Goal: Task Accomplishment & Management: Complete application form

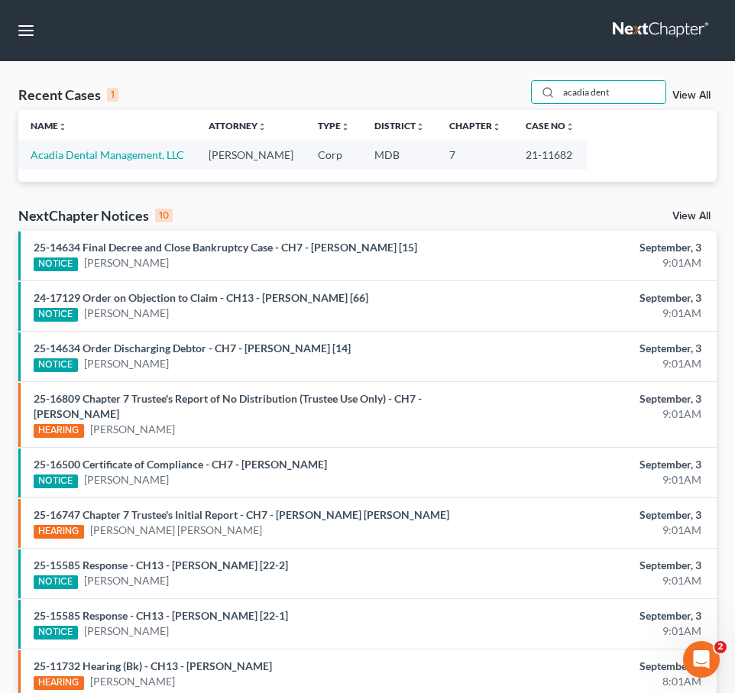
drag, startPoint x: 622, startPoint y: 92, endPoint x: 367, endPoint y: 33, distance: 261.9
type input "deployed"
click at [71, 153] on link "Deployed Soldiers Network, LLC" at bounding box center [107, 154] width 153 height 13
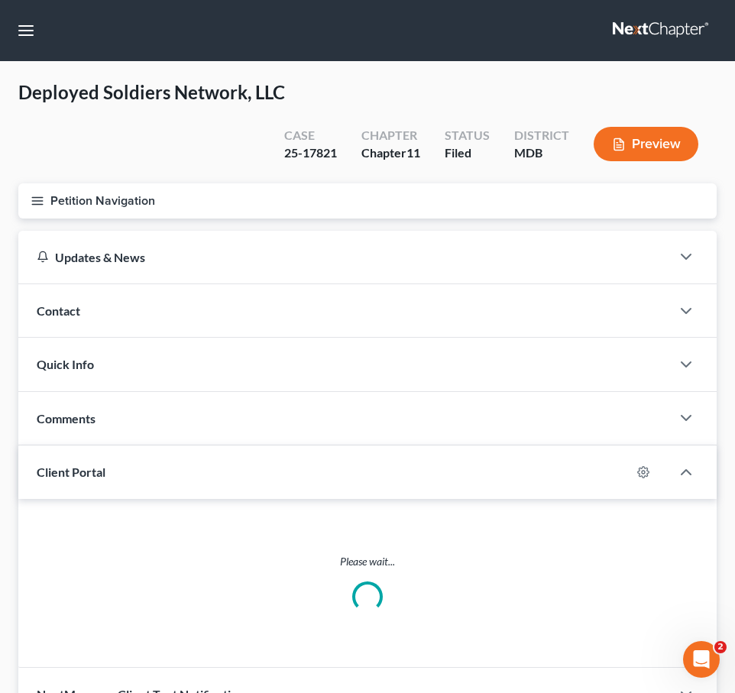
click at [34, 214] on button "Petition Navigation" at bounding box center [367, 200] width 698 height 35
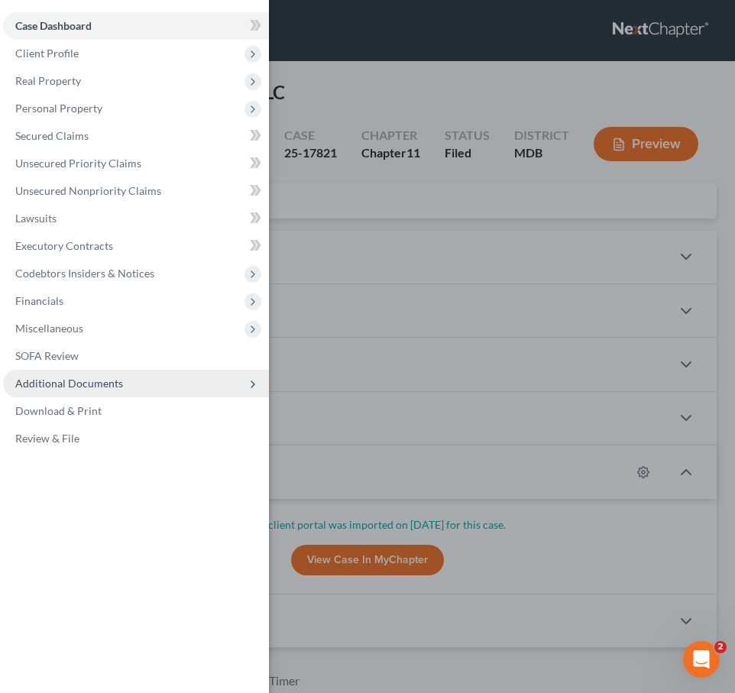
click at [69, 377] on span "Additional Documents" at bounding box center [69, 383] width 108 height 13
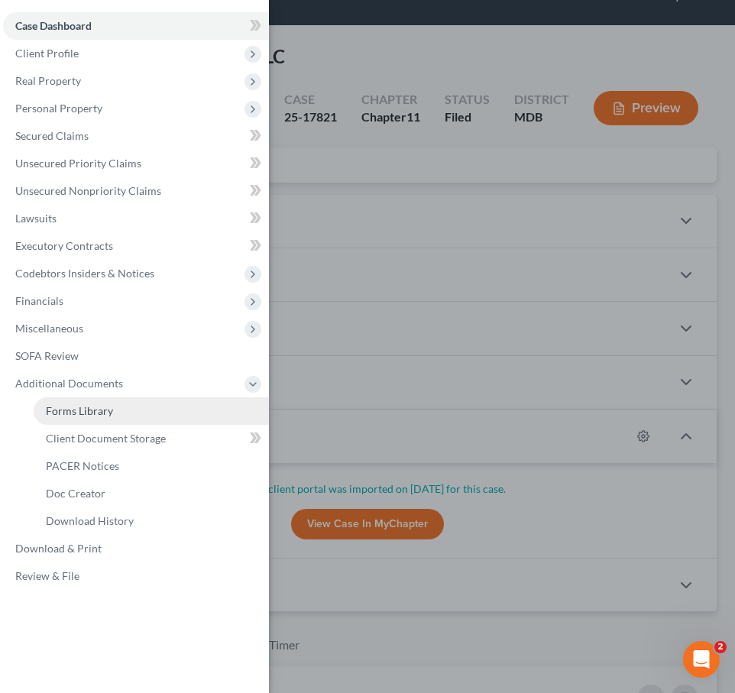
scroll to position [45, 0]
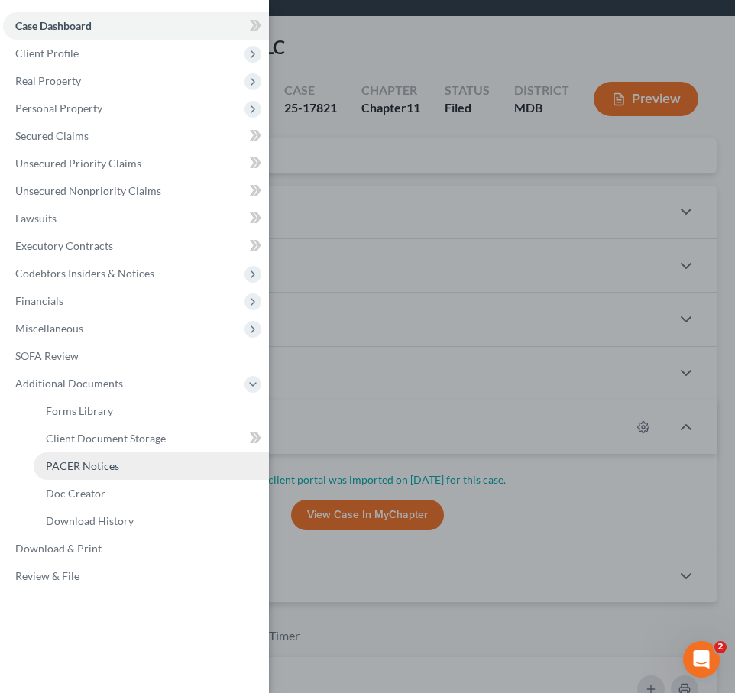
click at [70, 463] on span "PACER Notices" at bounding box center [82, 465] width 73 height 13
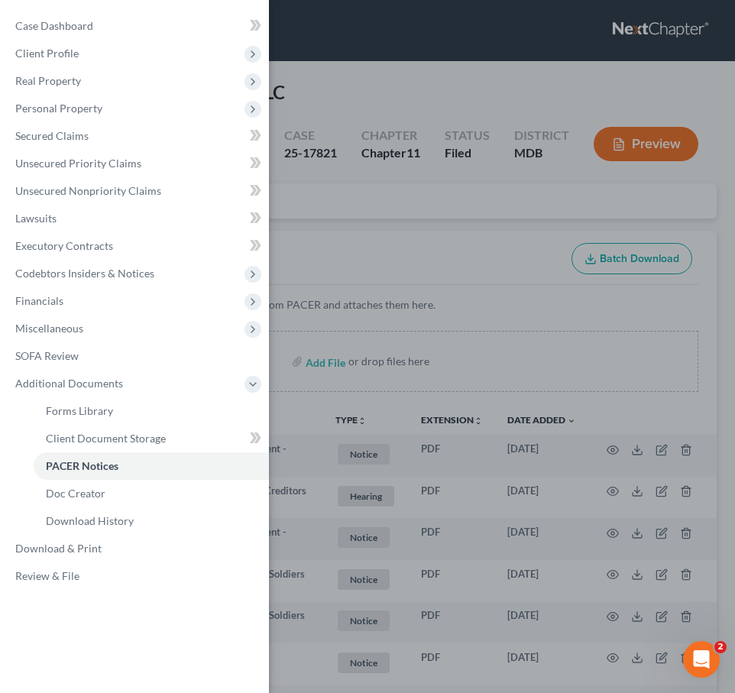
click at [344, 213] on div "Case Dashboard Payments Invoices Payments Payments Credit Report Client Profile" at bounding box center [367, 346] width 735 height 693
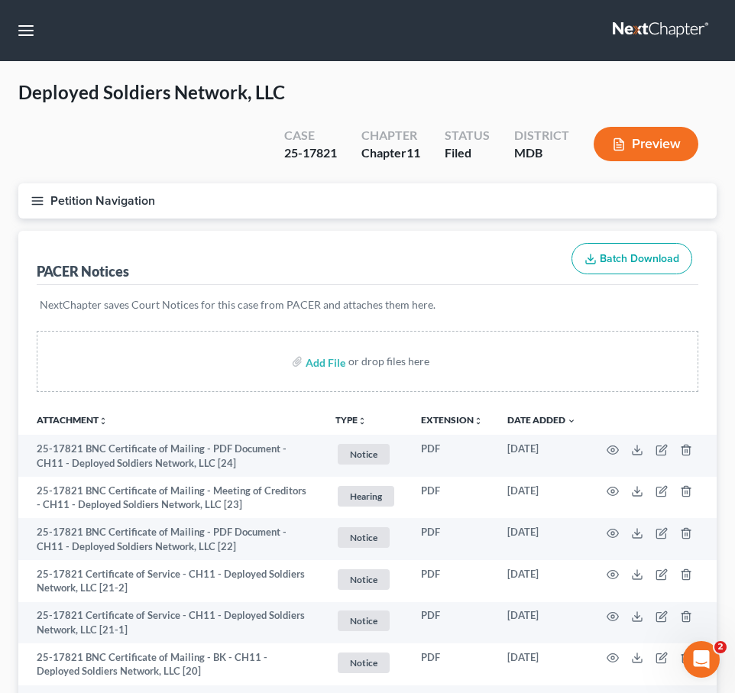
click at [39, 190] on button "Petition Navigation" at bounding box center [367, 200] width 698 height 35
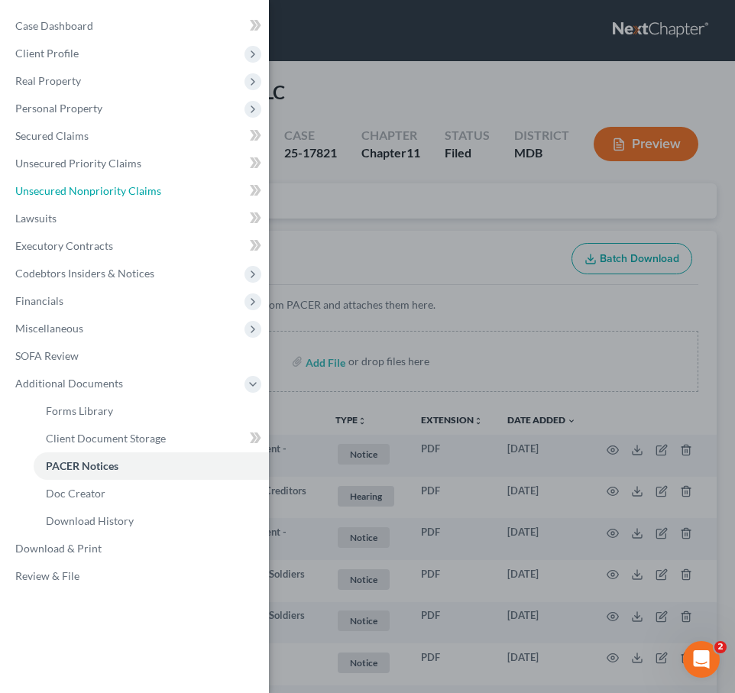
click at [39, 190] on span "Unsecured Nonpriority Claims" at bounding box center [88, 190] width 146 height 13
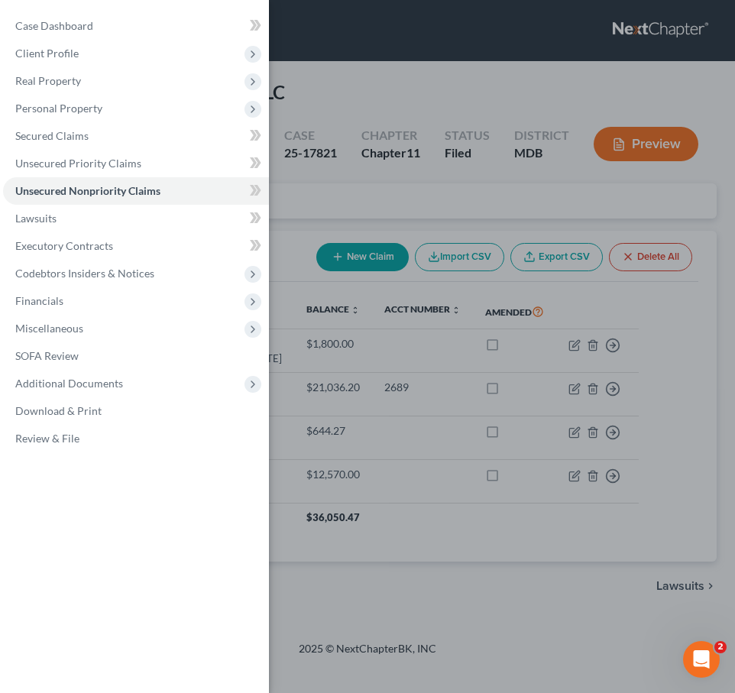
click at [283, 199] on div "Case Dashboard Payments Invoices Payments Payments Credit Report Client Profile" at bounding box center [367, 346] width 735 height 693
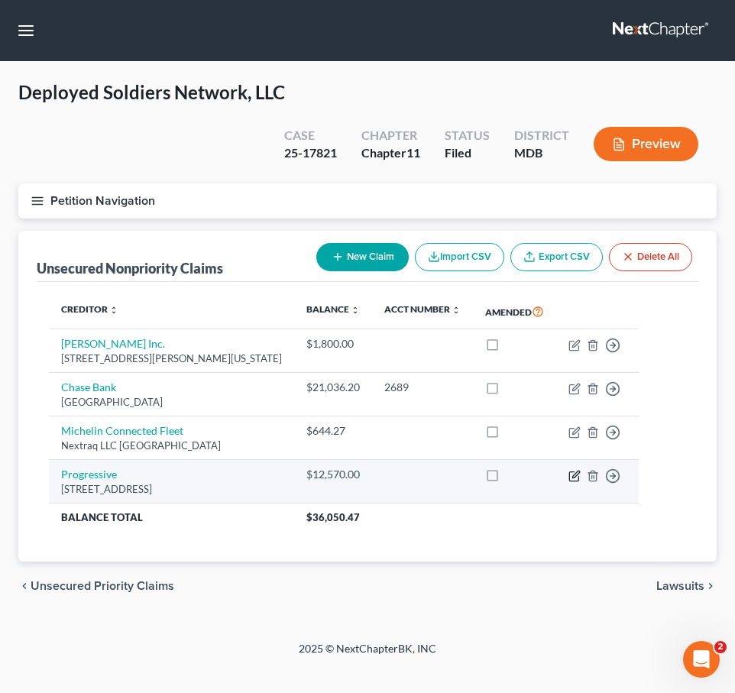
click at [581, 473] on icon "button" at bounding box center [575, 476] width 12 height 12
select select "36"
select select "11"
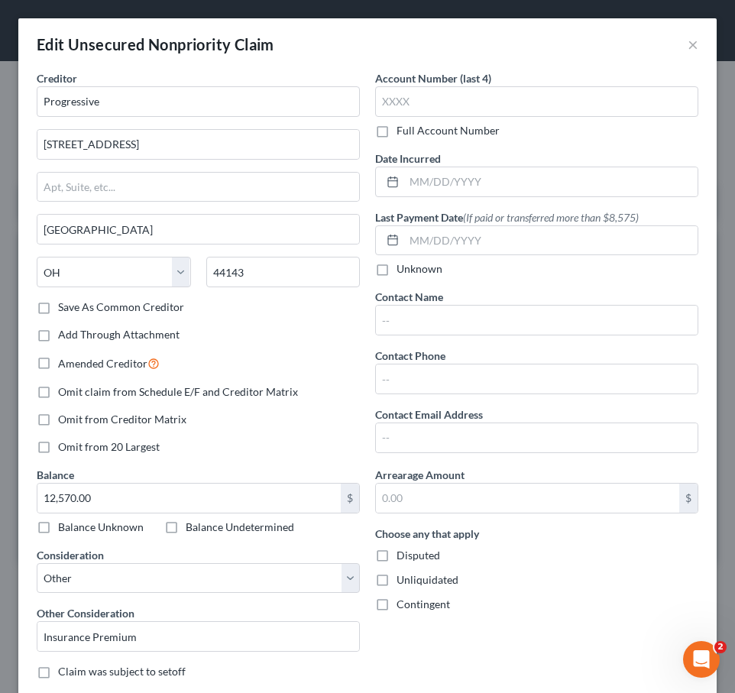
scroll to position [166, 0]
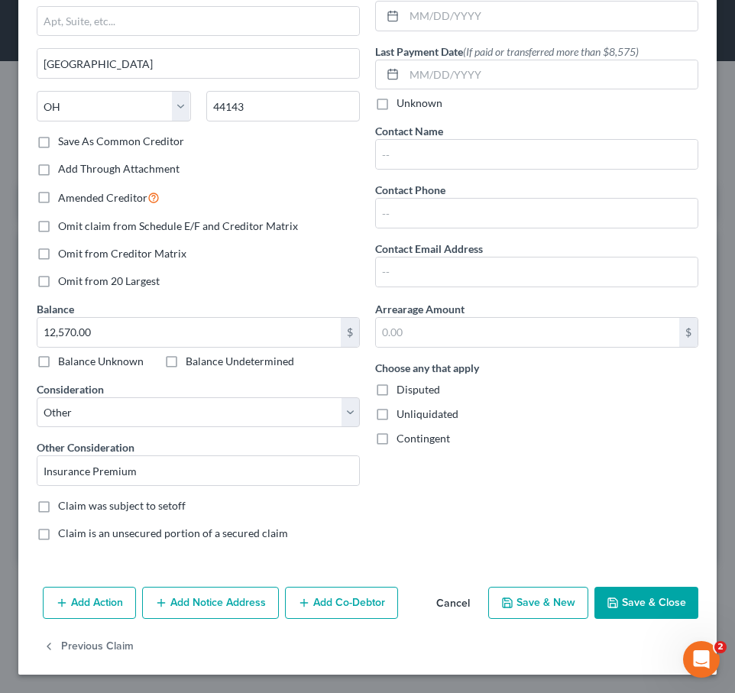
click at [452, 609] on button "Cancel" at bounding box center [453, 603] width 58 height 31
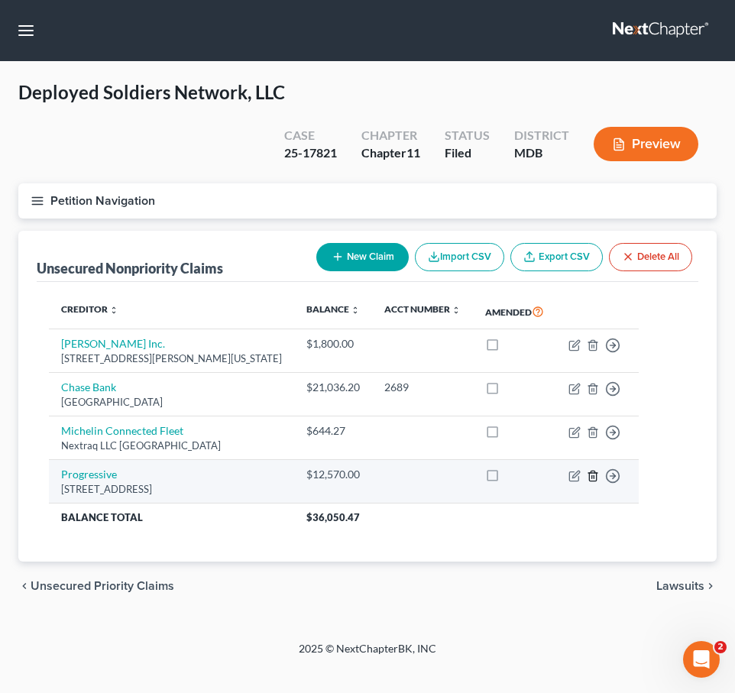
click at [592, 475] on line "button" at bounding box center [592, 476] width 0 height 3
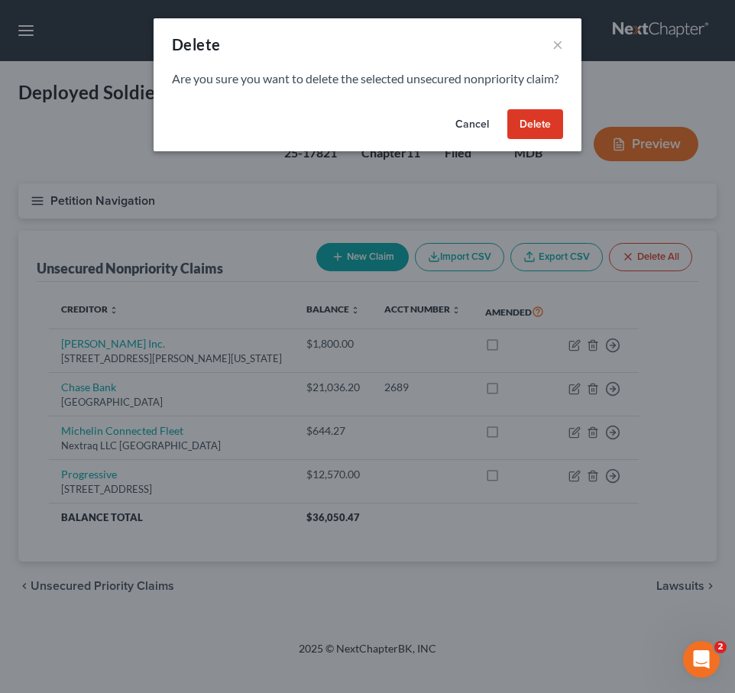
click at [538, 132] on button "Delete" at bounding box center [535, 124] width 56 height 31
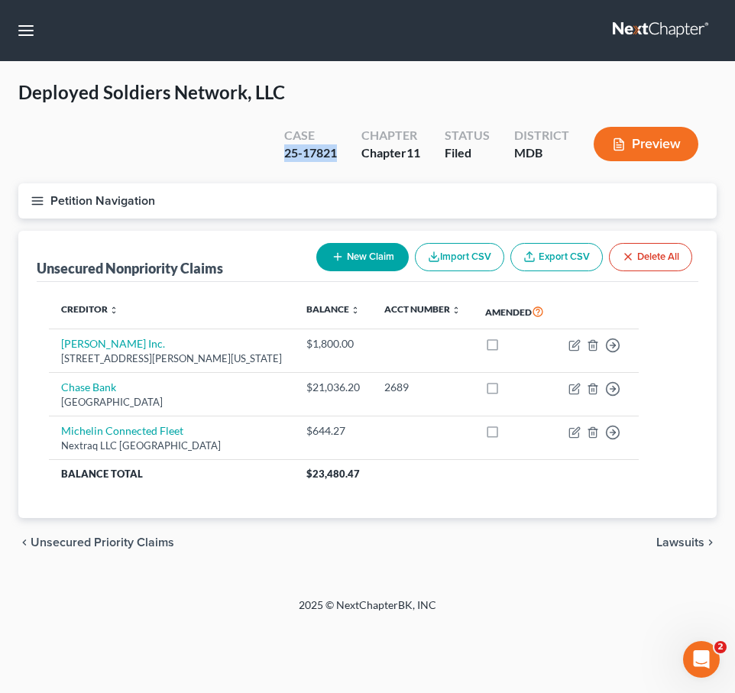
drag, startPoint x: 339, startPoint y: 157, endPoint x: 277, endPoint y: 147, distance: 62.7
click at [277, 147] on div "Case 25-17821" at bounding box center [310, 145] width 77 height 45
copy div "25-17821"
click at [331, 155] on div "25-17821" at bounding box center [310, 153] width 53 height 18
drag, startPoint x: 337, startPoint y: 152, endPoint x: 266, endPoint y: 151, distance: 71.1
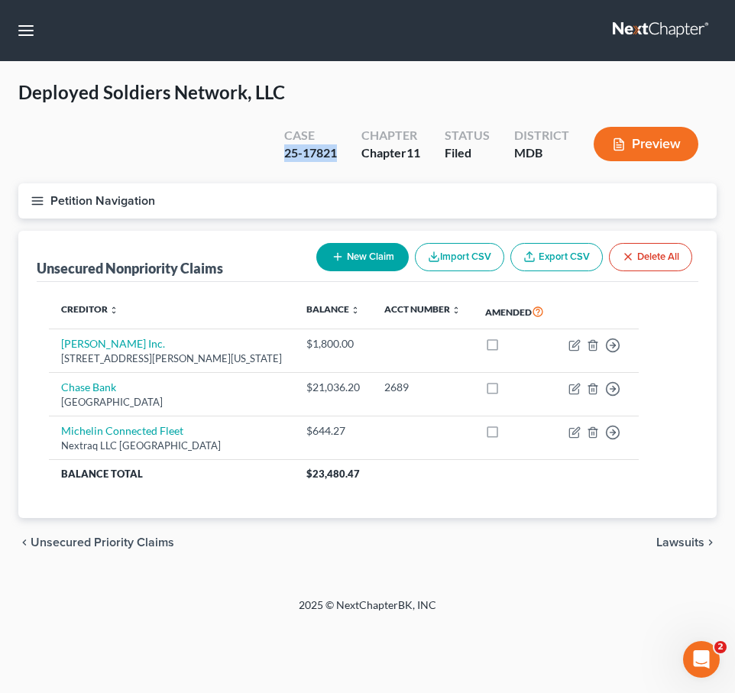
click at [266, 151] on div "Case 25-17821 Chapter Chapter 11 Status Filed District MDB Preview" at bounding box center [491, 144] width 451 height 54
copy div "25-17821"
click at [37, 194] on icon "button" at bounding box center [38, 201] width 14 height 14
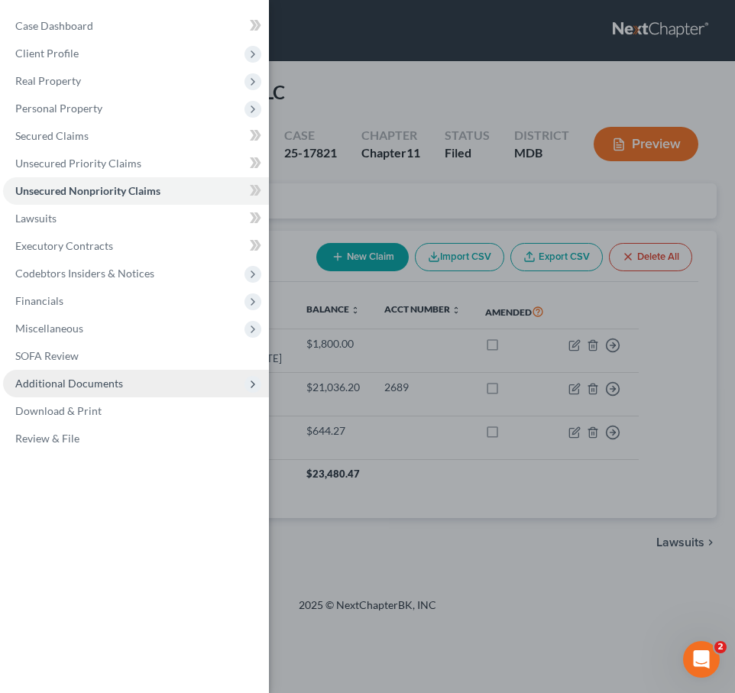
click at [82, 387] on span "Additional Documents" at bounding box center [69, 383] width 108 height 13
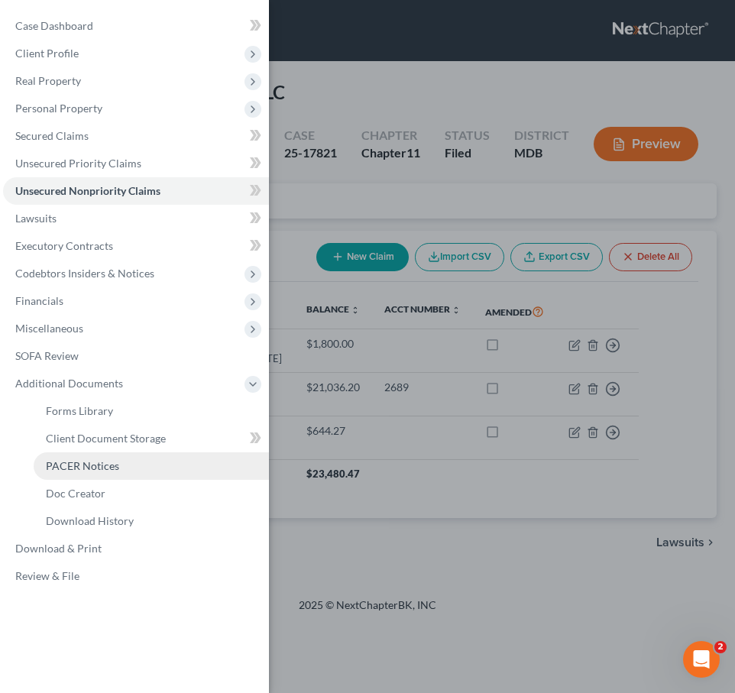
click at [78, 461] on span "PACER Notices" at bounding box center [82, 465] width 73 height 13
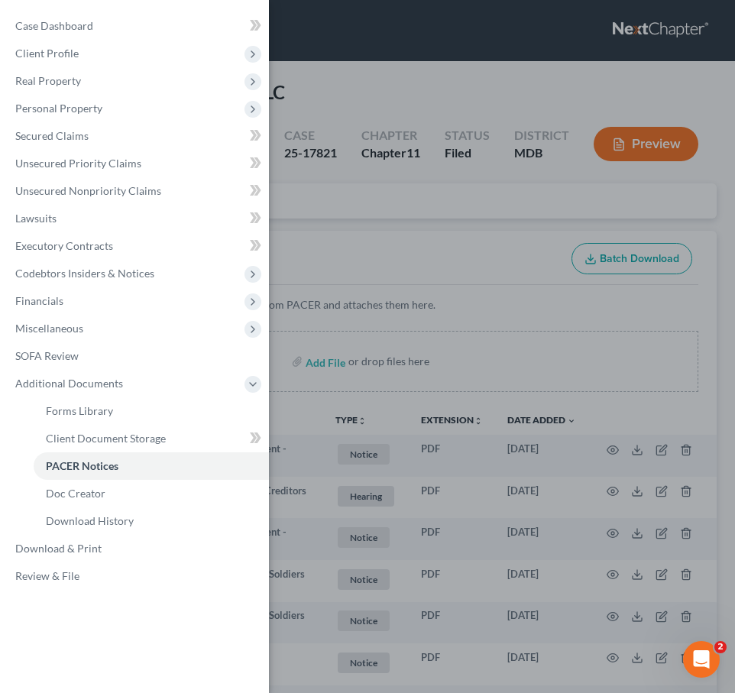
click at [331, 224] on div "Case Dashboard Payments Invoices Payments Payments Credit Report Client Profile" at bounding box center [367, 346] width 735 height 693
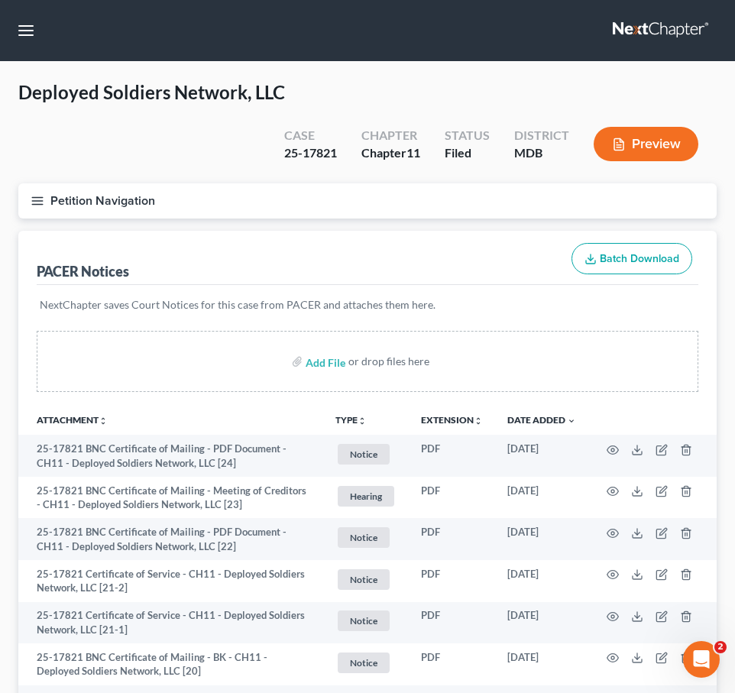
click at [635, 28] on link at bounding box center [662, 31] width 98 height 28
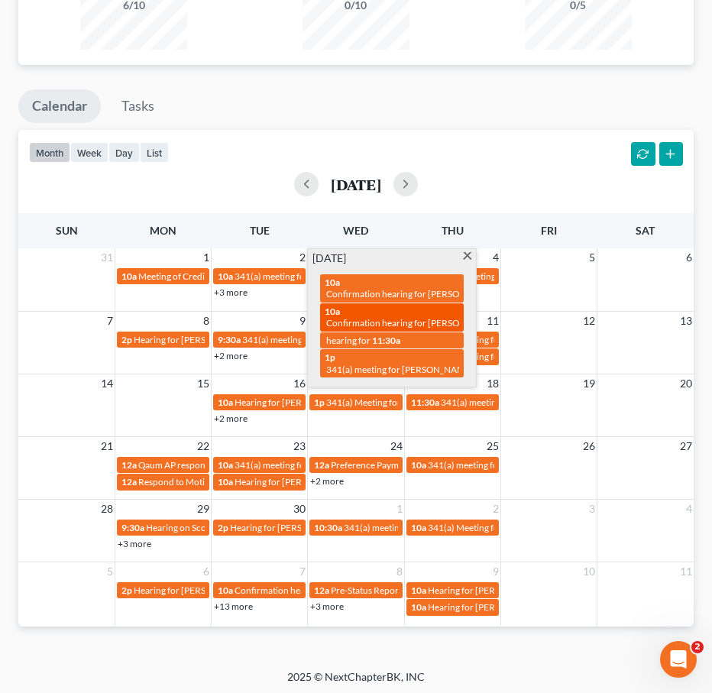
click at [368, 317] on span "Confirmation hearing for [PERSON_NAME] & [PERSON_NAME]" at bounding box center [453, 322] width 254 height 11
select select "Days"
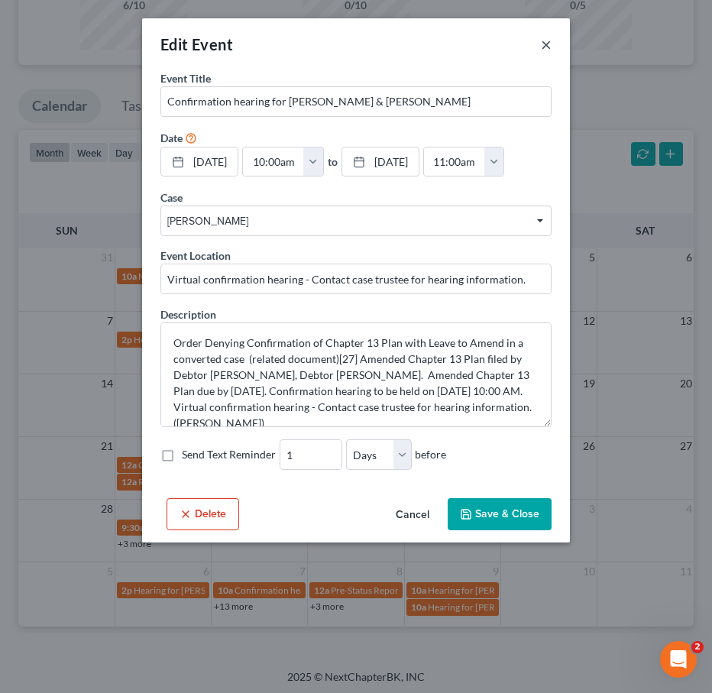
click at [545, 44] on button "×" at bounding box center [546, 44] width 11 height 18
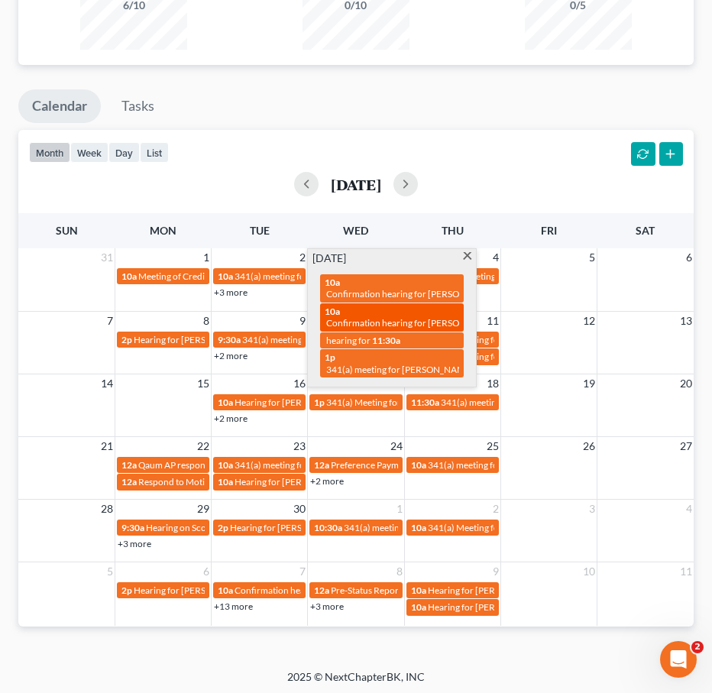
click at [364, 321] on span "Confirmation hearing for [PERSON_NAME] & [PERSON_NAME]" at bounding box center [453, 322] width 254 height 11
select select "Days"
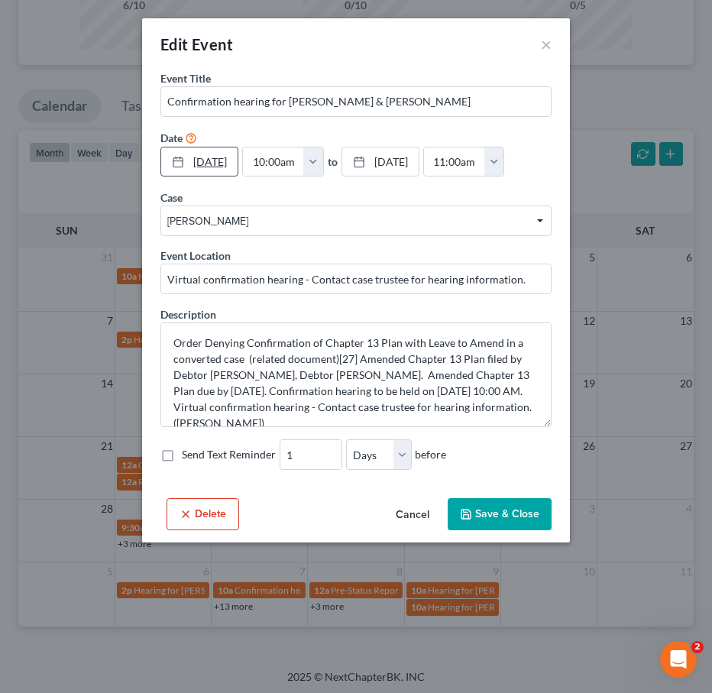
click at [206, 158] on link "[DATE]" at bounding box center [199, 161] width 76 height 29
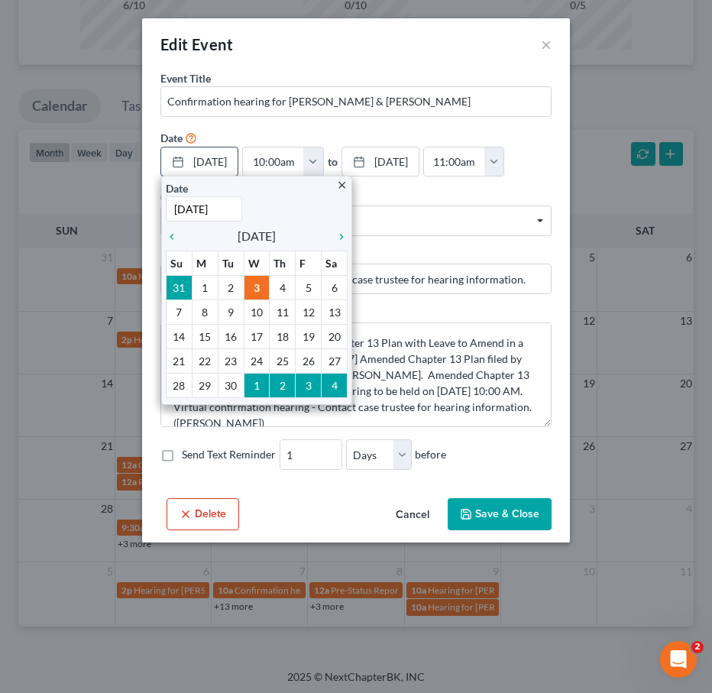
click at [189, 211] on input "[DATE]" at bounding box center [204, 208] width 76 height 25
type input "[DATE]"
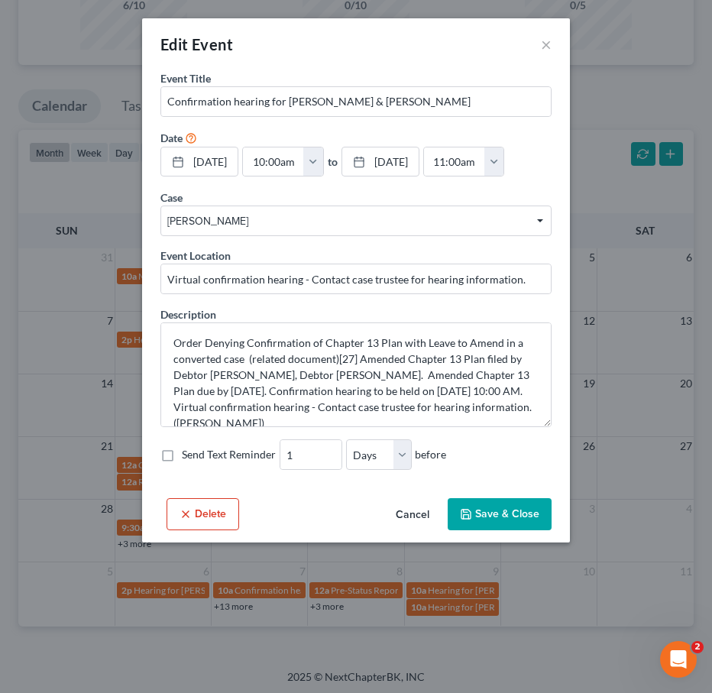
click at [486, 510] on button "Save & Close" at bounding box center [500, 514] width 104 height 32
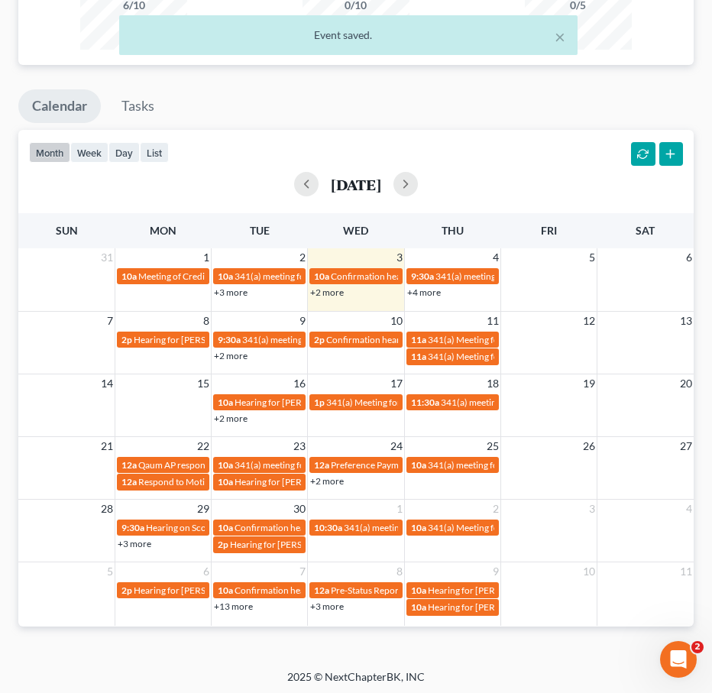
click at [330, 289] on link "+2 more" at bounding box center [327, 292] width 34 height 11
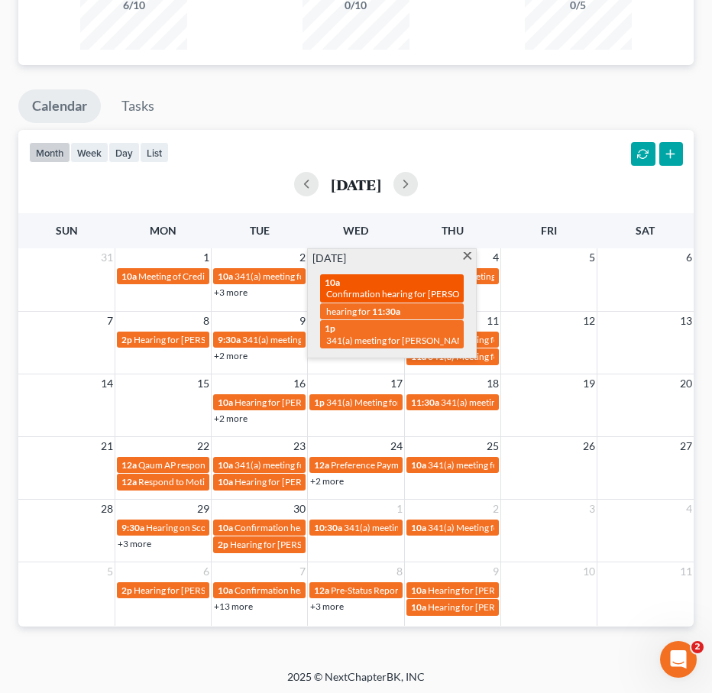
click at [347, 283] on div "10a Confirmation hearing for James Lohrey" at bounding box center [392, 289] width 134 height 24
select select "Days"
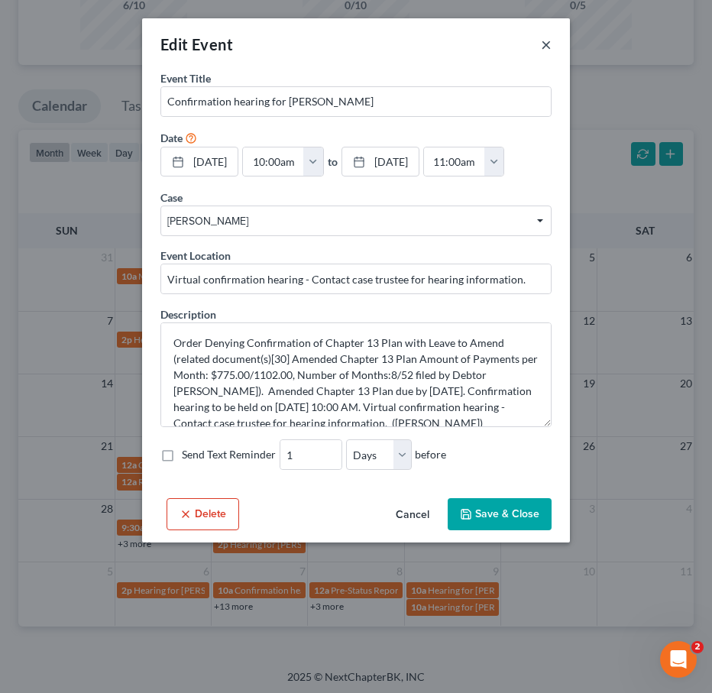
click at [544, 45] on button "×" at bounding box center [546, 44] width 11 height 18
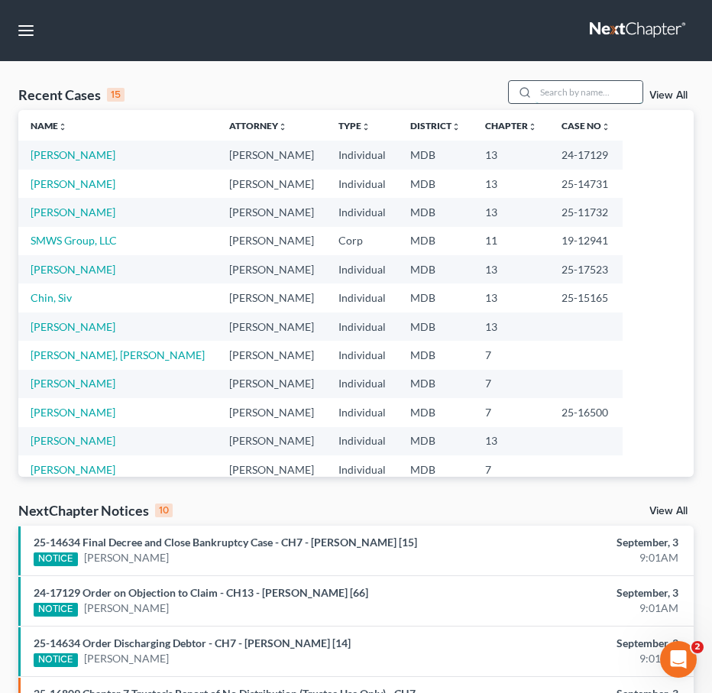
click at [610, 92] on input "search" at bounding box center [589, 92] width 107 height 22
type input "lohrey"
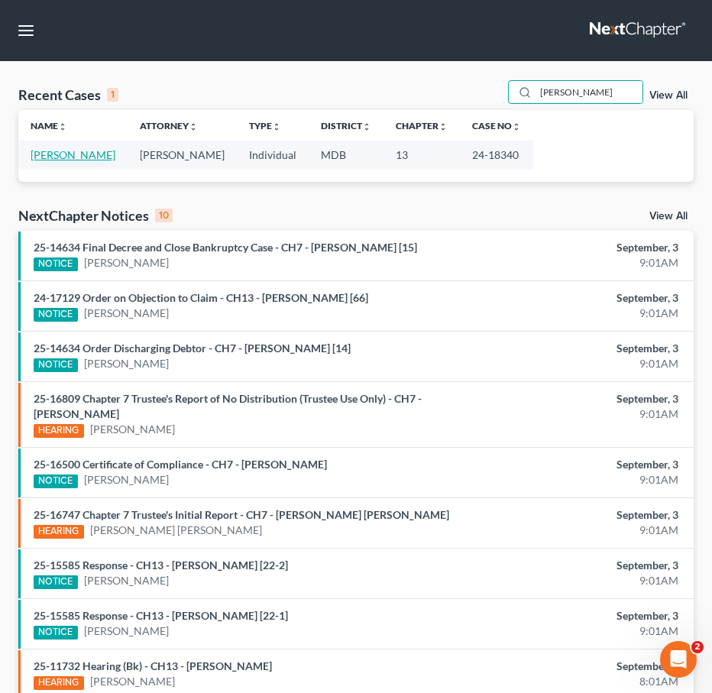
click at [83, 155] on link "[PERSON_NAME]" at bounding box center [73, 154] width 85 height 13
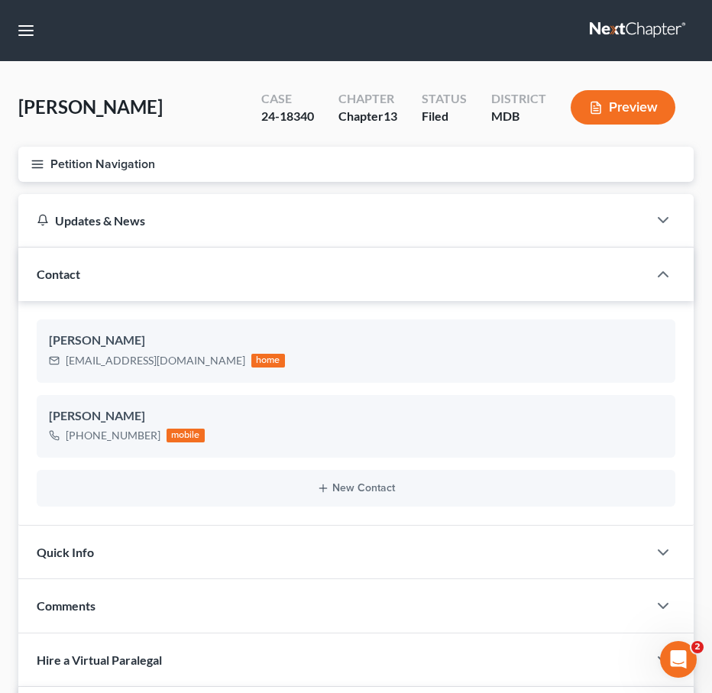
click at [38, 160] on line "button" at bounding box center [37, 160] width 11 height 0
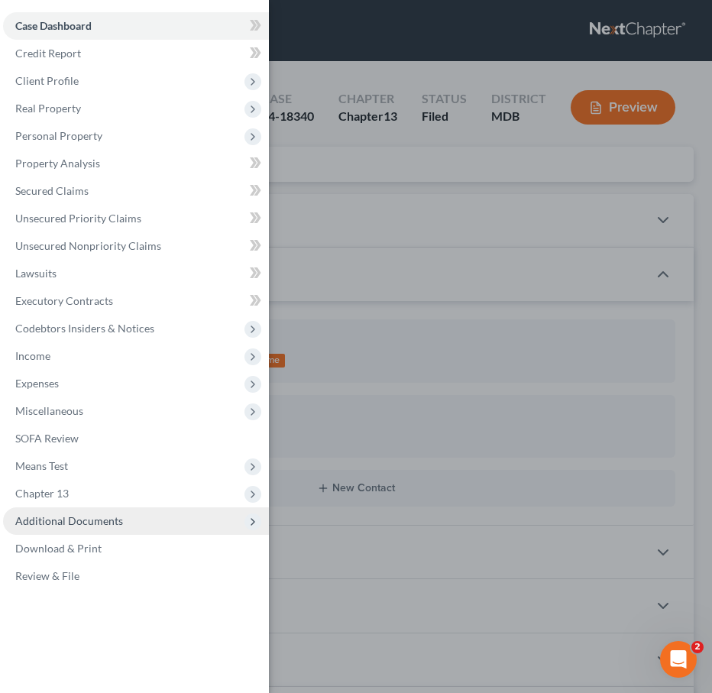
click at [93, 522] on span "Additional Documents" at bounding box center [69, 520] width 108 height 13
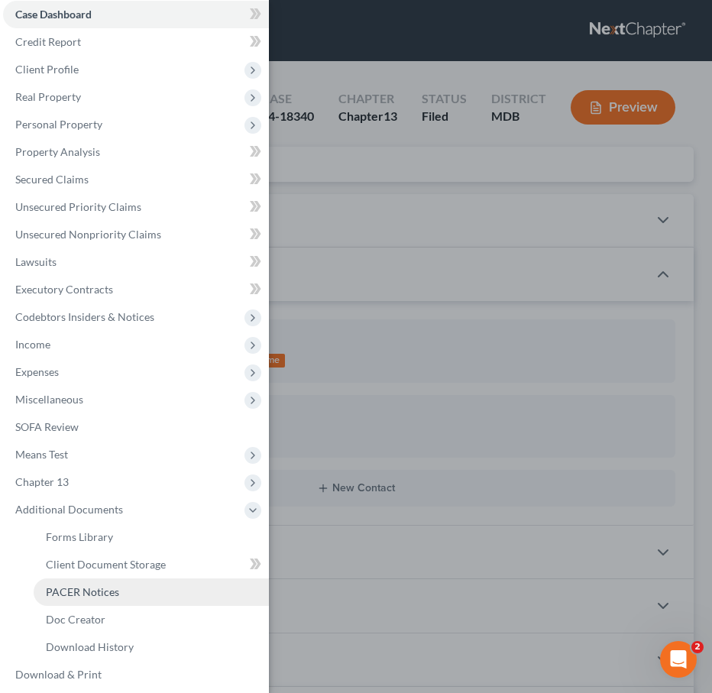
click at [80, 589] on span "PACER Notices" at bounding box center [82, 591] width 73 height 13
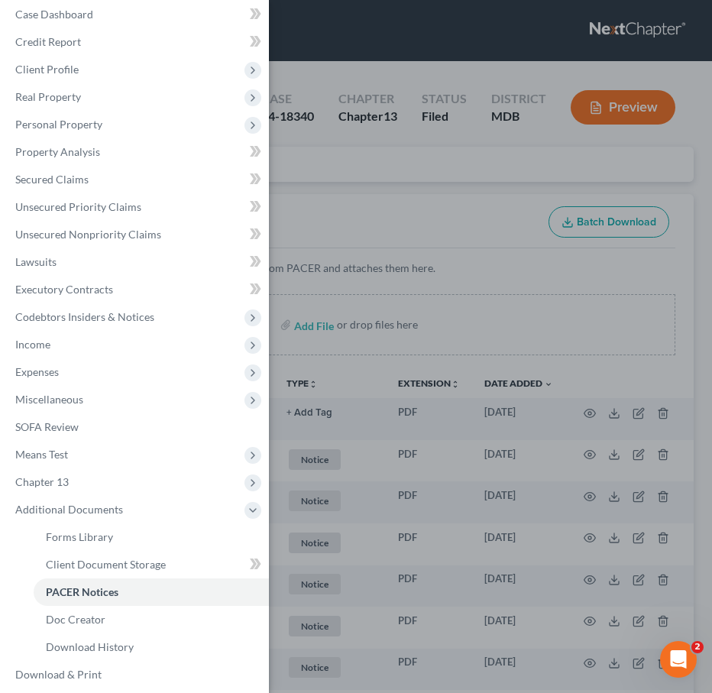
click at [371, 183] on div "Case Dashboard Payments Invoices Payments Payments Credit Report Client Profile" at bounding box center [356, 346] width 712 height 693
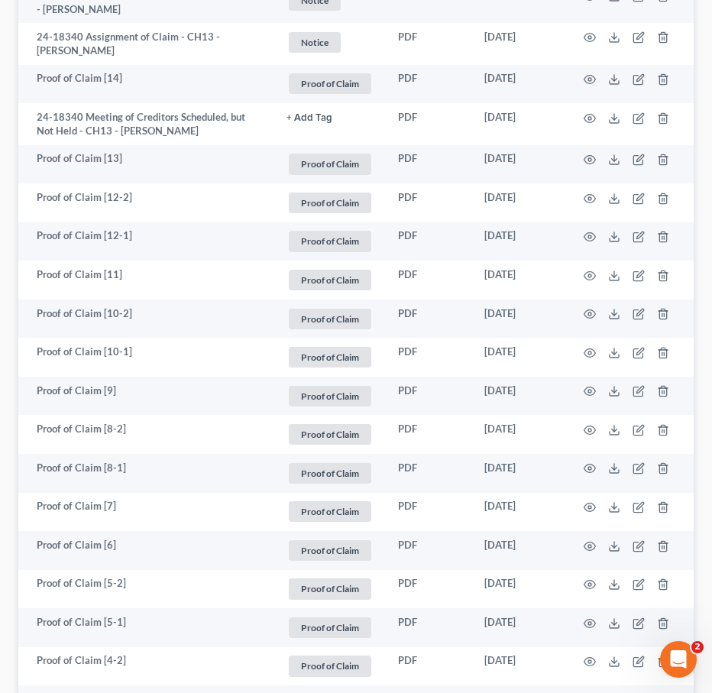
scroll to position [2962, 0]
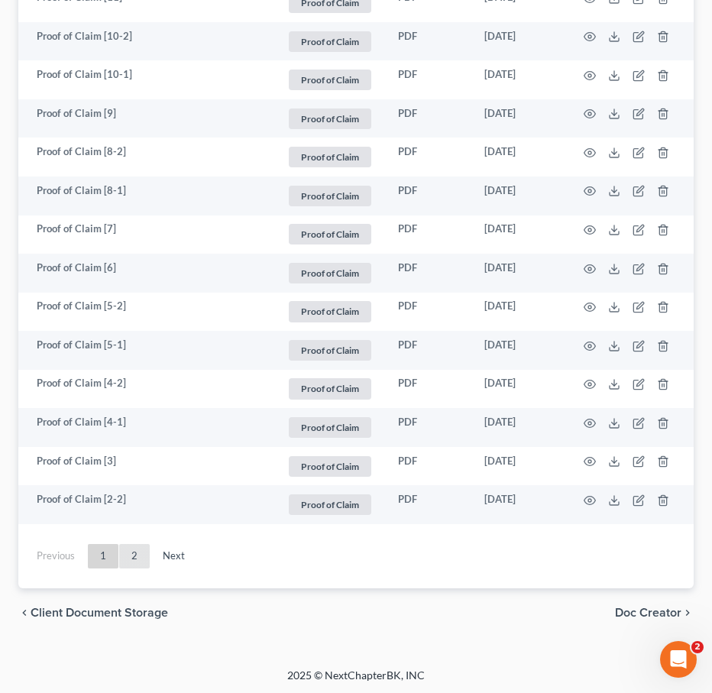
click at [137, 556] on link "2" at bounding box center [134, 556] width 31 height 24
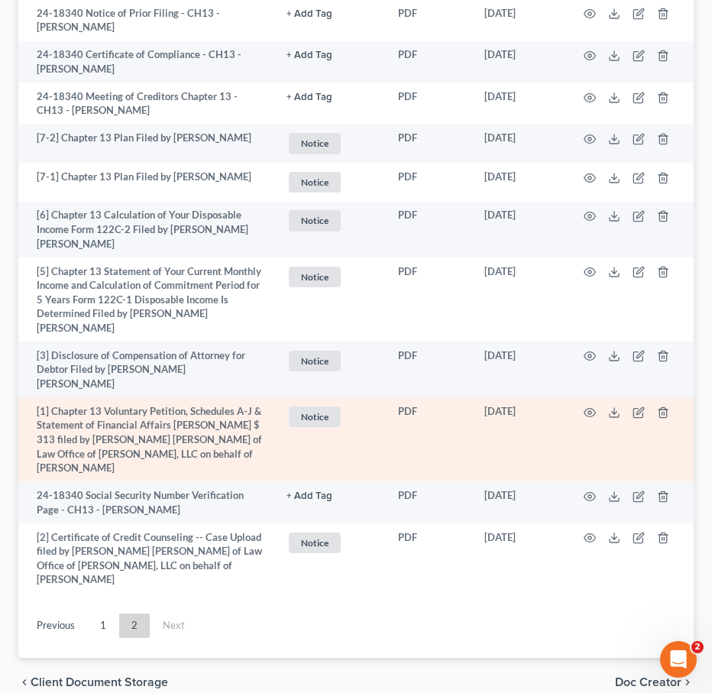
scroll to position [594, 0]
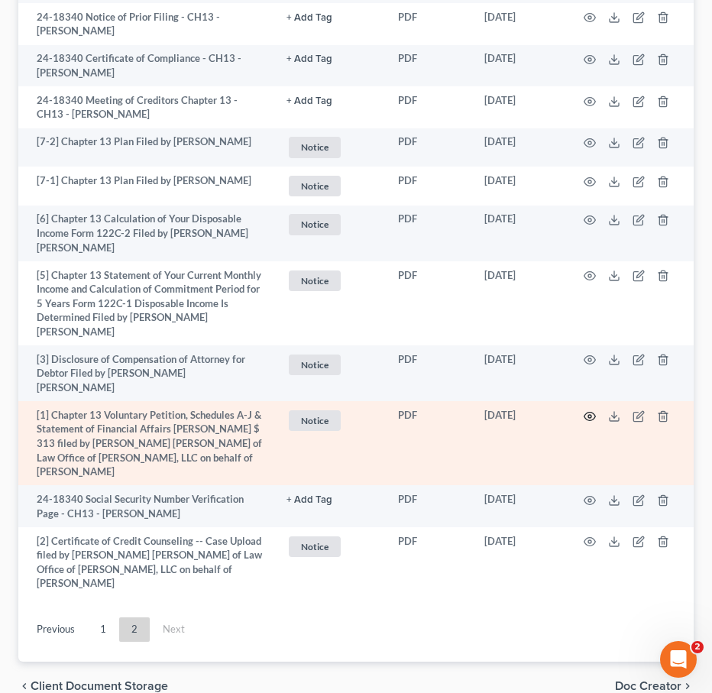
click at [589, 410] on icon "button" at bounding box center [590, 416] width 12 height 12
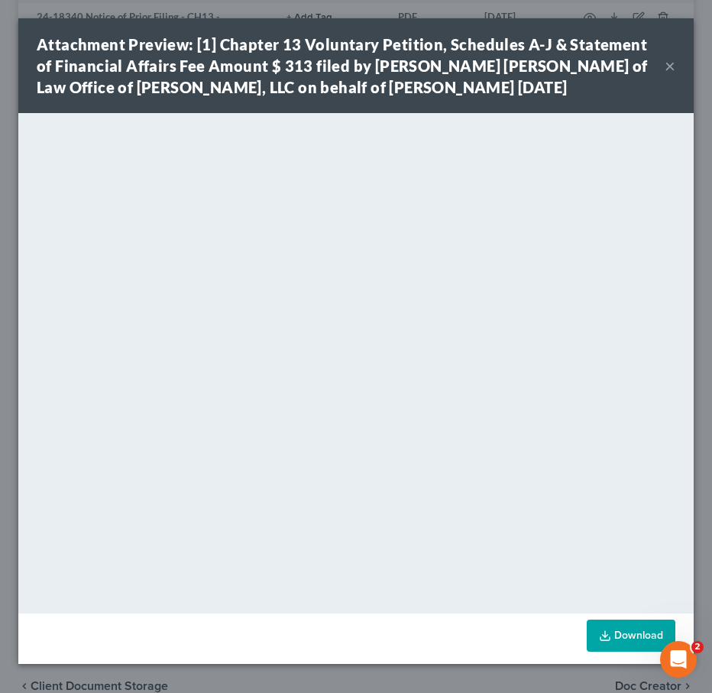
click at [668, 66] on button "×" at bounding box center [670, 66] width 11 height 18
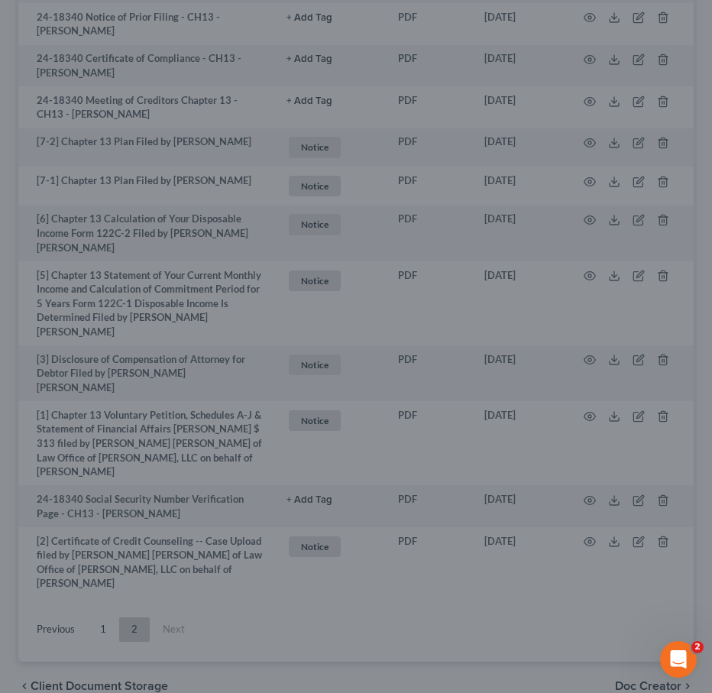
click at [633, 93] on button "×" at bounding box center [628, 101] width 9 height 16
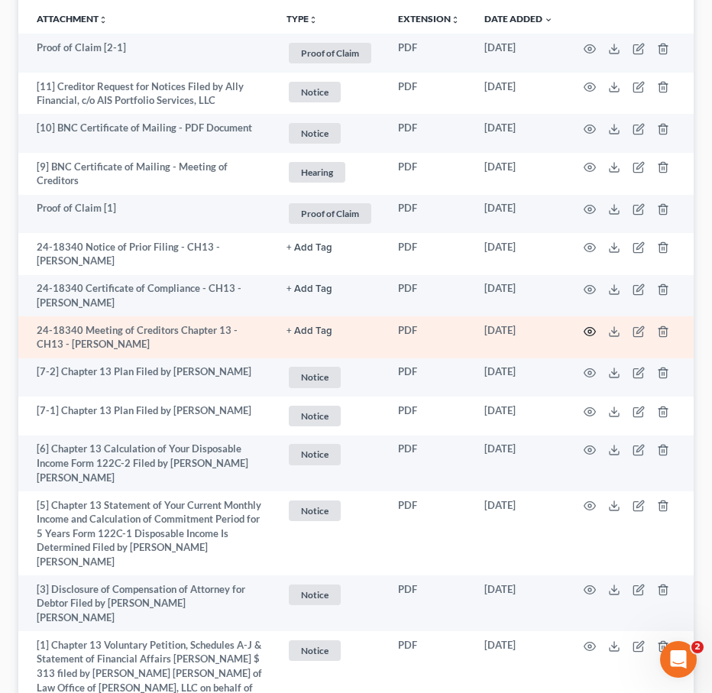
scroll to position [337, 0]
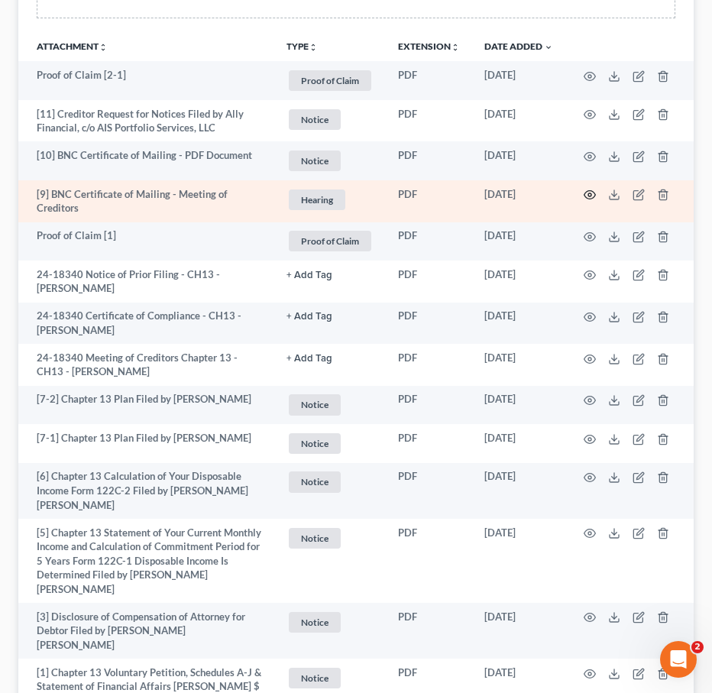
click at [586, 195] on icon "button" at bounding box center [590, 195] width 12 height 12
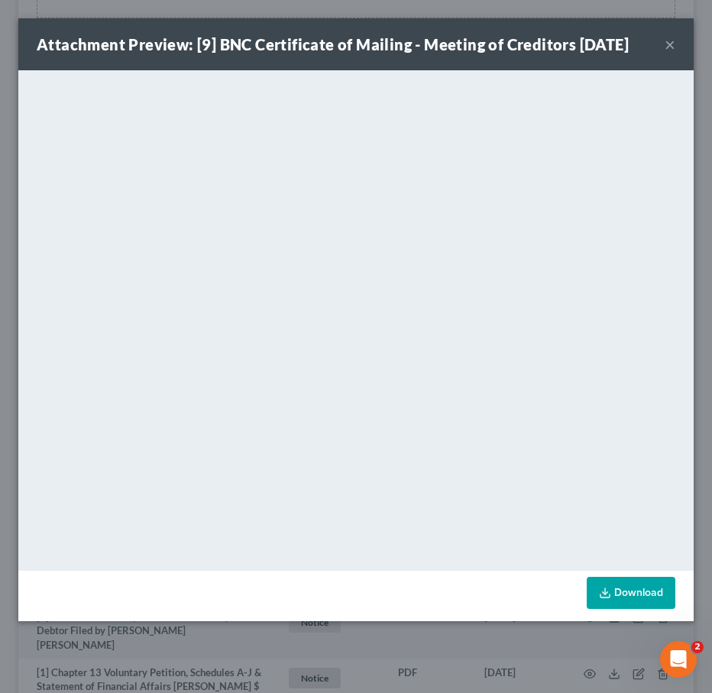
click at [667, 41] on button "×" at bounding box center [670, 44] width 11 height 18
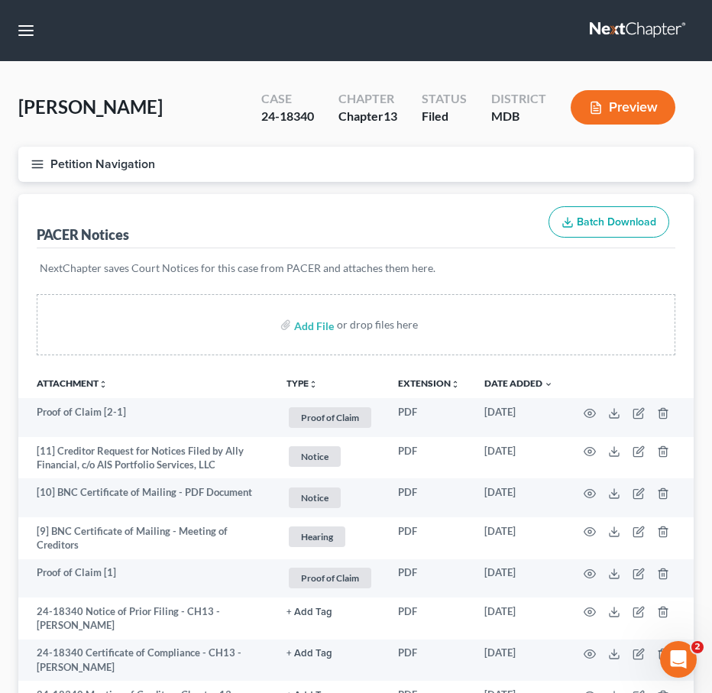
scroll to position [598, 0]
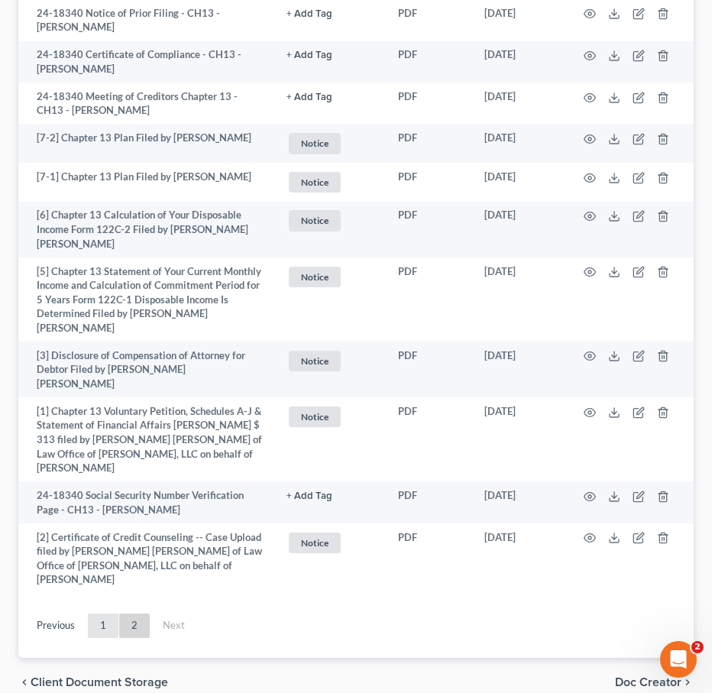
click at [103, 614] on link "1" at bounding box center [103, 626] width 31 height 24
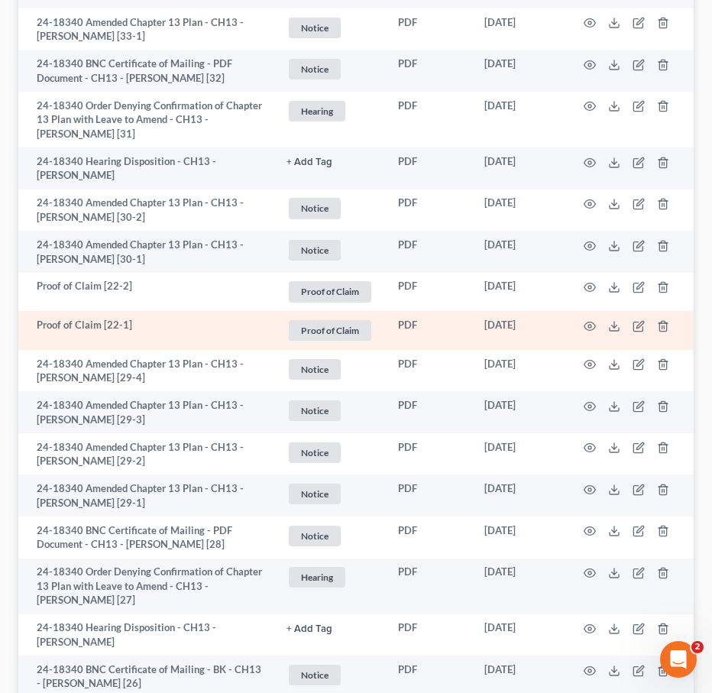
scroll to position [0, 0]
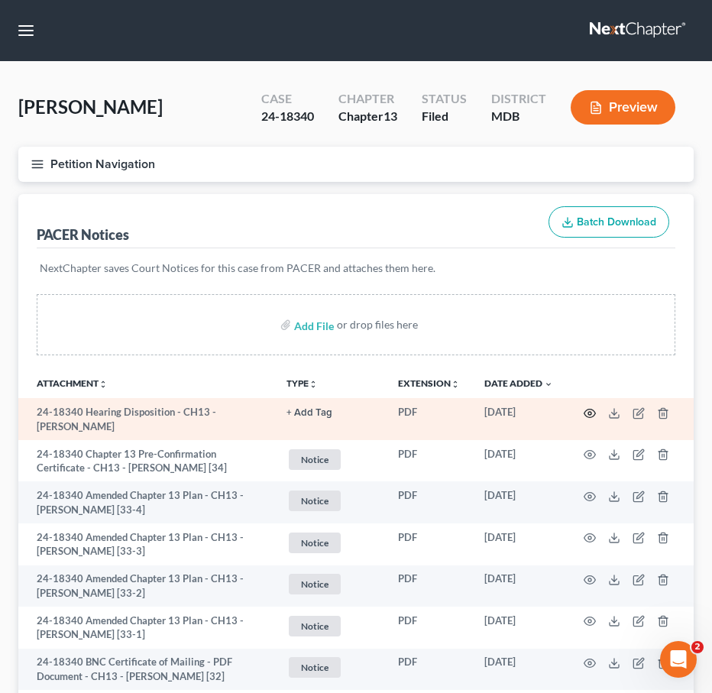
click at [591, 409] on icon "button" at bounding box center [590, 413] width 12 height 12
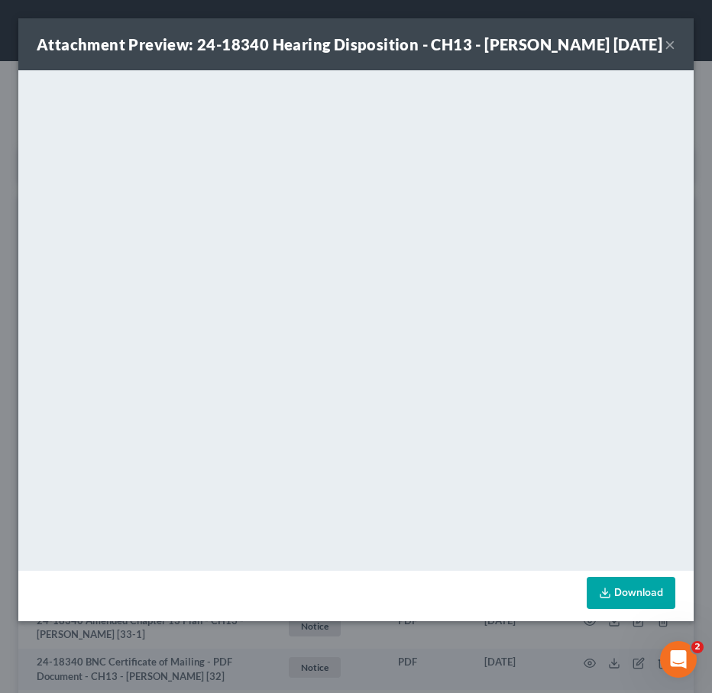
click at [669, 53] on button "×" at bounding box center [670, 44] width 11 height 18
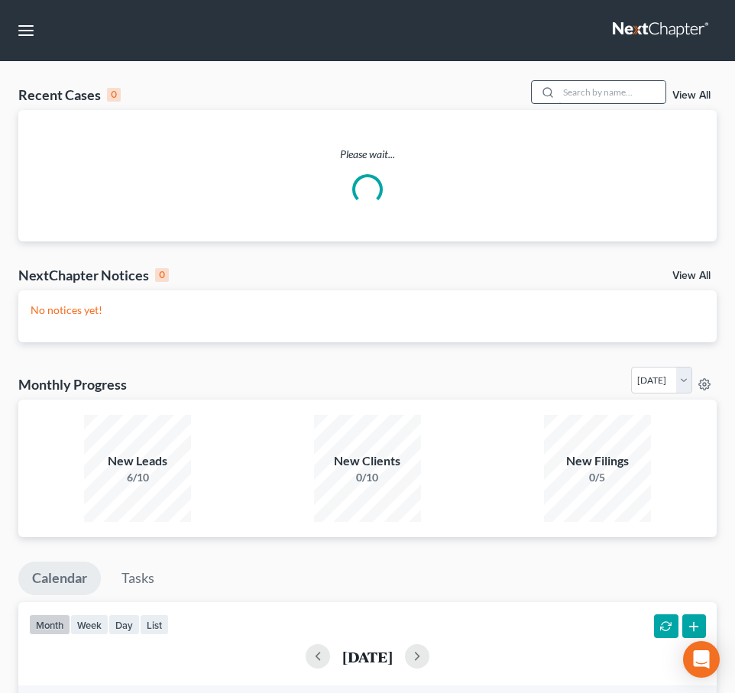
click at [574, 94] on input "search" at bounding box center [612, 92] width 107 height 22
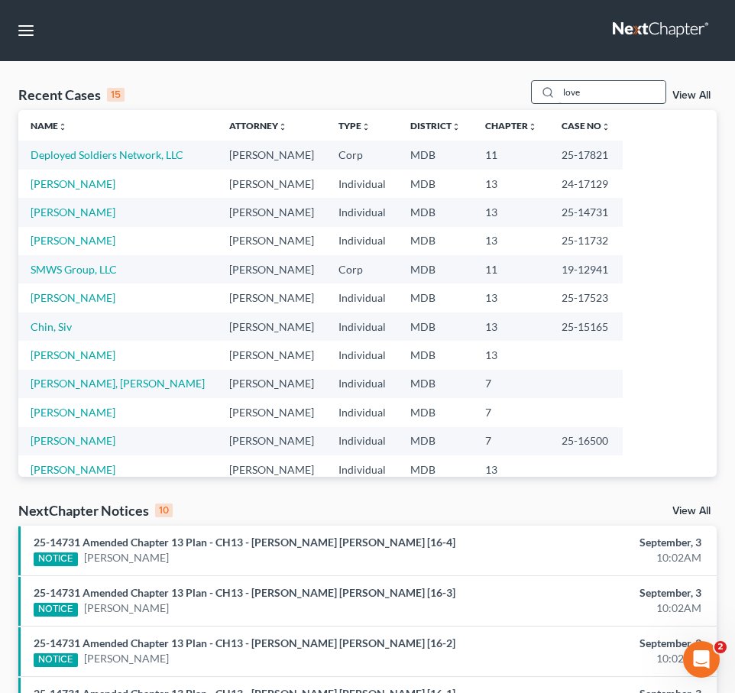
type input "love"
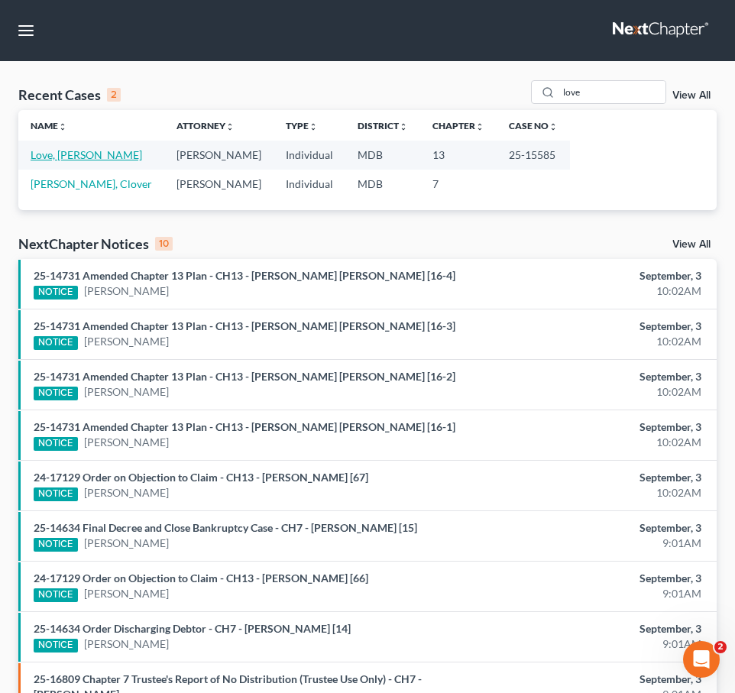
click at [83, 152] on link "Love, Shannon" at bounding box center [87, 154] width 112 height 13
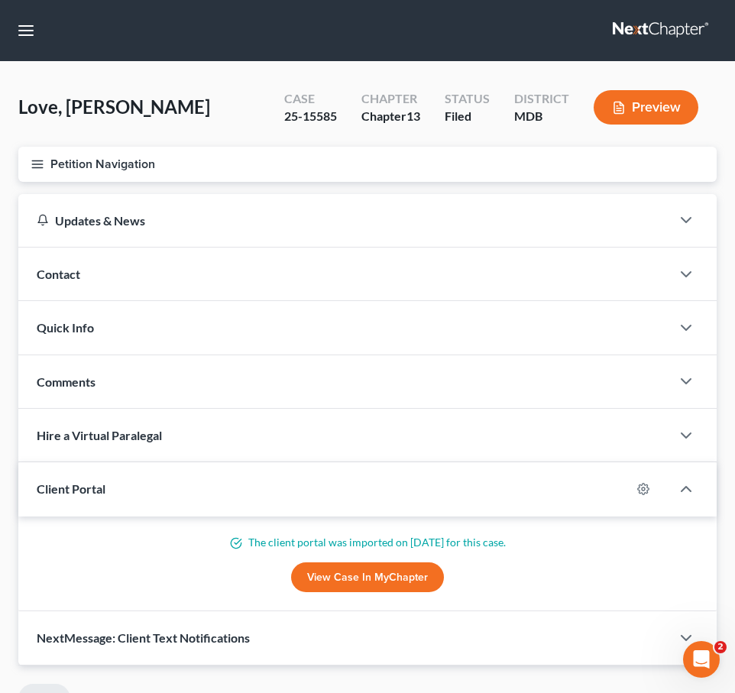
click at [44, 166] on button "Petition Navigation" at bounding box center [367, 164] width 698 height 35
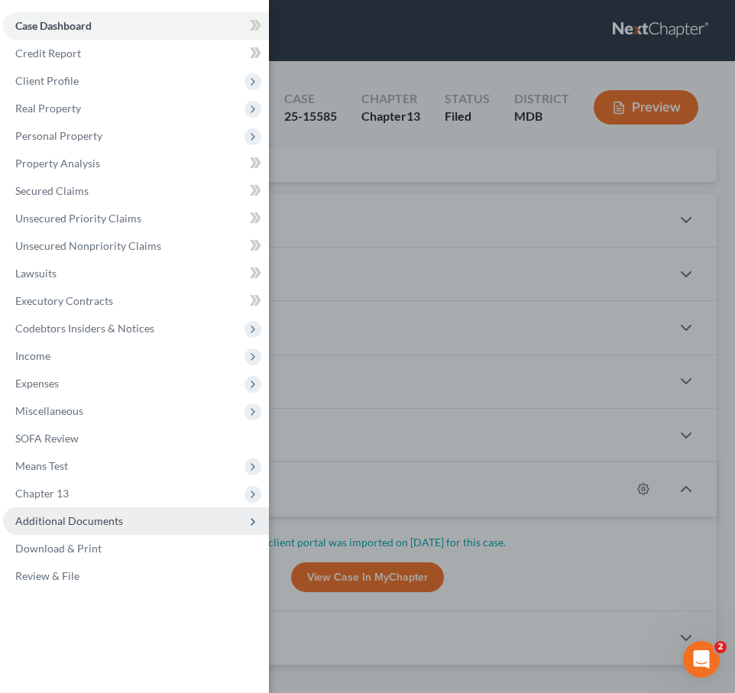
click at [96, 507] on span "Additional Documents" at bounding box center [136, 521] width 266 height 28
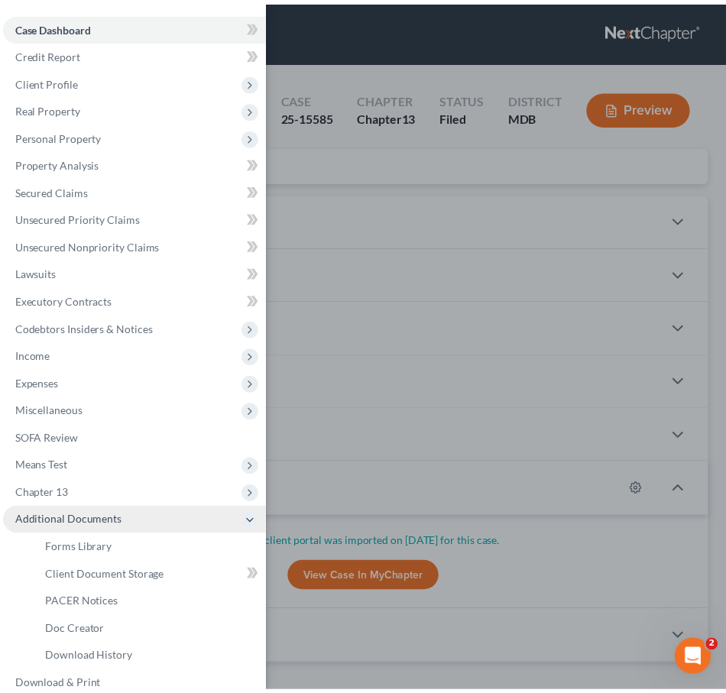
scroll to position [15, 0]
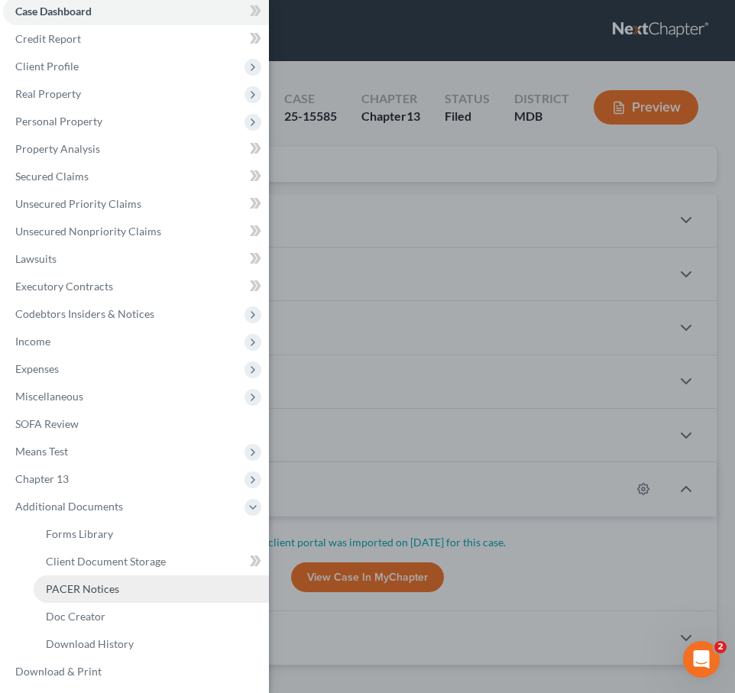
click at [89, 582] on span "PACER Notices" at bounding box center [82, 588] width 73 height 13
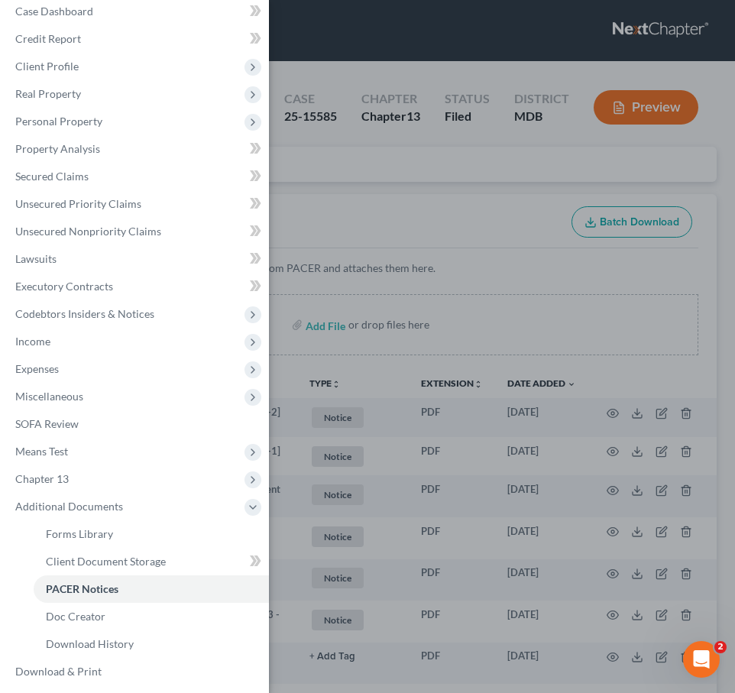
click at [319, 173] on div "Case Dashboard Payments Invoices Payments Payments Credit Report Client Profile" at bounding box center [367, 346] width 735 height 693
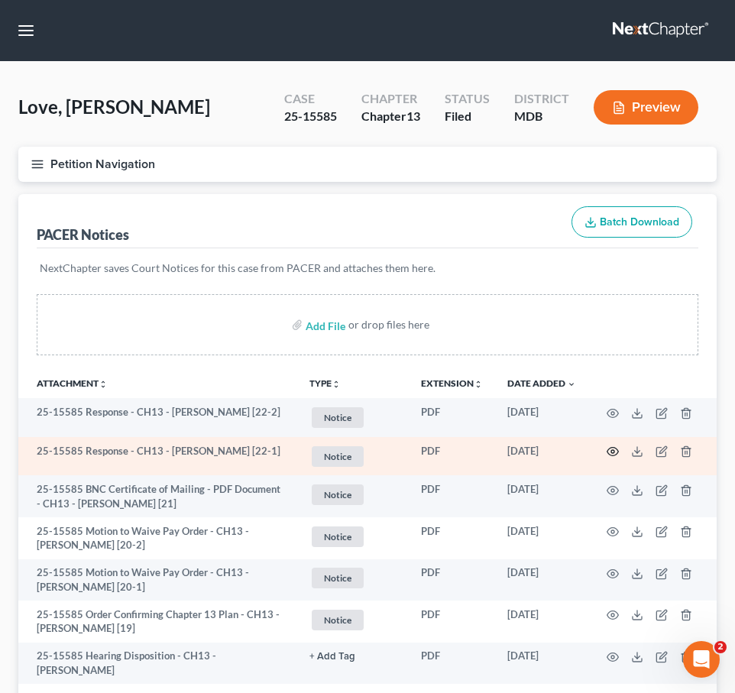
click at [610, 452] on icon "button" at bounding box center [613, 451] width 12 height 12
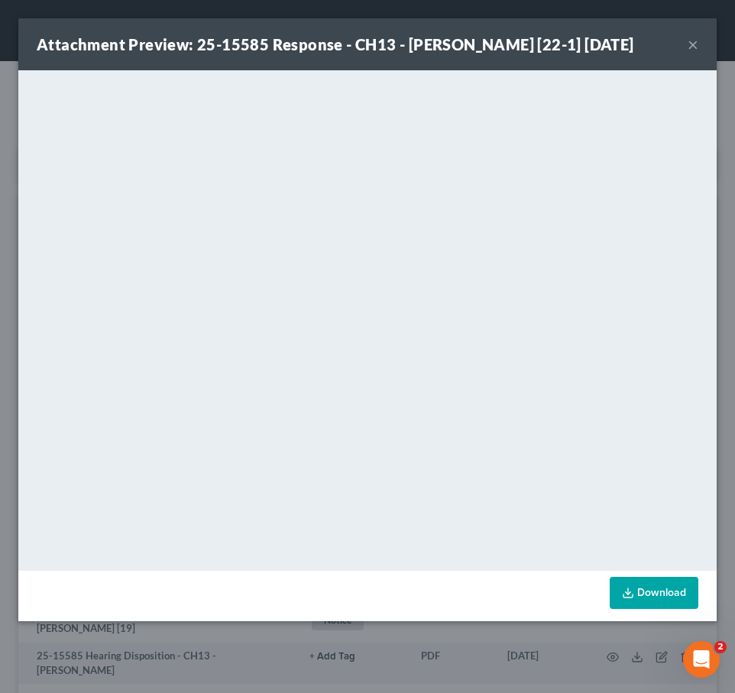
click at [693, 47] on button "×" at bounding box center [693, 44] width 11 height 18
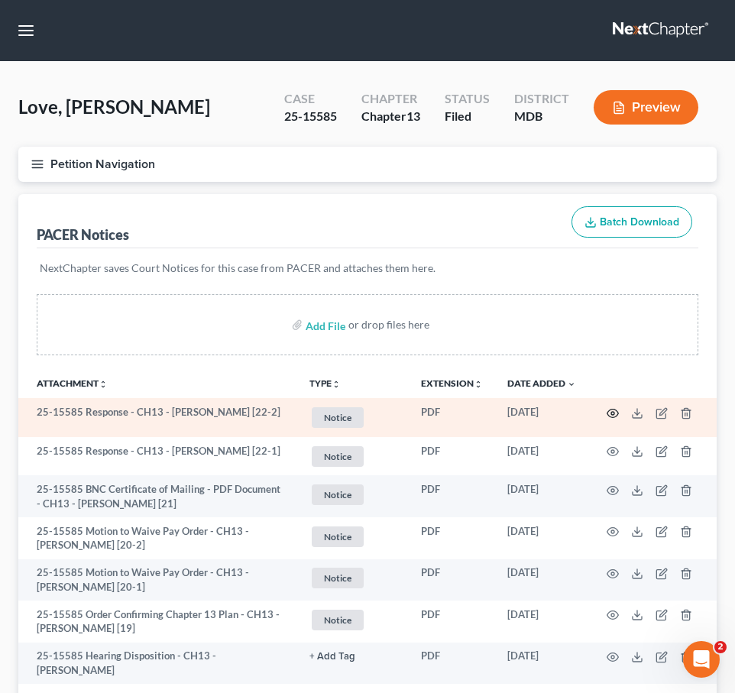
click at [613, 407] on icon "button" at bounding box center [613, 413] width 12 height 12
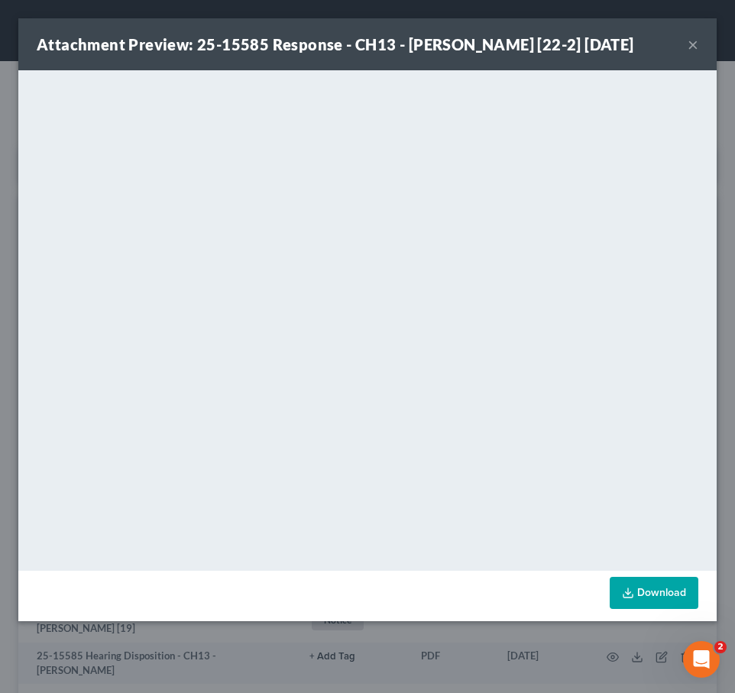
click at [692, 48] on button "×" at bounding box center [693, 44] width 11 height 18
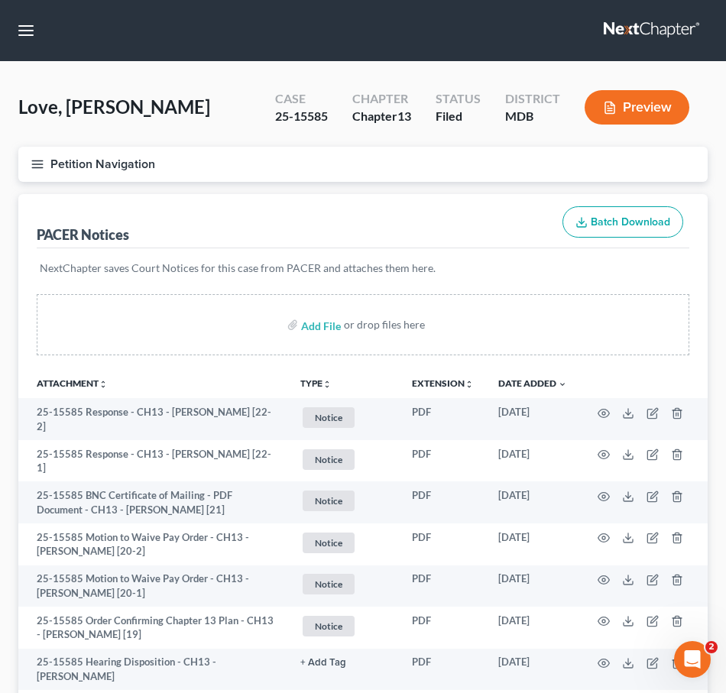
click at [630, 37] on link at bounding box center [653, 31] width 98 height 28
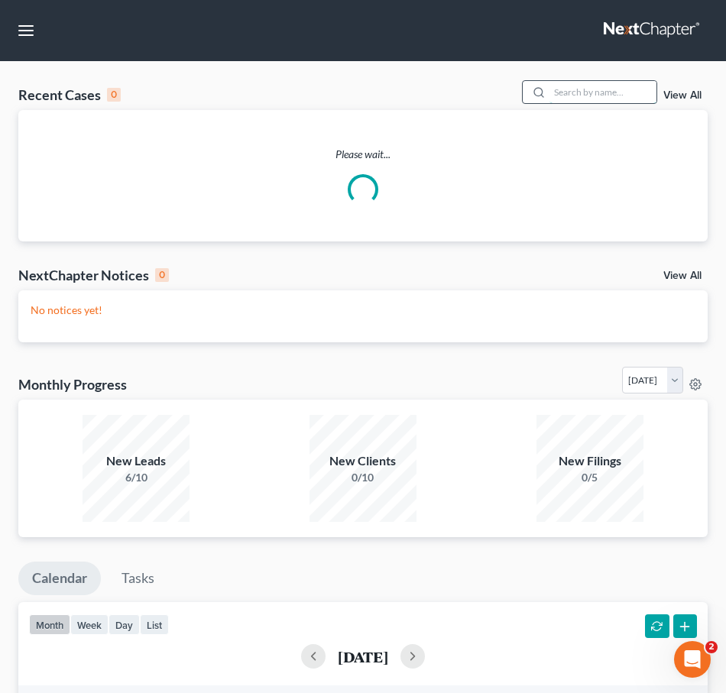
click at [633, 98] on input "search" at bounding box center [602, 92] width 107 height 22
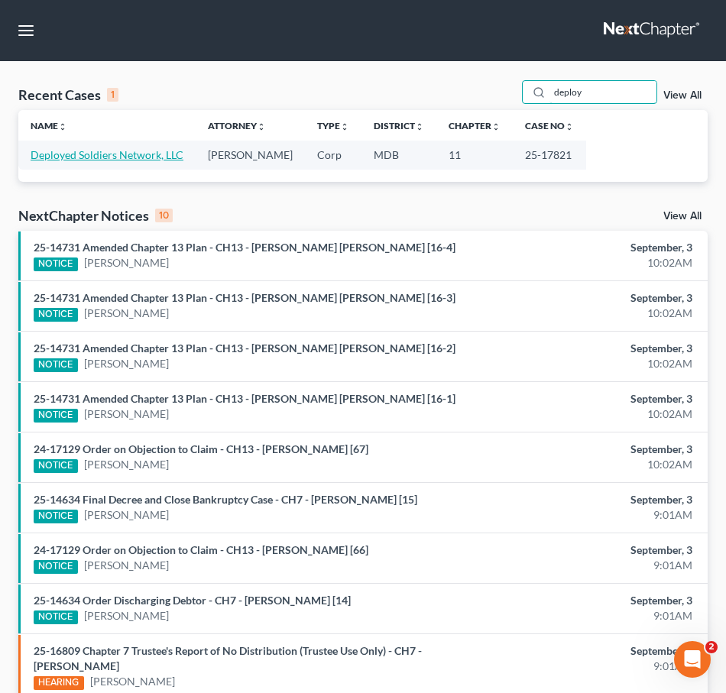
type input "deploy"
click at [80, 152] on link "Deployed Soldiers Network, LLC" at bounding box center [107, 154] width 153 height 13
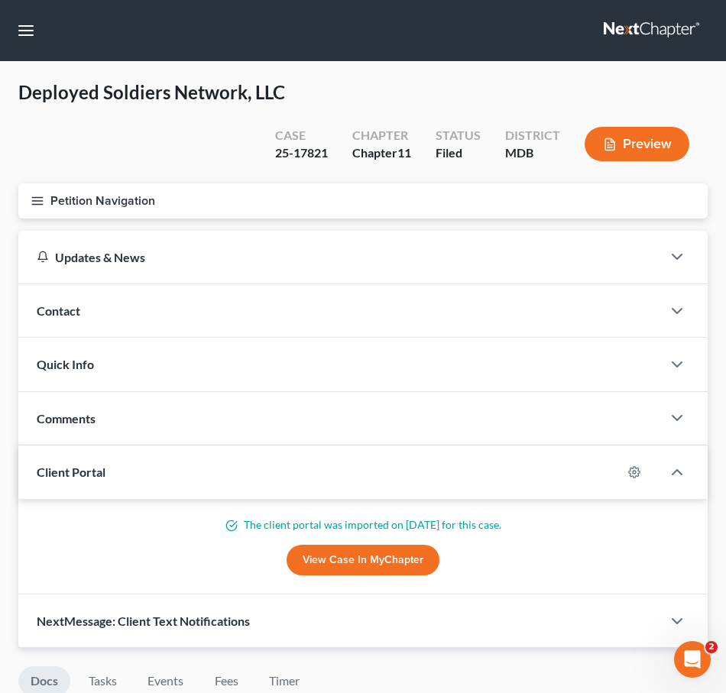
click at [41, 199] on icon "button" at bounding box center [38, 201] width 14 height 14
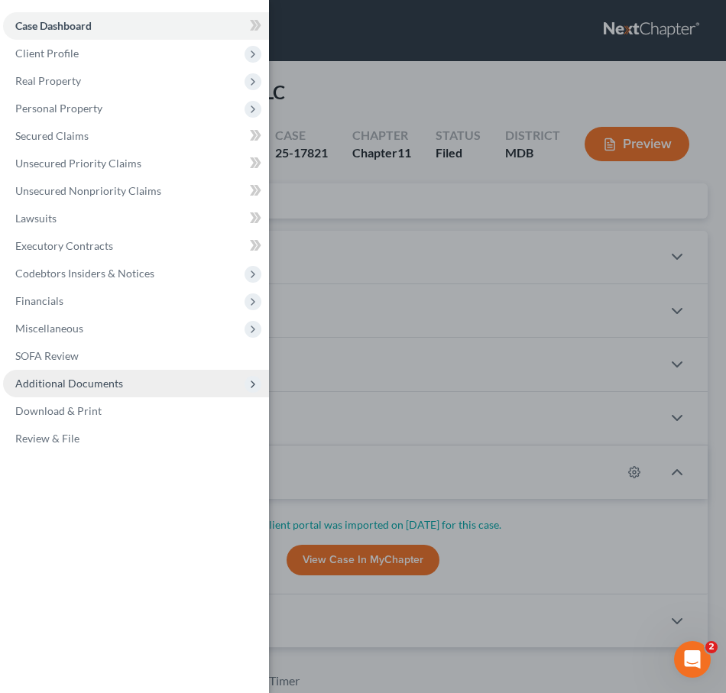
click at [60, 378] on span "Additional Documents" at bounding box center [69, 383] width 108 height 13
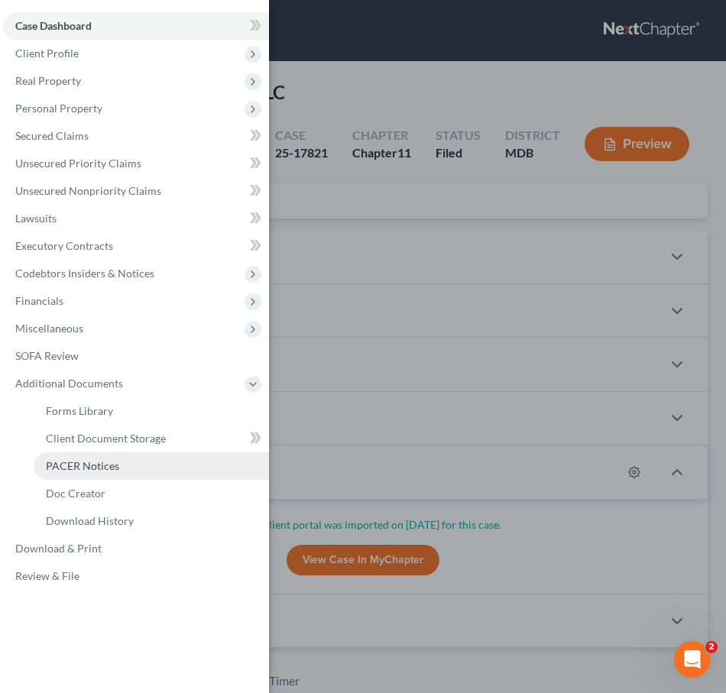
click at [78, 475] on link "PACER Notices" at bounding box center [151, 466] width 235 height 28
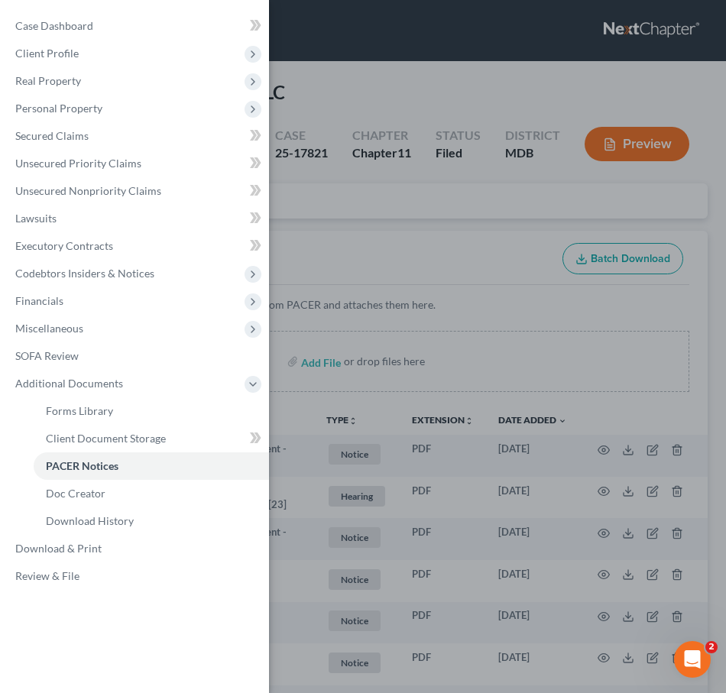
click at [310, 211] on div "Case Dashboard Payments Invoices Payments Payments Credit Report Client Profile" at bounding box center [363, 346] width 726 height 693
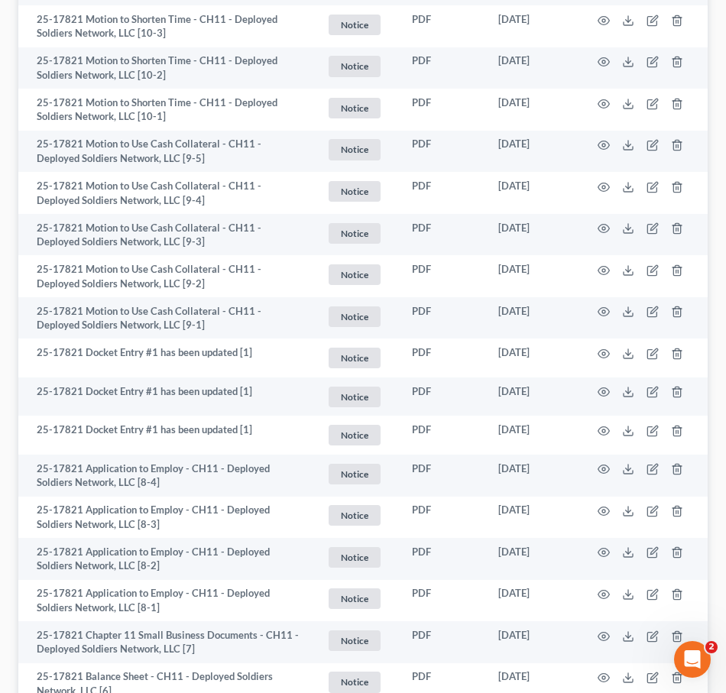
scroll to position [1291, 0]
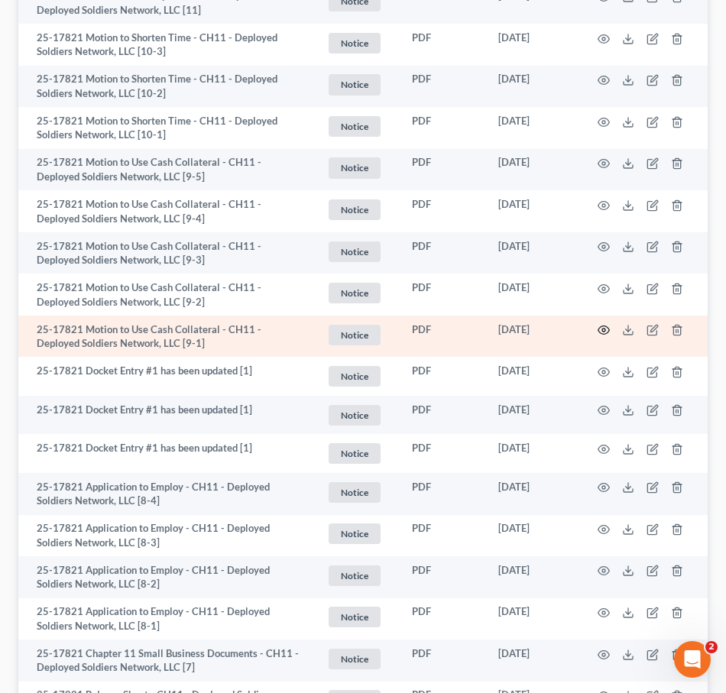
click at [600, 324] on icon "button" at bounding box center [604, 330] width 12 height 12
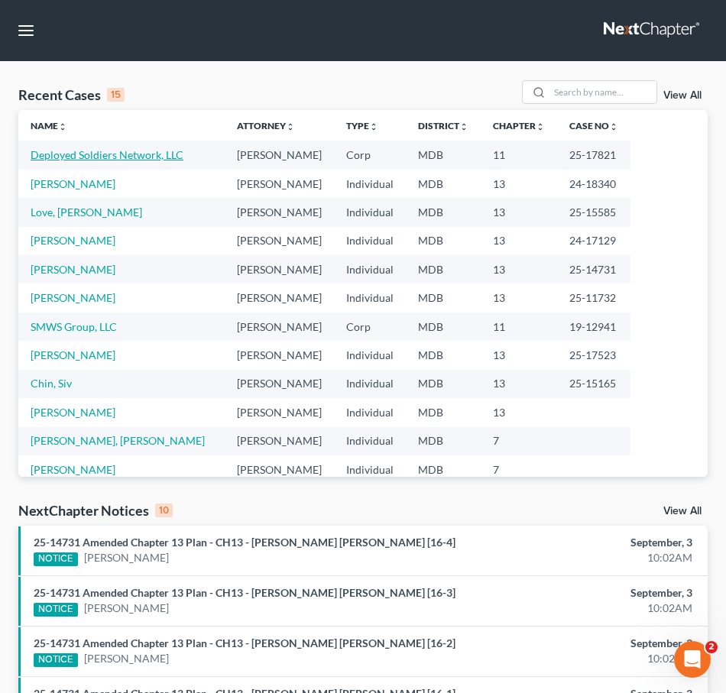
click at [86, 151] on link "Deployed Soldiers Network, LLC" at bounding box center [107, 154] width 153 height 13
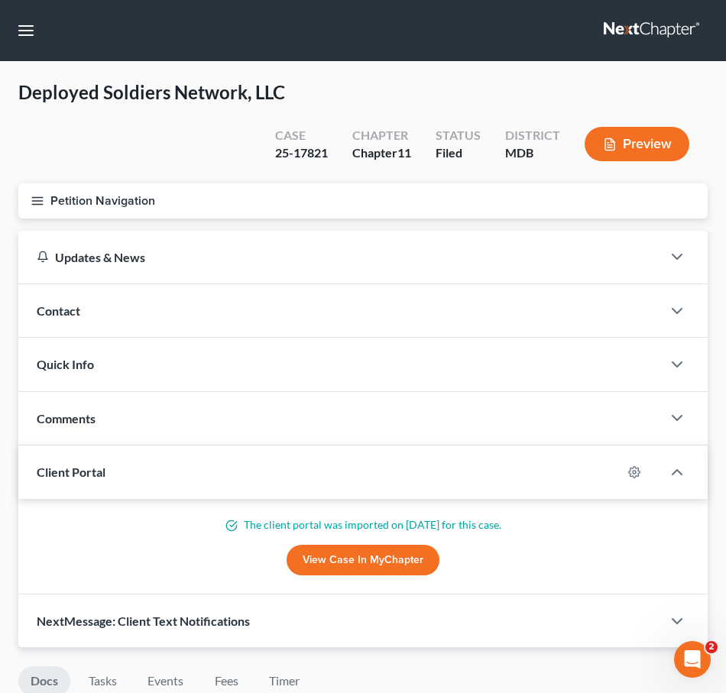
click at [37, 201] on line "button" at bounding box center [37, 201] width 11 height 0
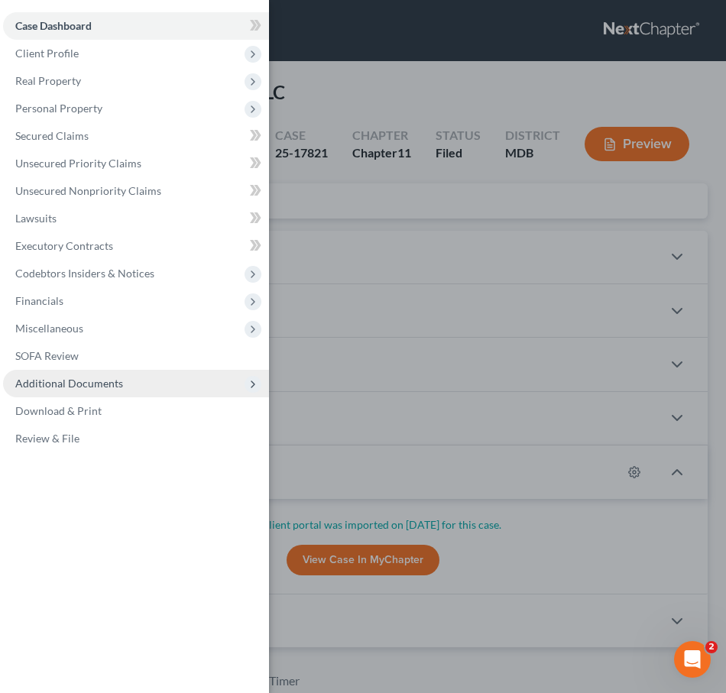
click at [69, 377] on span "Additional Documents" at bounding box center [69, 383] width 108 height 13
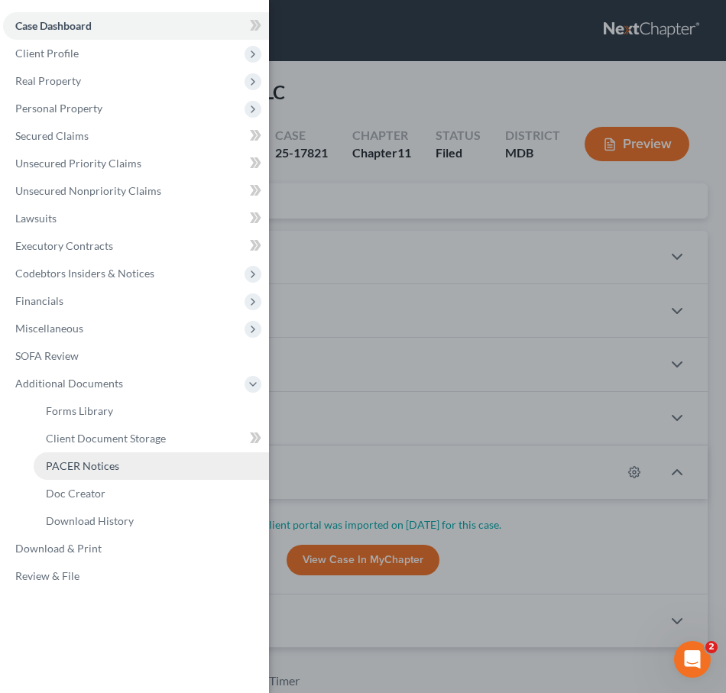
click at [71, 463] on span "PACER Notices" at bounding box center [82, 465] width 73 height 13
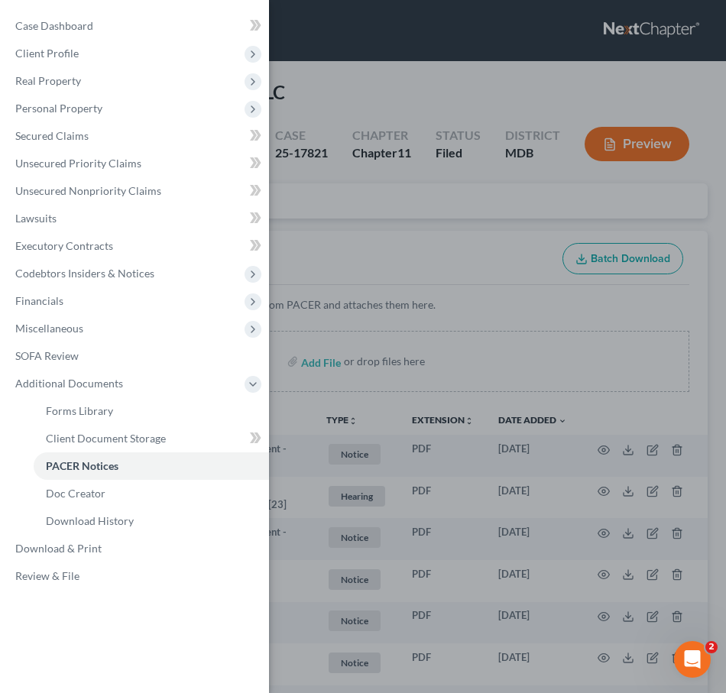
click at [361, 222] on div "Case Dashboard Payments Invoices Payments Payments Credit Report Client Profile" at bounding box center [363, 346] width 726 height 693
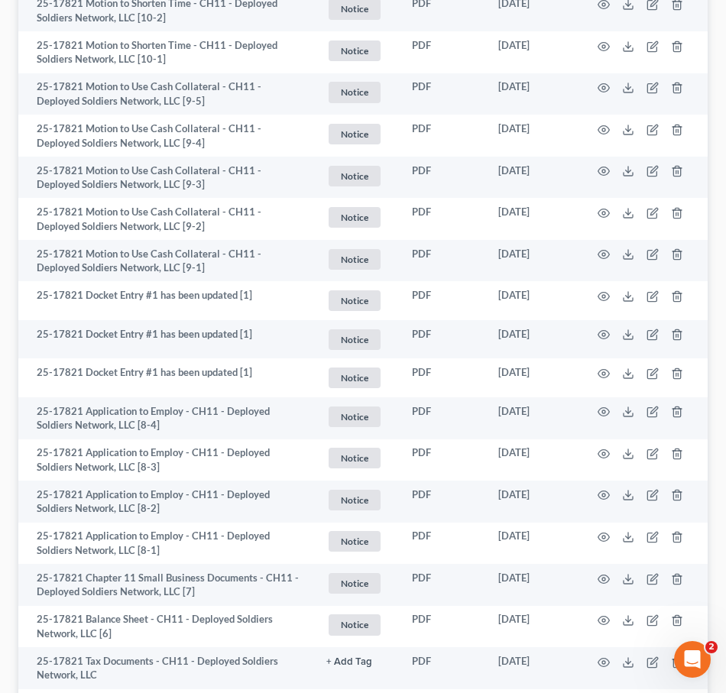
scroll to position [1362, 0]
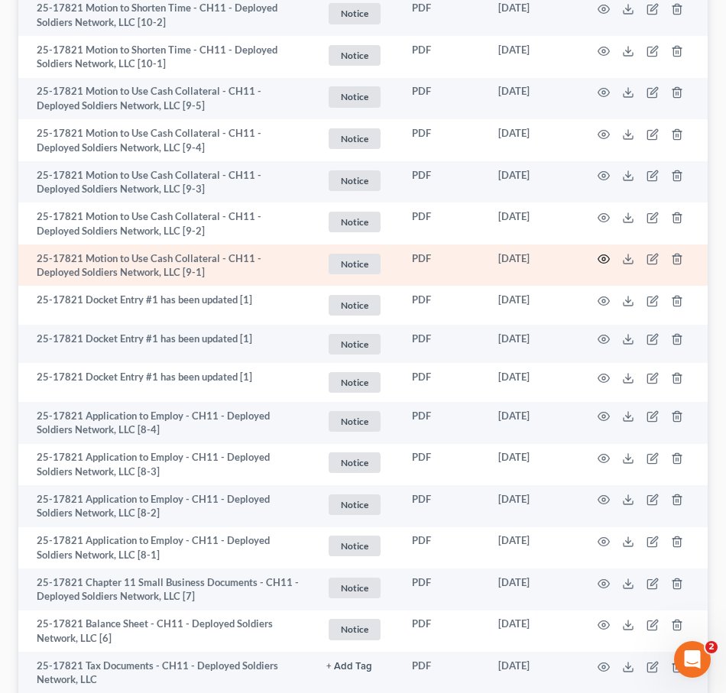
click at [603, 253] on icon "button" at bounding box center [604, 259] width 12 height 12
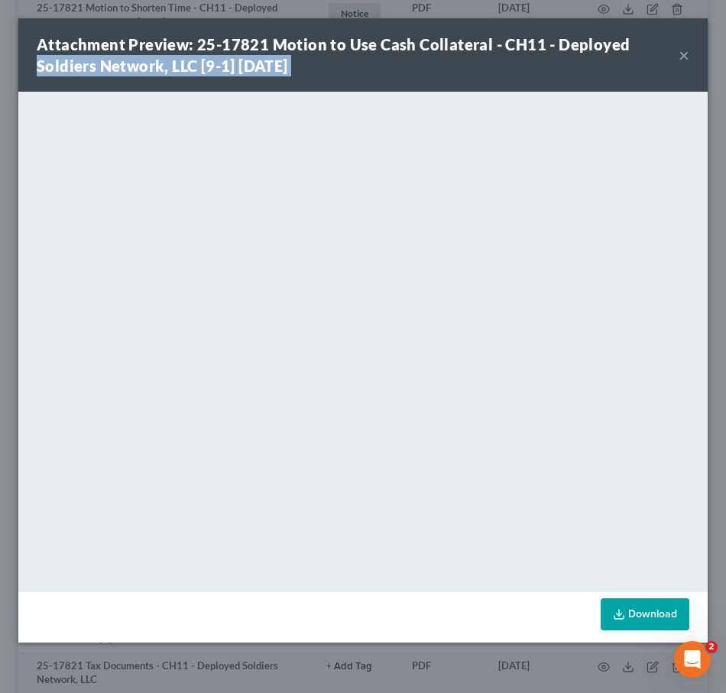
click at [679, 54] on div "Attachment Preview: 25-17821 Motion to Use Cash Collateral - CH11 - Deployed So…" at bounding box center [362, 54] width 689 height 73
click at [686, 55] on button "×" at bounding box center [684, 55] width 11 height 18
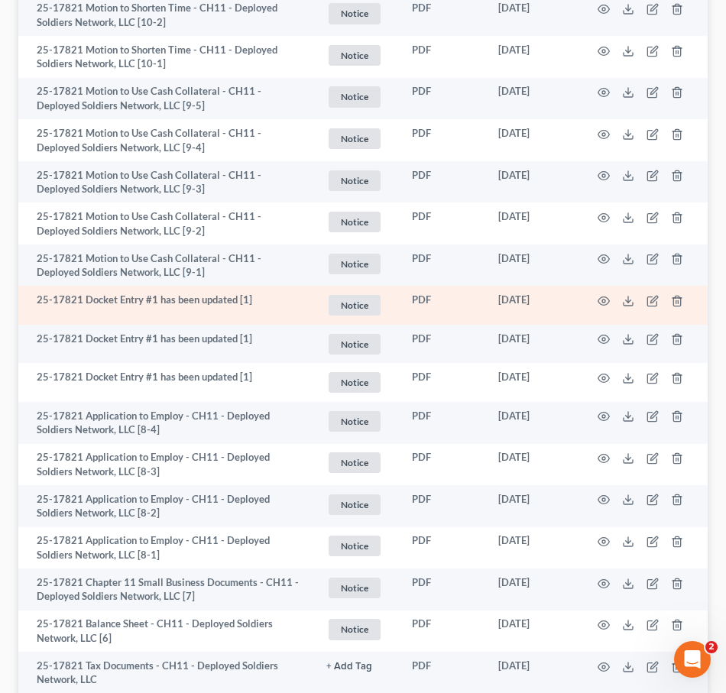
scroll to position [0, 0]
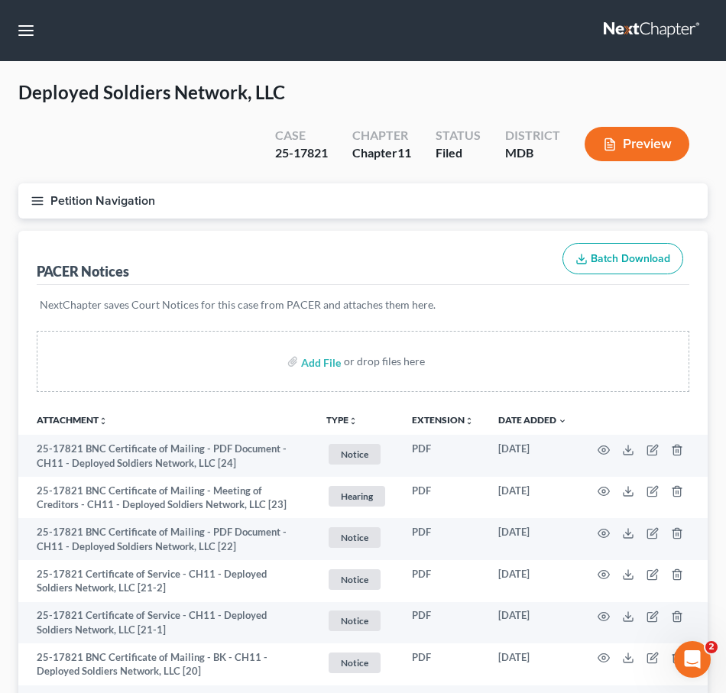
click at [31, 202] on icon "button" at bounding box center [38, 201] width 14 height 14
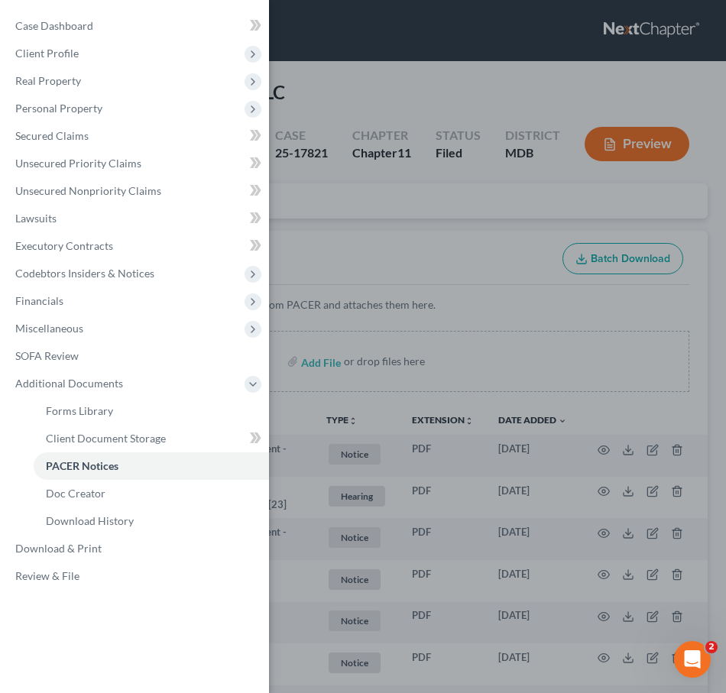
scroll to position [34, 0]
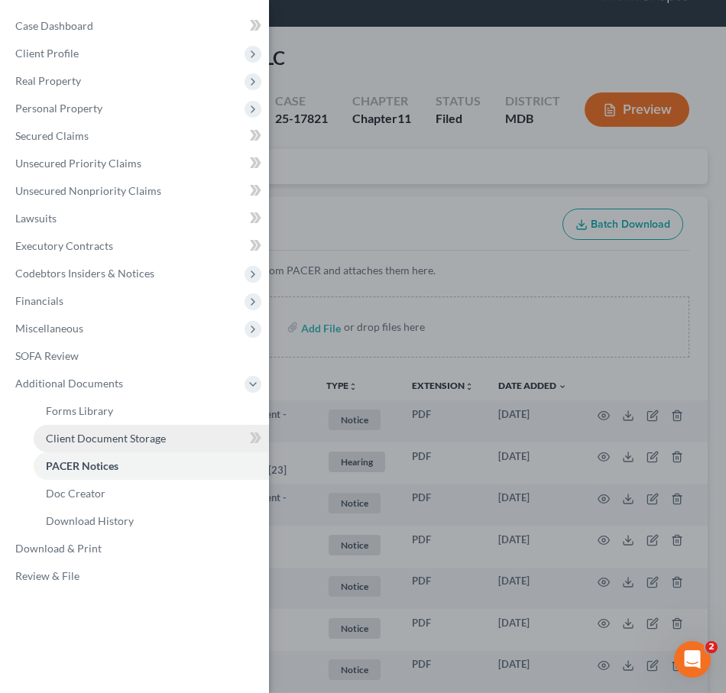
click at [96, 445] on link "Client Document Storage" at bounding box center [151, 439] width 235 height 28
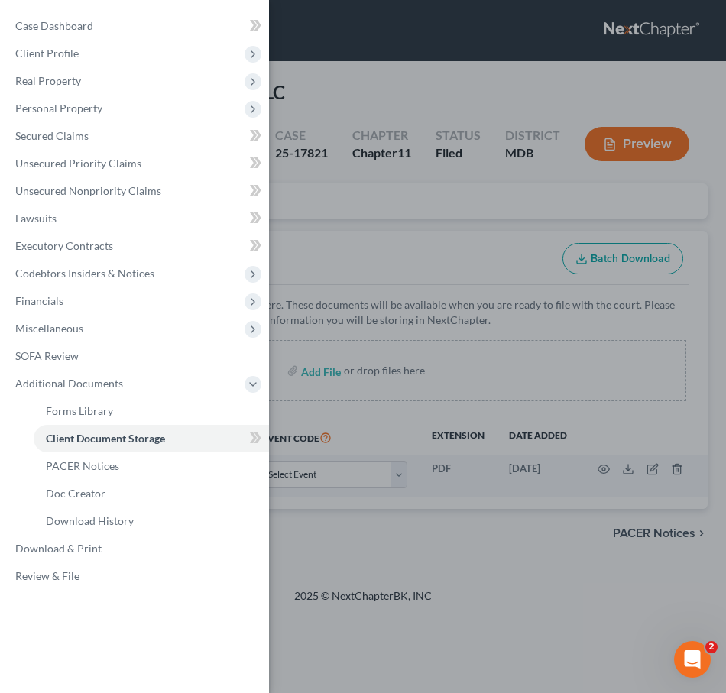
click at [377, 548] on div "Case Dashboard Payments Invoices Payments Payments Credit Report Client Profile" at bounding box center [363, 346] width 726 height 693
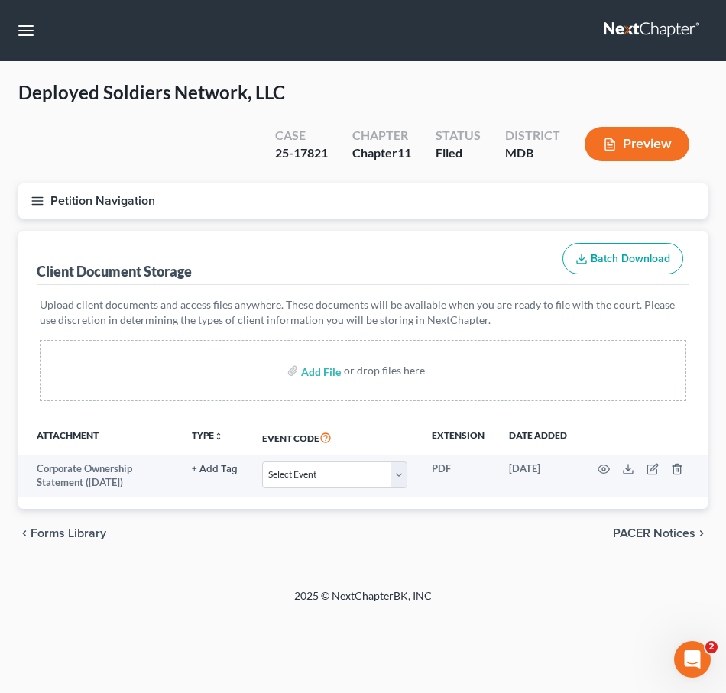
click at [68, 533] on span "Forms Library" at bounding box center [69, 533] width 76 height 12
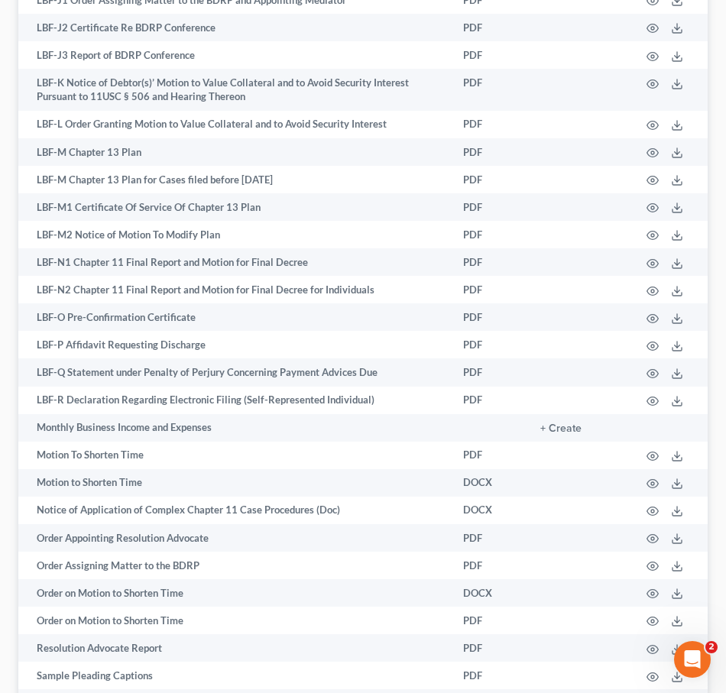
scroll to position [1816, 0]
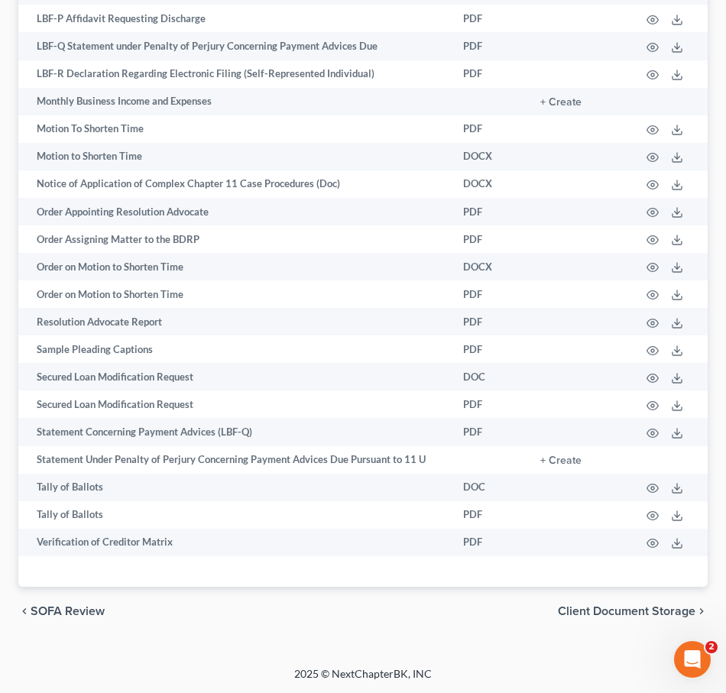
click at [63, 621] on div "chevron_left SOFA Review Client Document Storage chevron_right" at bounding box center [362, 611] width 689 height 49
click at [62, 613] on span "SOFA Review" at bounding box center [68, 611] width 74 height 12
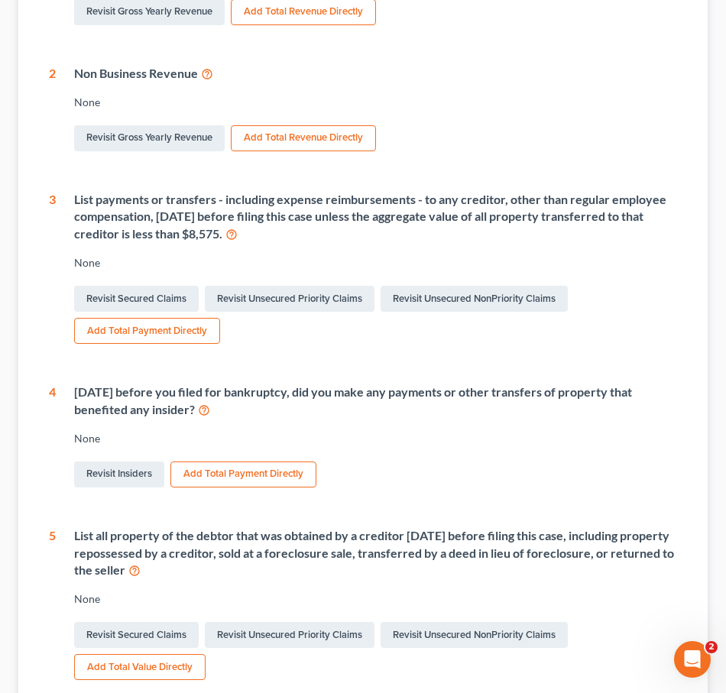
scroll to position [706, 0]
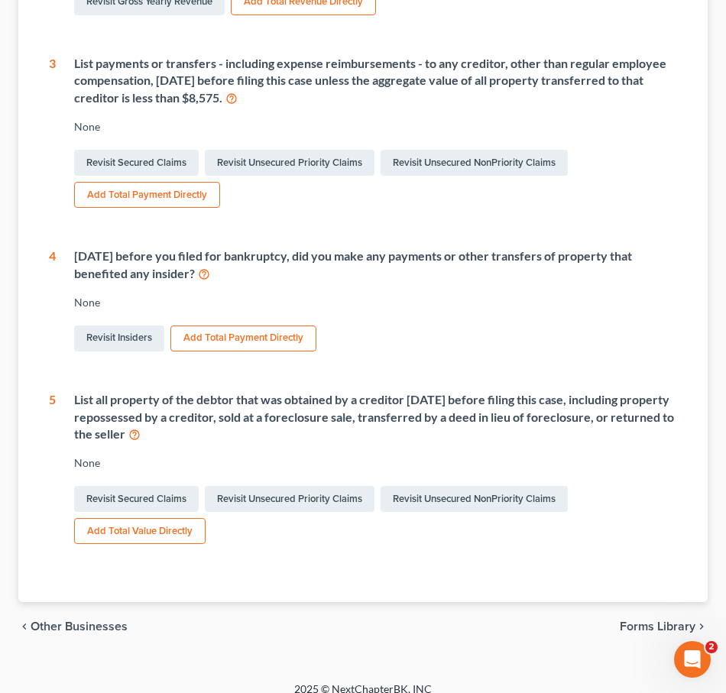
click at [643, 620] on span "Forms Library" at bounding box center [658, 626] width 76 height 12
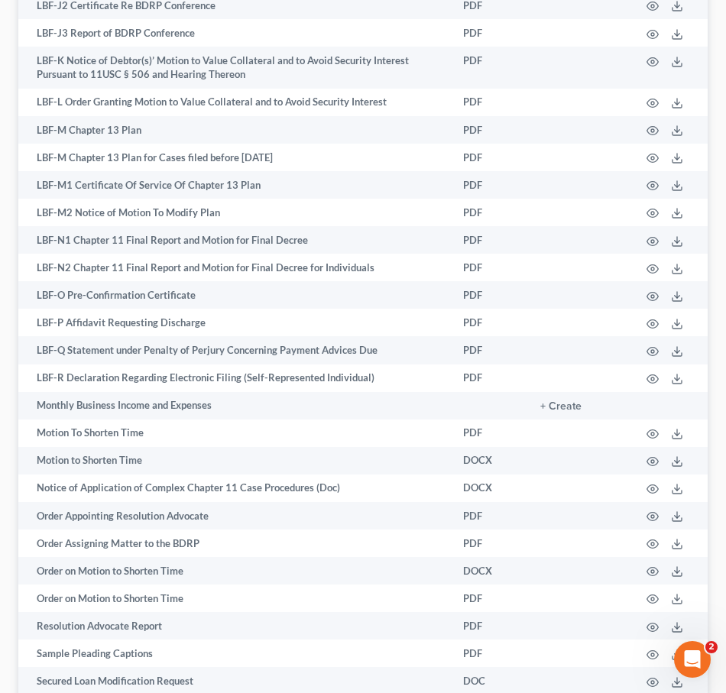
scroll to position [1816, 0]
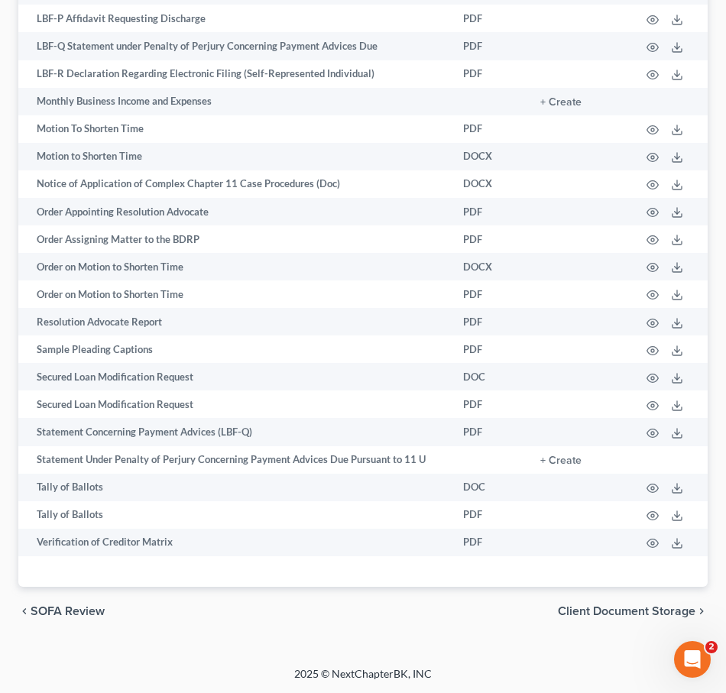
click at [582, 609] on span "Client Document Storage" at bounding box center [627, 611] width 138 height 12
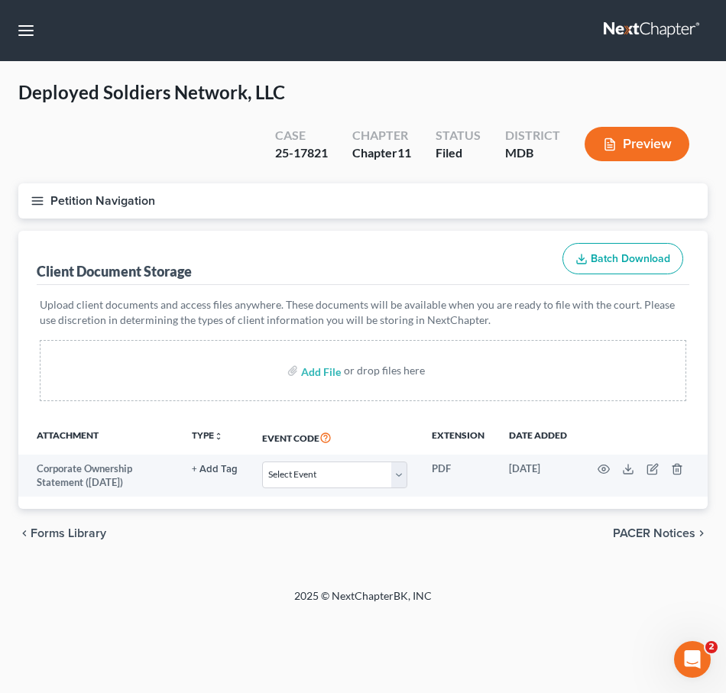
click at [34, 201] on line "button" at bounding box center [37, 201] width 11 height 0
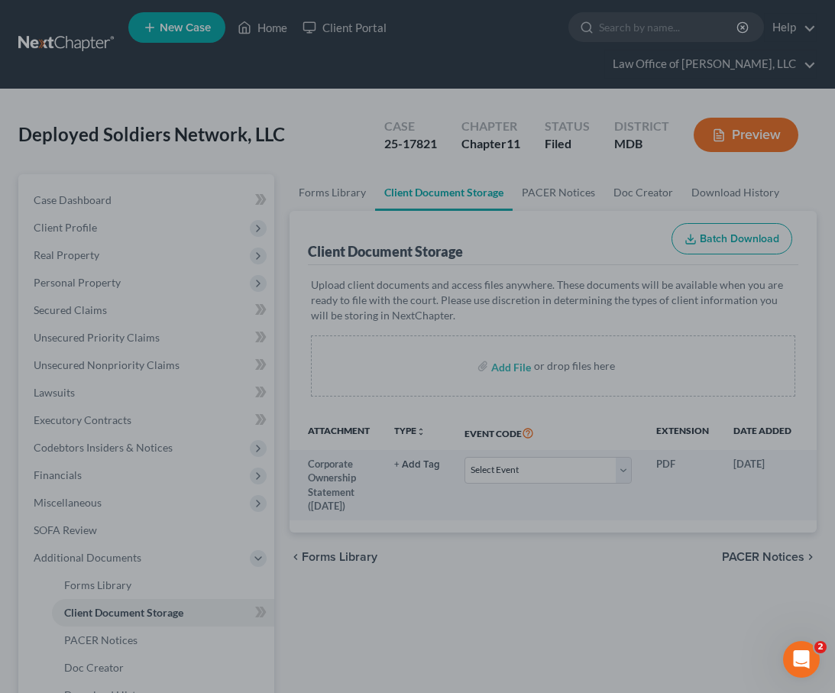
click at [373, 34] on div at bounding box center [417, 346] width 835 height 693
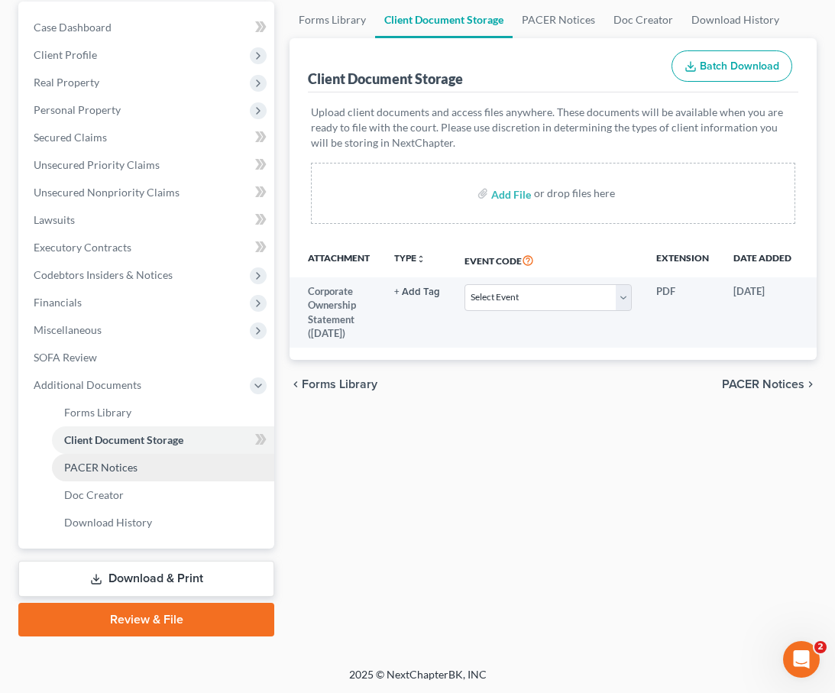
click at [96, 458] on link "PACER Notices" at bounding box center [163, 468] width 222 height 28
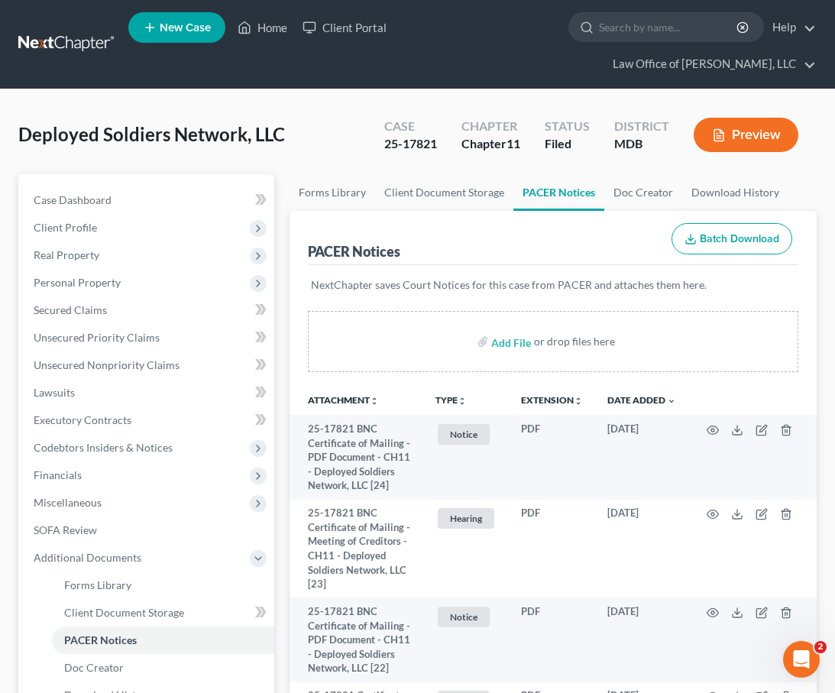
click at [26, 51] on link at bounding box center [67, 45] width 98 height 28
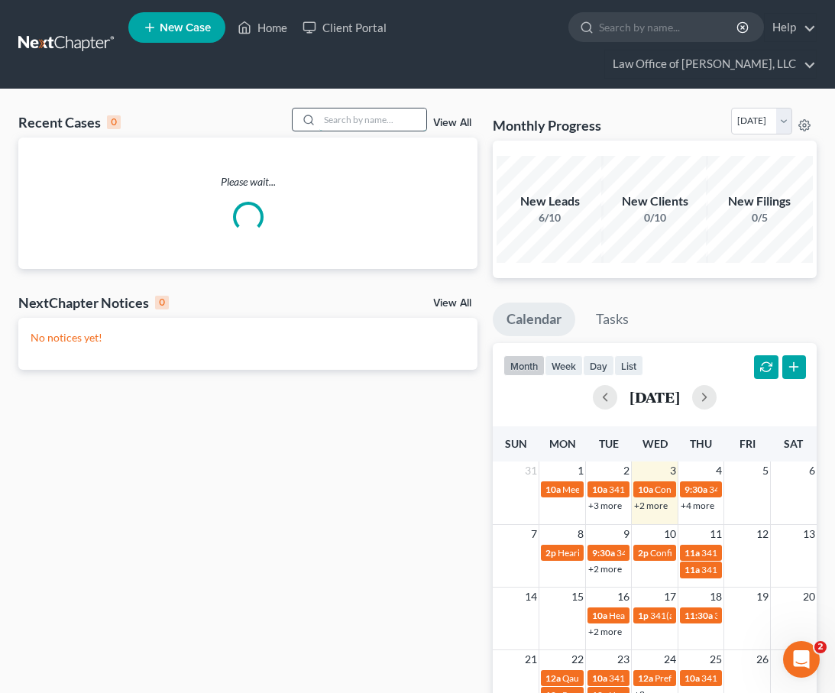
click at [355, 125] on input "search" at bounding box center [372, 120] width 107 height 22
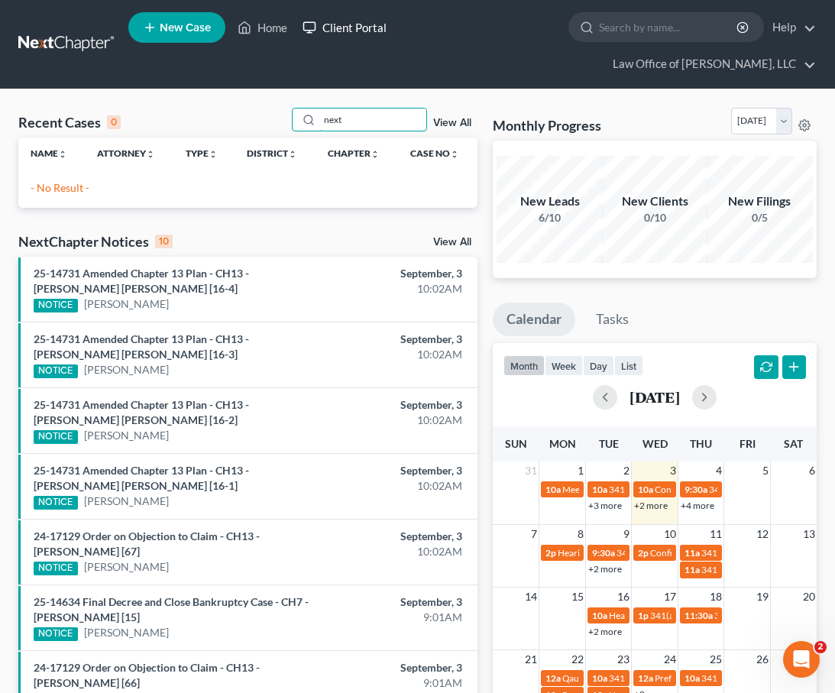
type input "next"
click at [369, 31] on link "Client Portal" at bounding box center [344, 28] width 99 height 28
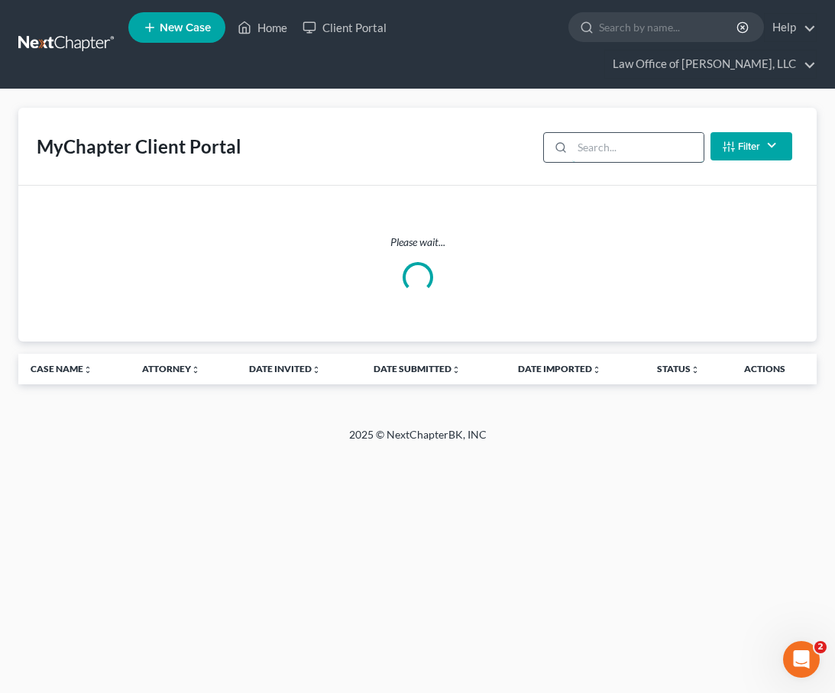
click at [628, 144] on input "search" at bounding box center [637, 147] width 131 height 29
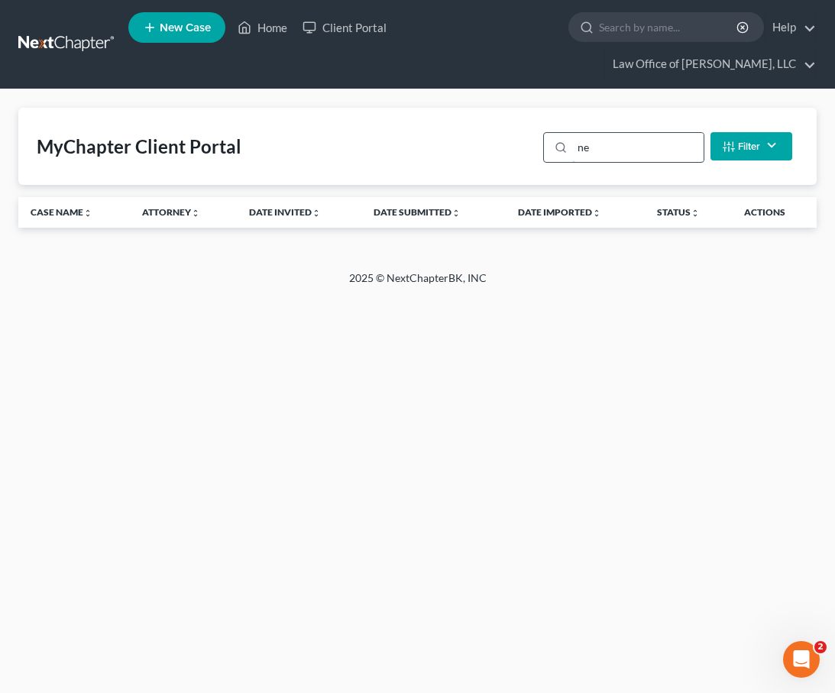
type input "n"
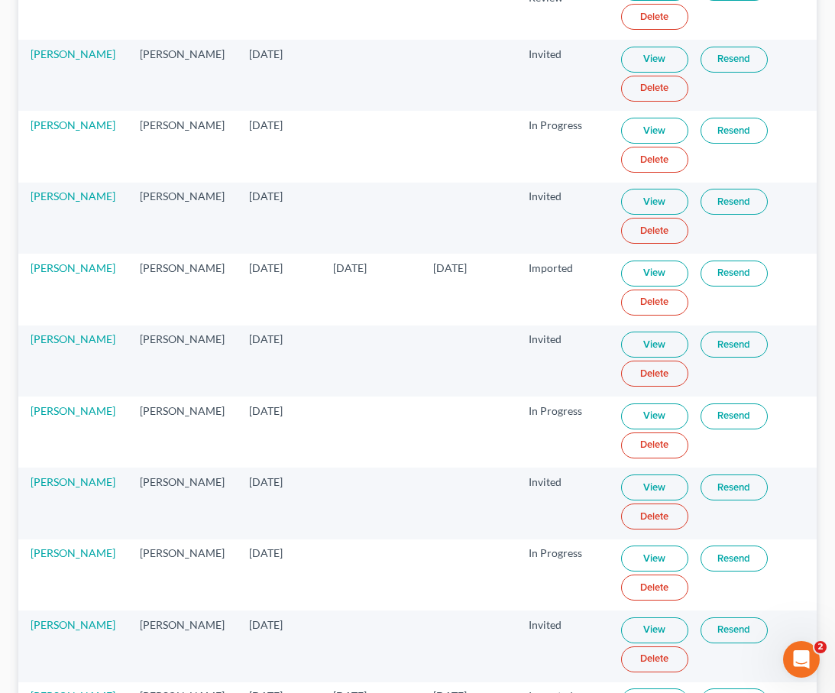
scroll to position [469, 0]
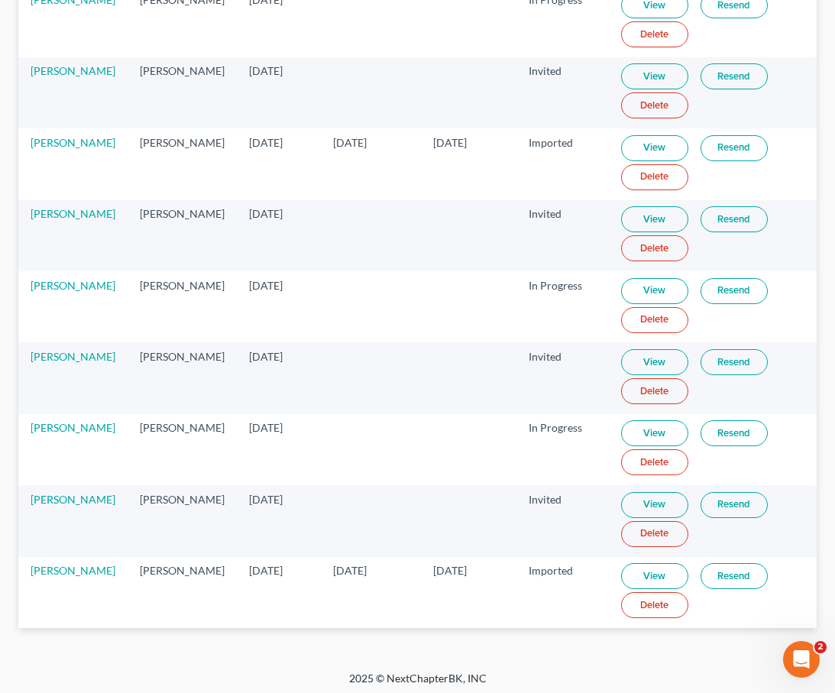
type input "[PERSON_NAME]"
click at [626, 578] on link "View" at bounding box center [654, 576] width 67 height 26
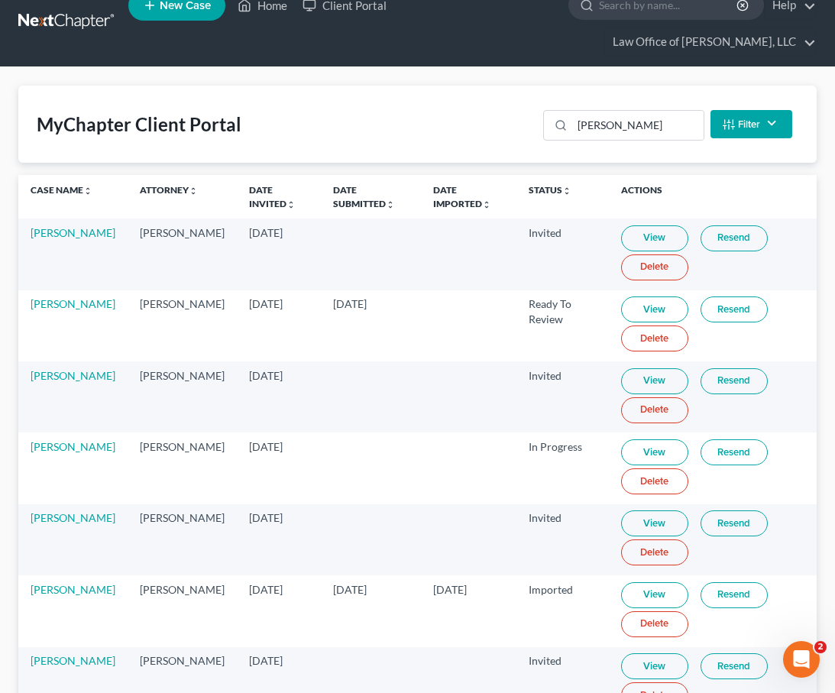
scroll to position [0, 0]
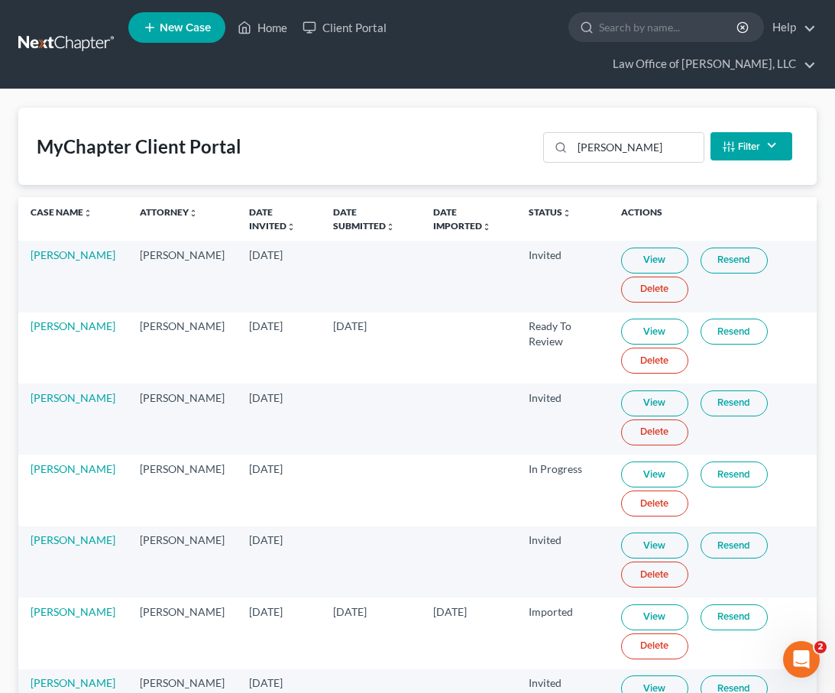
click at [57, 44] on link at bounding box center [67, 45] width 98 height 28
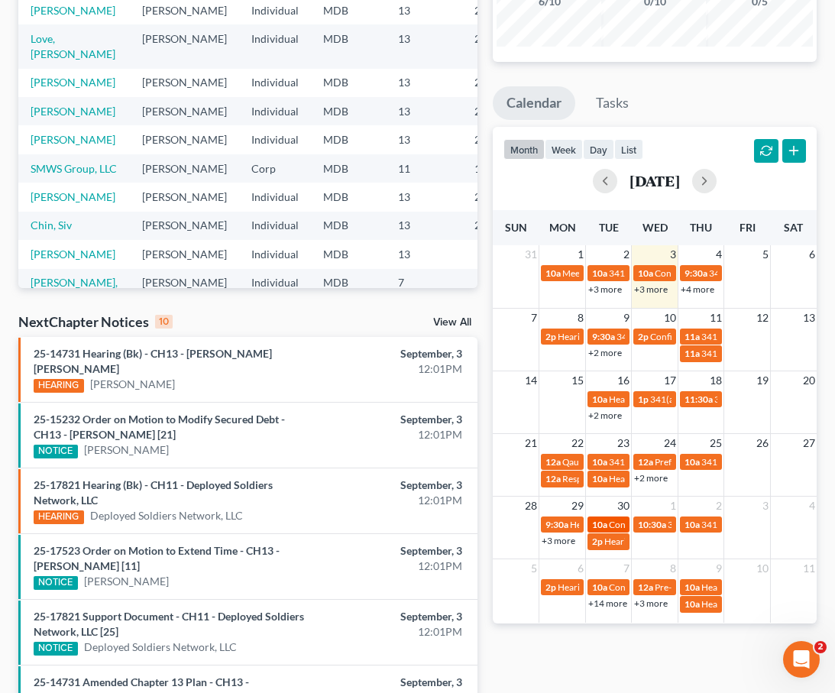
click at [605, 523] on span "10a" at bounding box center [599, 524] width 15 height 11
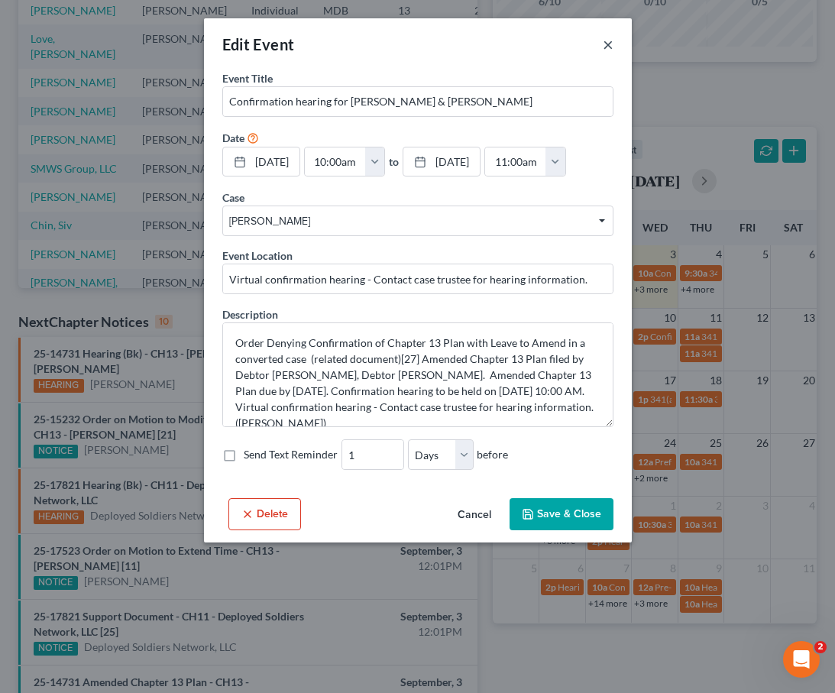
click at [606, 43] on button "×" at bounding box center [608, 44] width 11 height 18
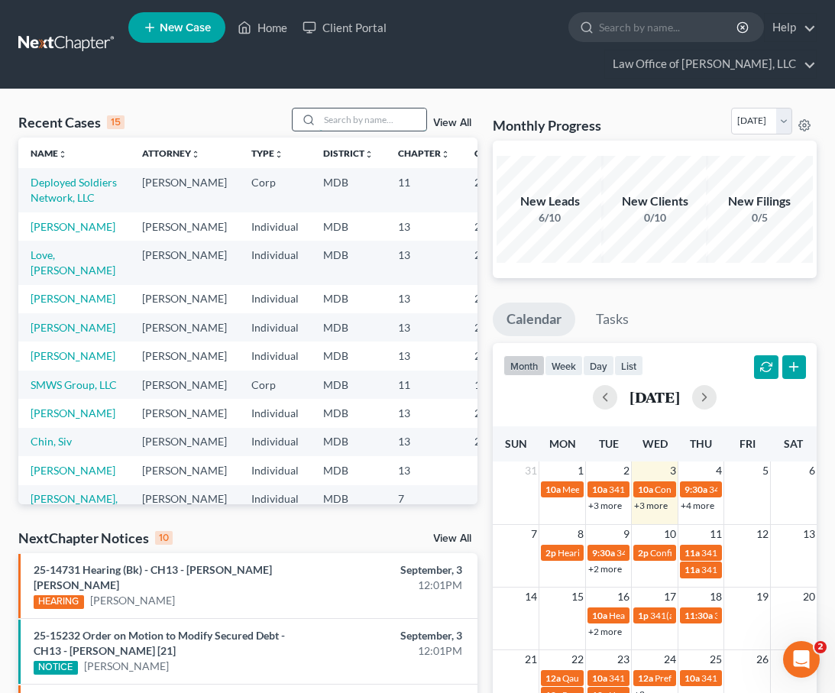
click at [342, 125] on input "search" at bounding box center [372, 120] width 107 height 22
click at [338, 118] on input "search" at bounding box center [372, 120] width 107 height 22
type input "lewis"
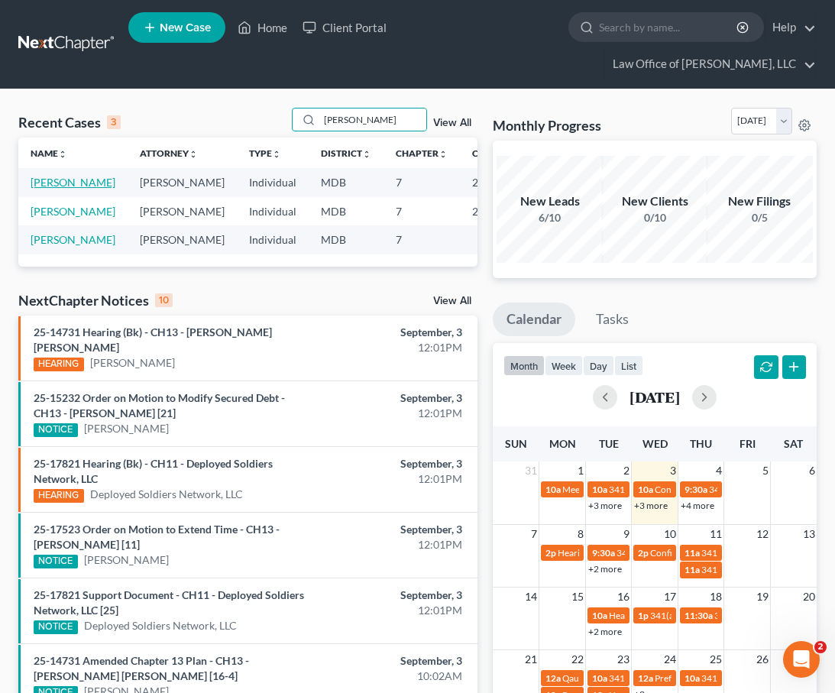
click at [42, 183] on link "[PERSON_NAME]" at bounding box center [73, 182] width 85 height 13
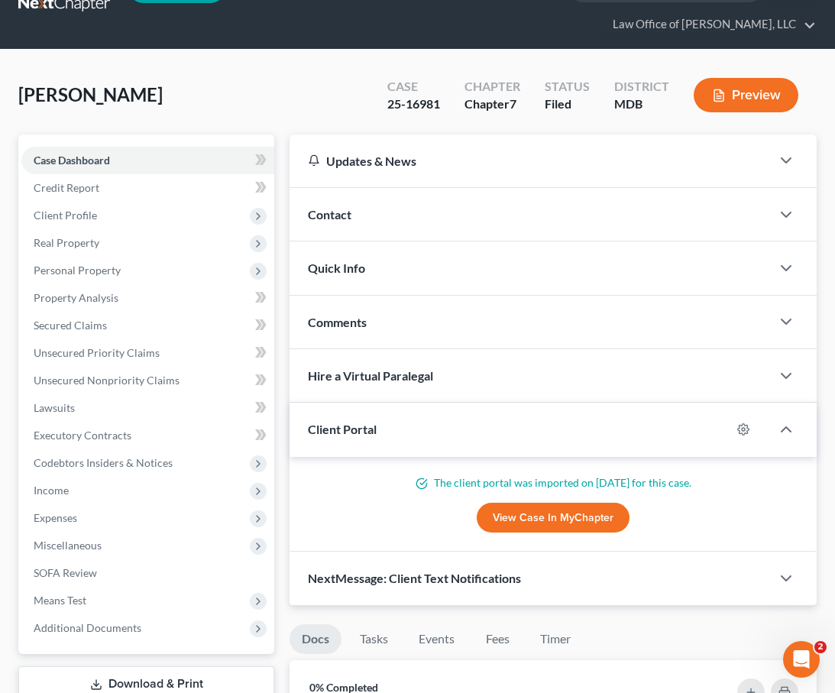
scroll to position [44, 0]
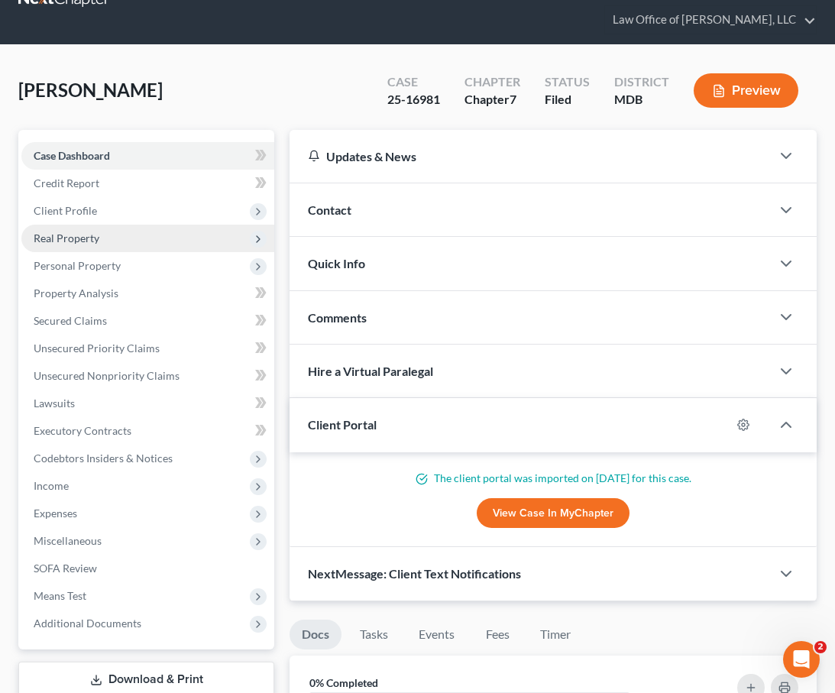
click at [50, 243] on span "Real Property" at bounding box center [67, 238] width 66 height 13
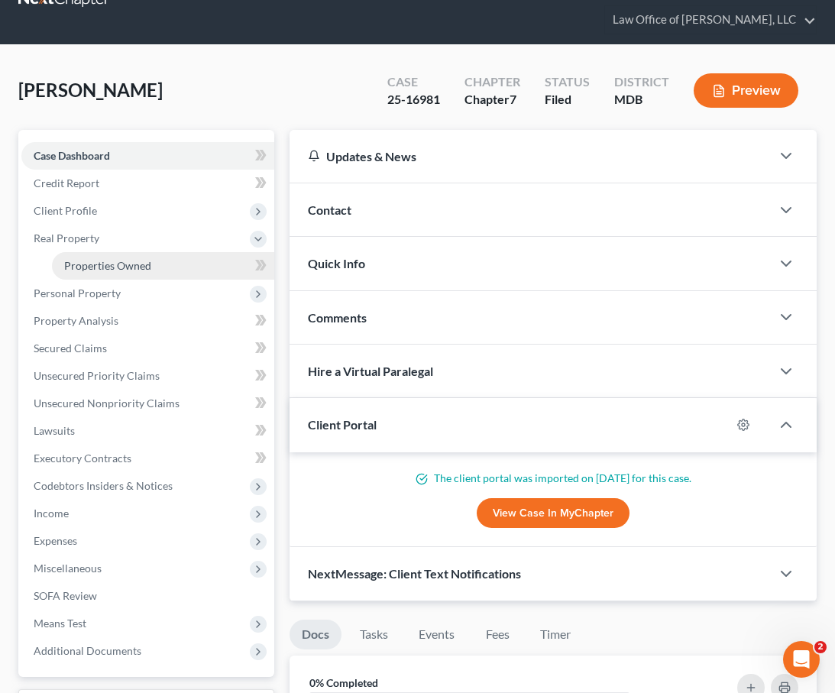
click at [80, 272] on link "Properties Owned" at bounding box center [163, 266] width 222 height 28
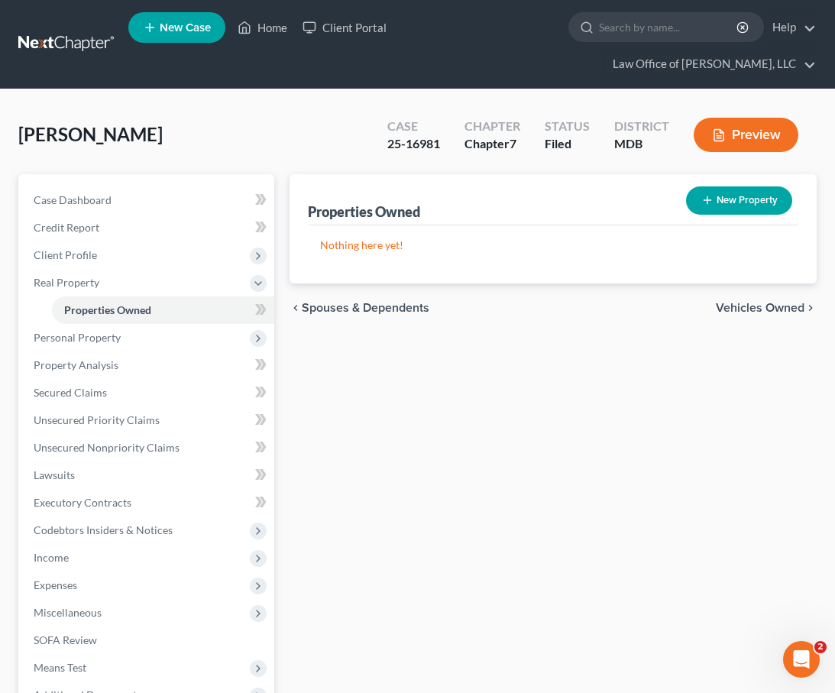
click at [741, 302] on span "Vehicles Owned" at bounding box center [760, 308] width 89 height 12
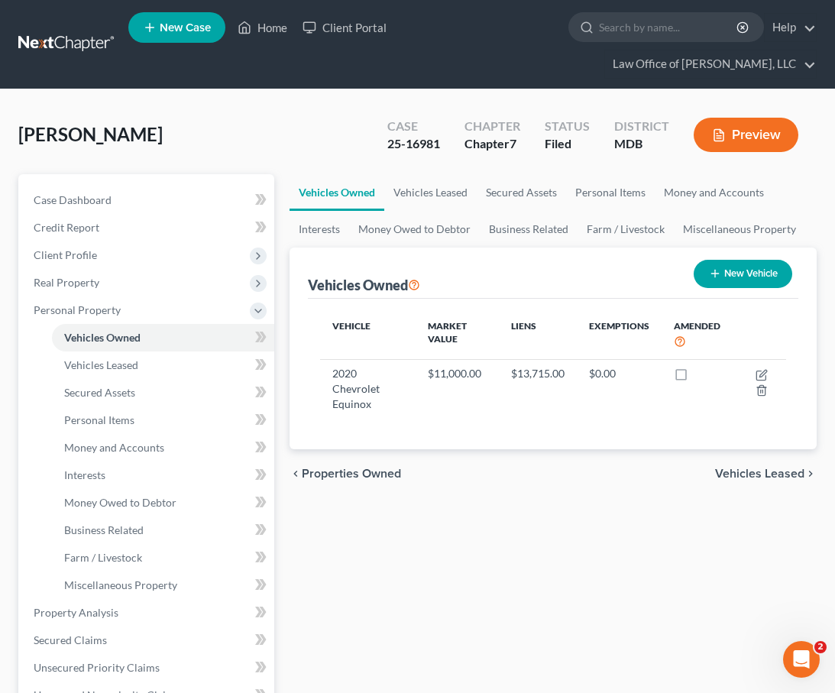
scroll to position [23, 0]
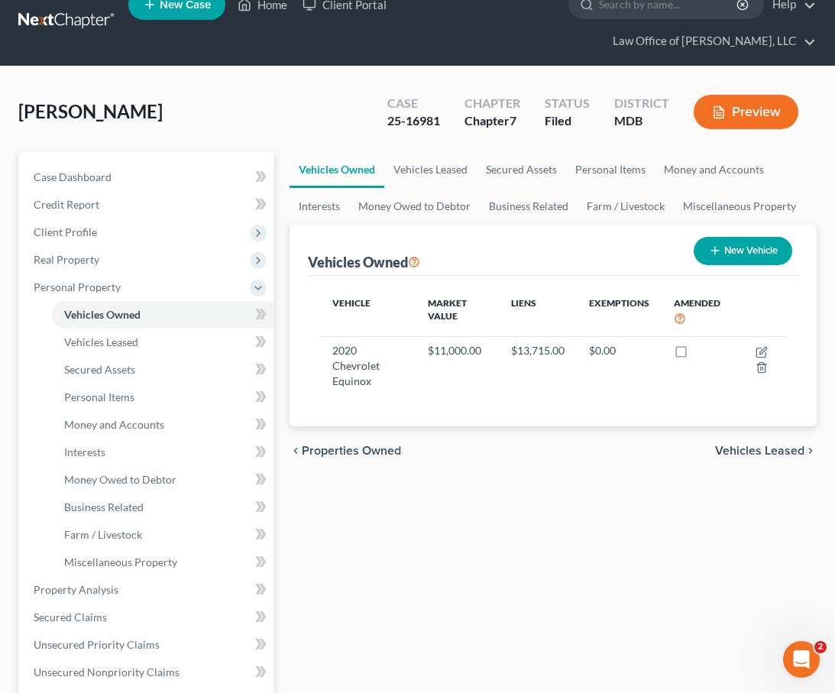
click at [737, 452] on span "Vehicles Leased" at bounding box center [759, 451] width 89 height 12
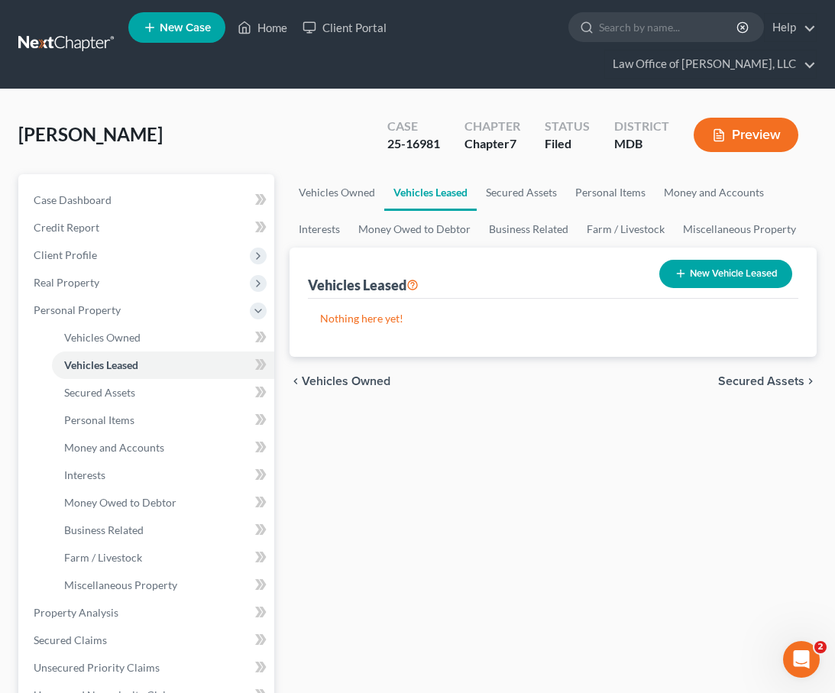
click at [724, 380] on span "Secured Assets" at bounding box center [761, 381] width 86 height 12
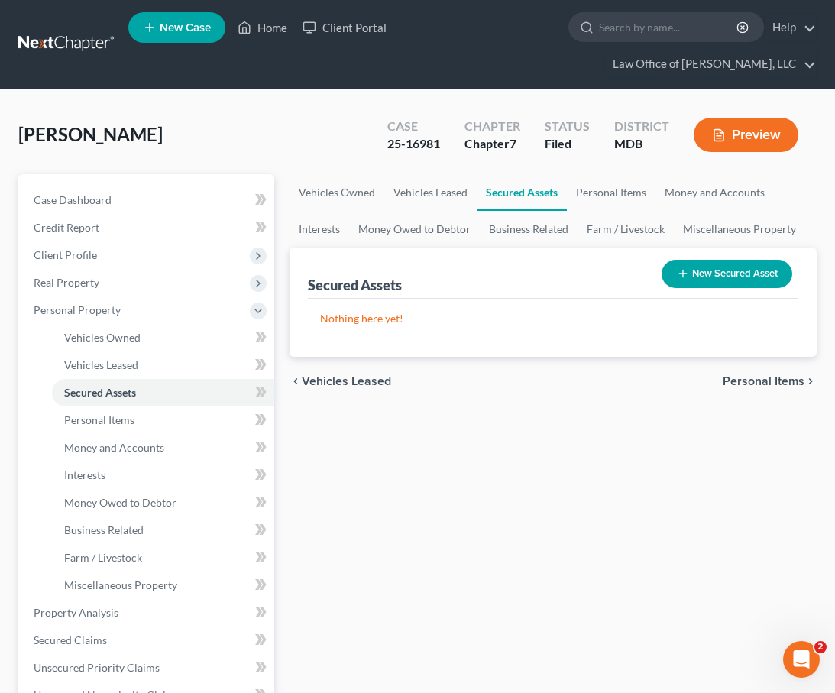
click at [735, 382] on span "Personal Items" at bounding box center [764, 381] width 82 height 12
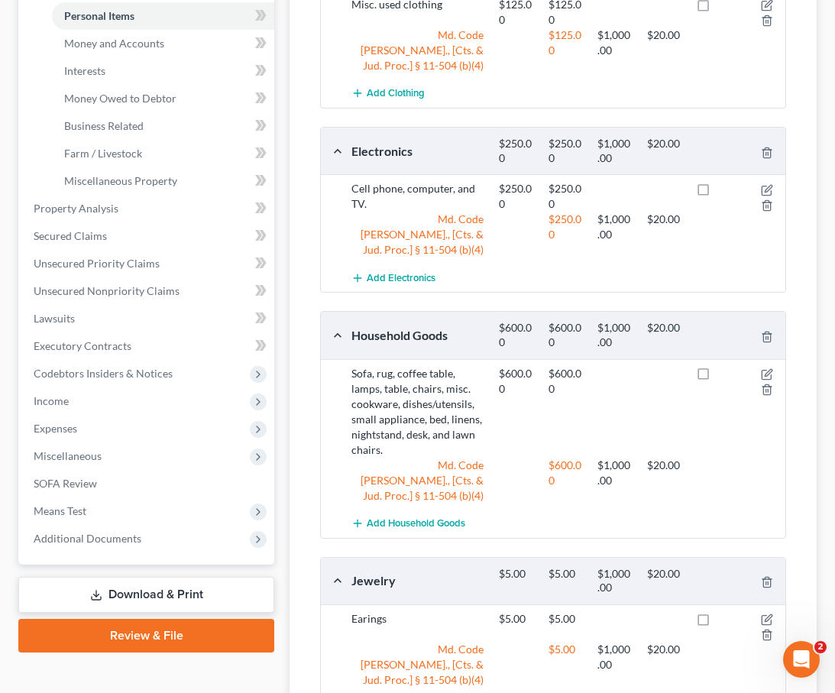
scroll to position [516, 0]
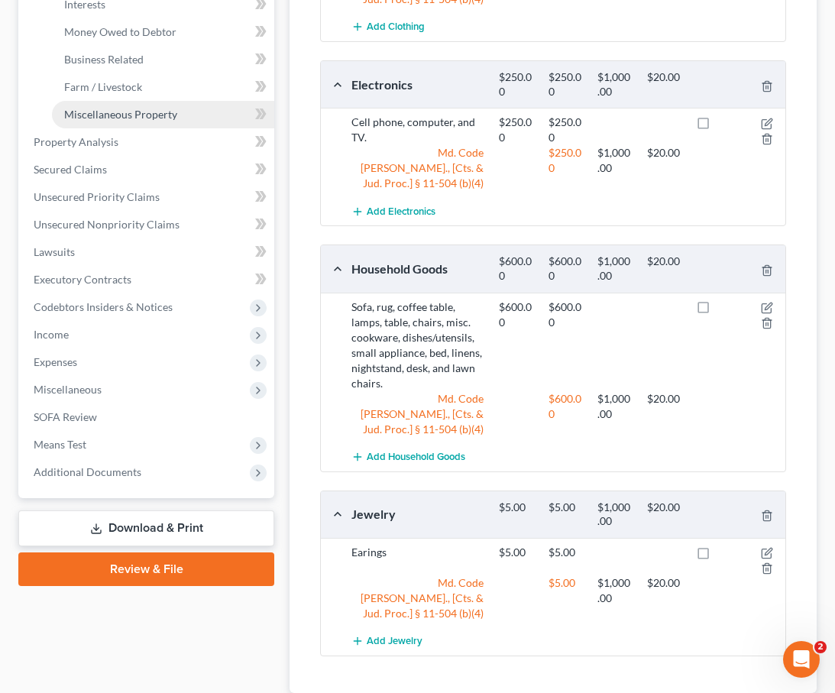
click at [124, 118] on span "Miscellaneous Property" at bounding box center [120, 114] width 113 height 13
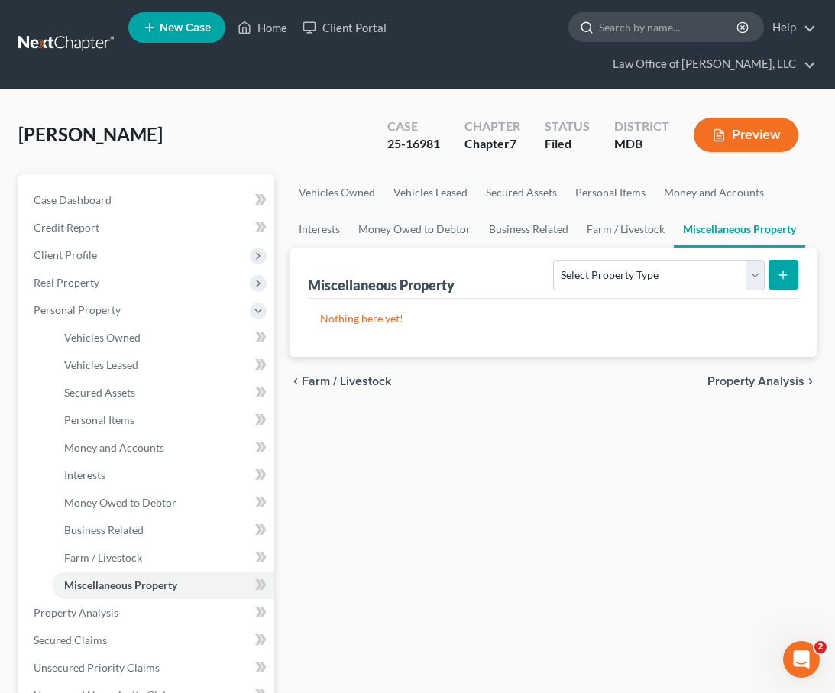
click at [637, 26] on input "search" at bounding box center [669, 27] width 140 height 28
click at [624, 29] on input "search" at bounding box center [669, 27] width 140 height 28
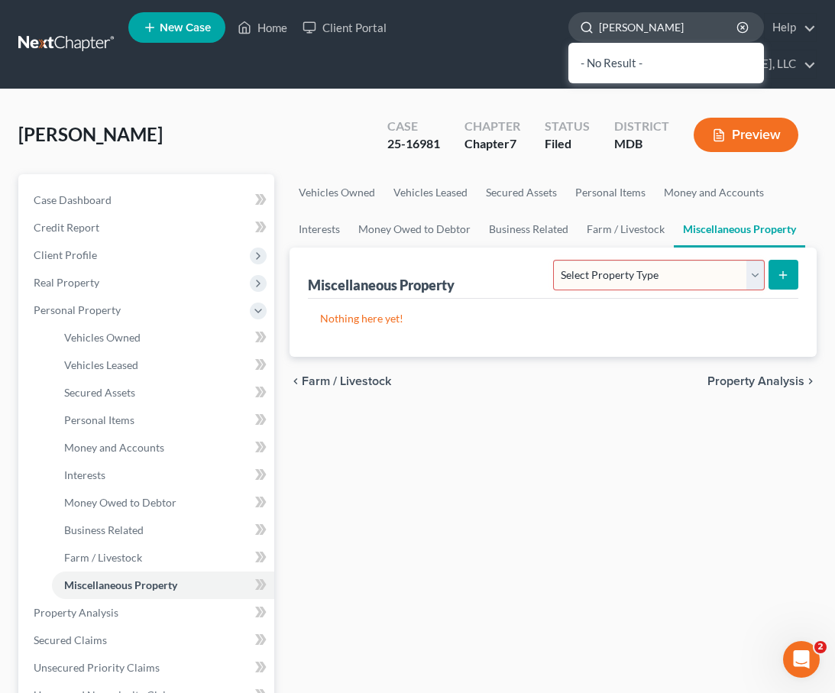
type input "walters"
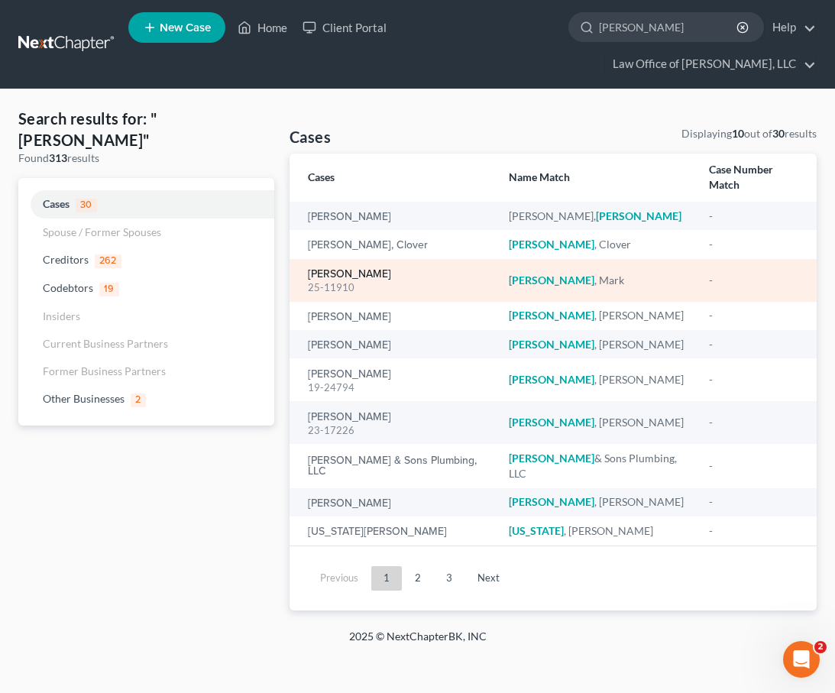
click at [336, 269] on link "Walters, Mark" at bounding box center [349, 274] width 83 height 11
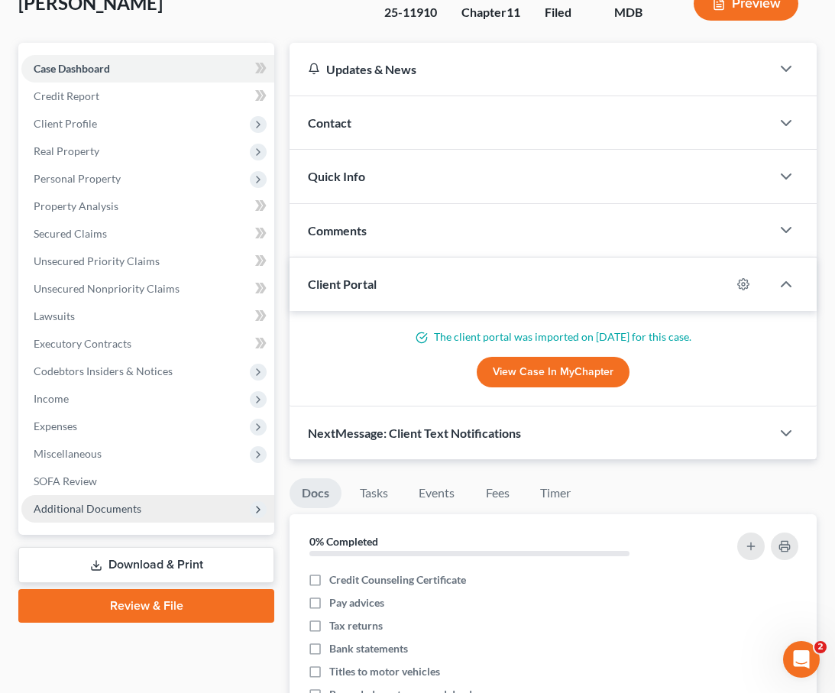
click at [174, 513] on span "Additional Documents" at bounding box center [147, 509] width 253 height 28
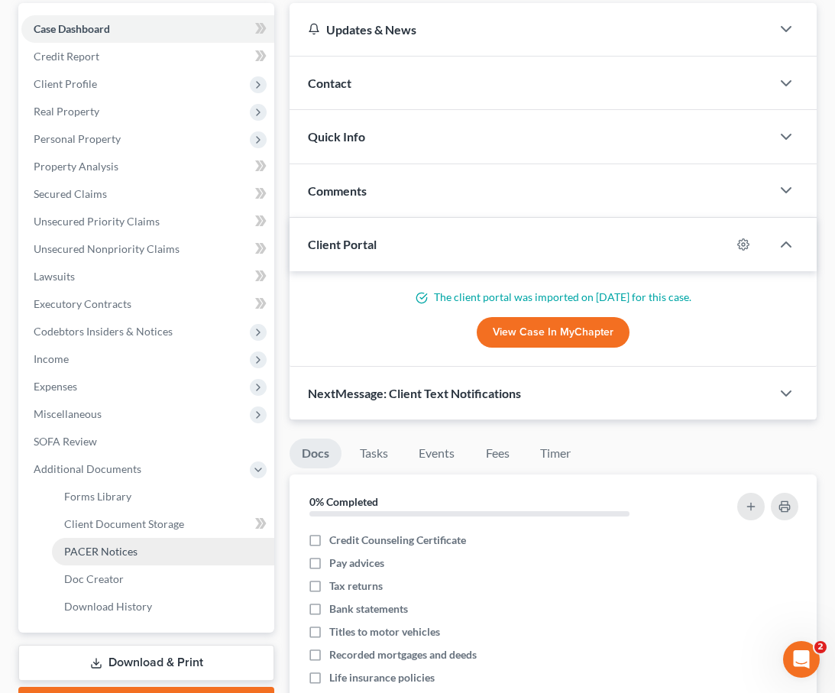
click at [125, 553] on span "PACER Notices" at bounding box center [100, 551] width 73 height 13
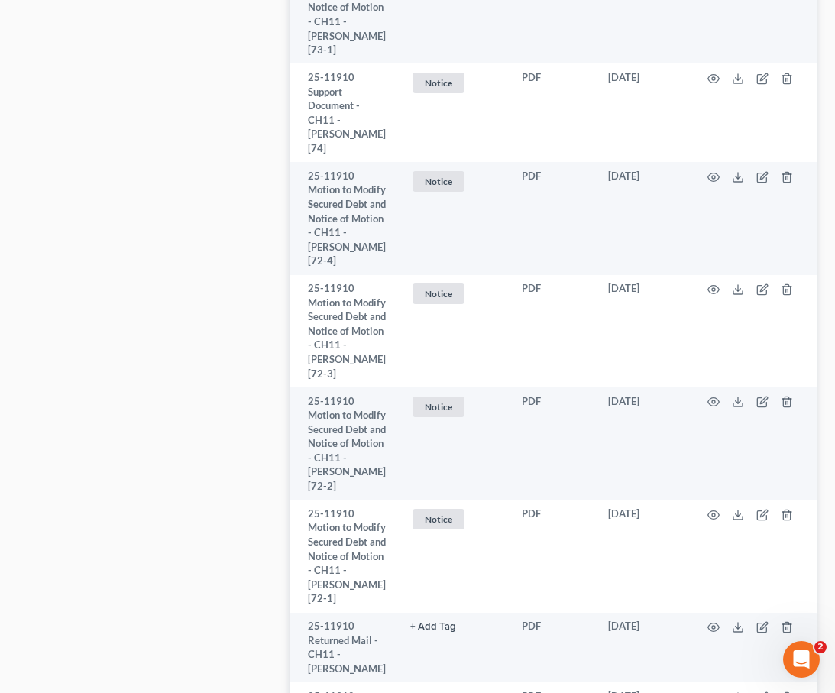
scroll to position [6496, 0]
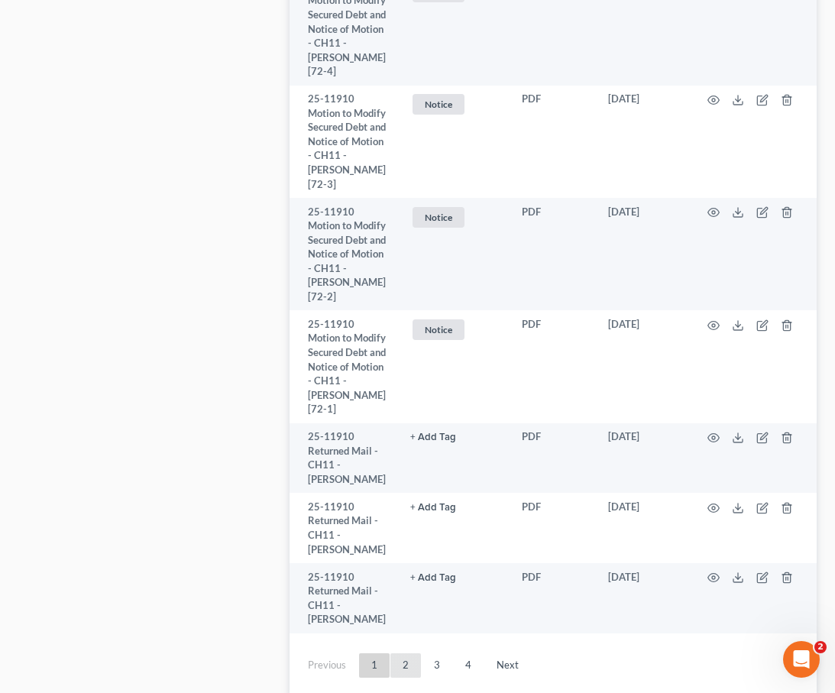
click at [401, 653] on link "2" at bounding box center [405, 665] width 31 height 24
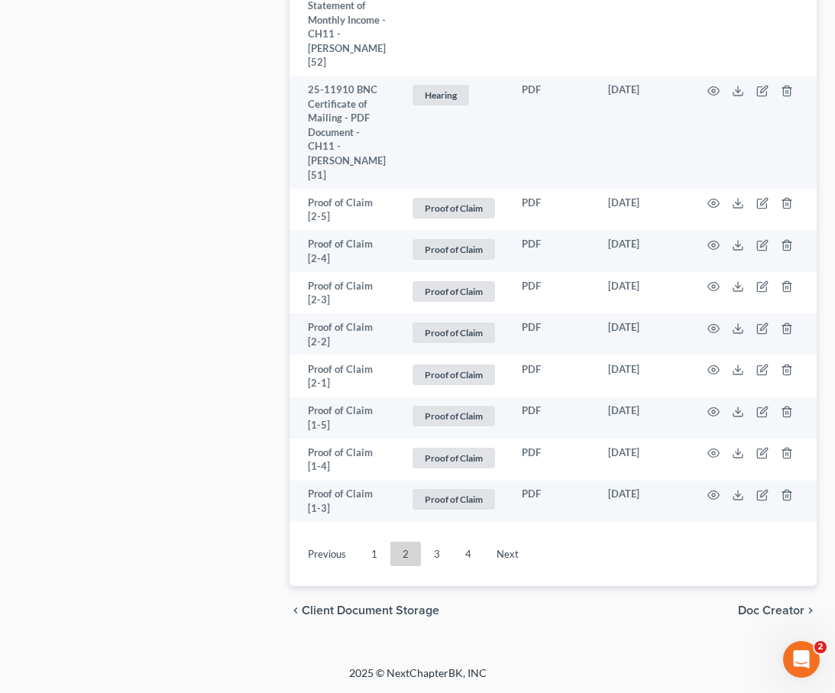
scroll to position [4850, 0]
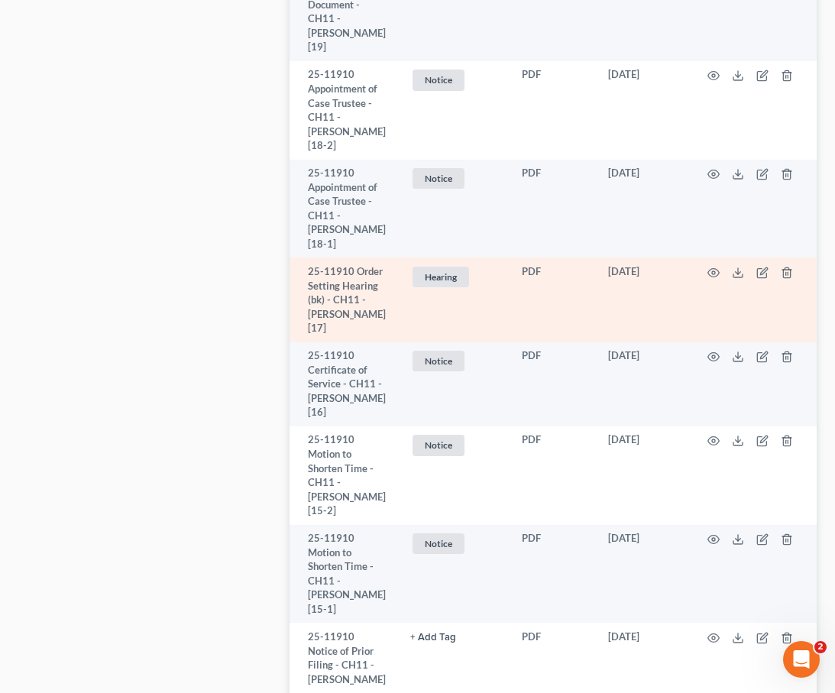
scroll to position [5252, 0]
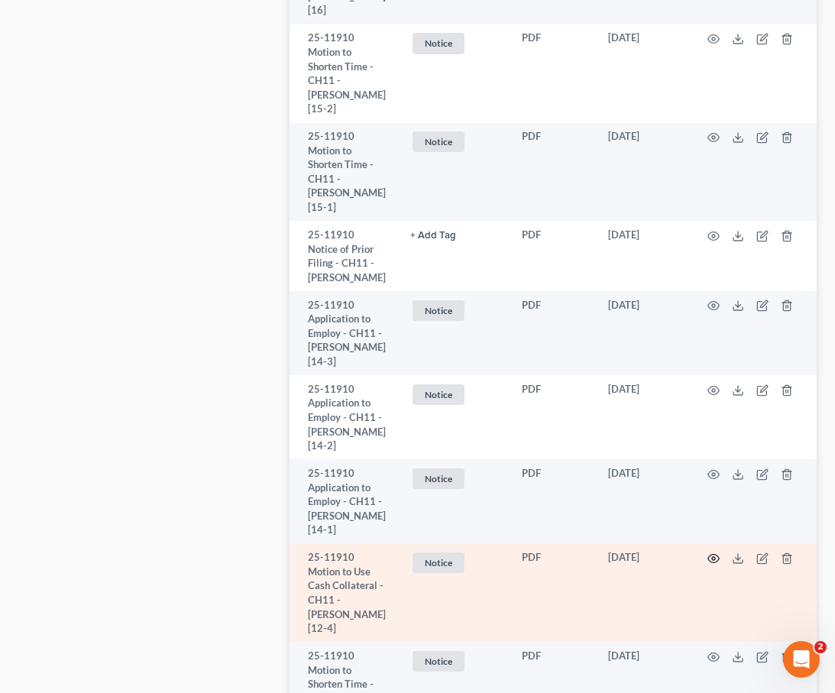
click at [712, 557] on circle "button" at bounding box center [713, 558] width 3 height 3
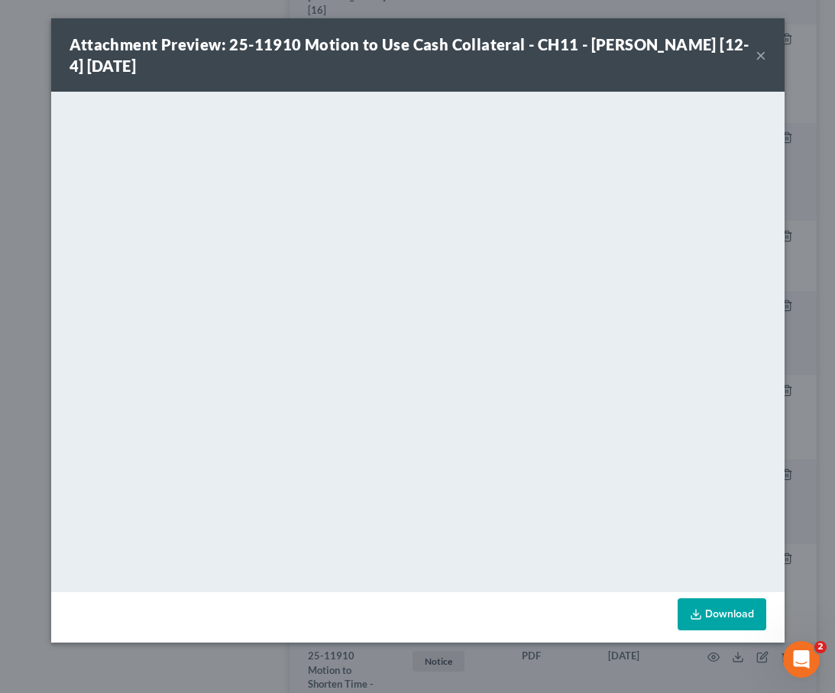
click at [760, 60] on button "×" at bounding box center [761, 55] width 11 height 18
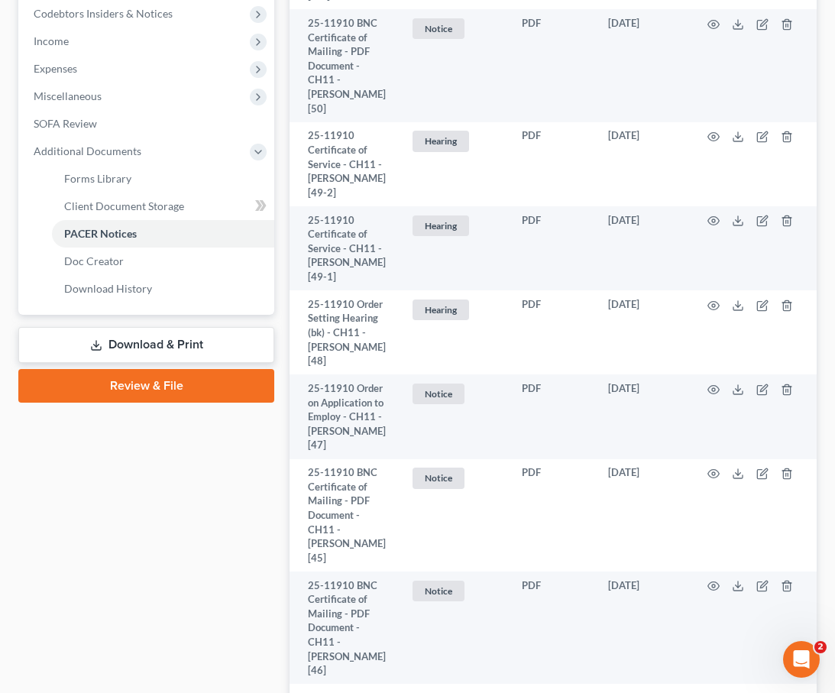
scroll to position [0, 0]
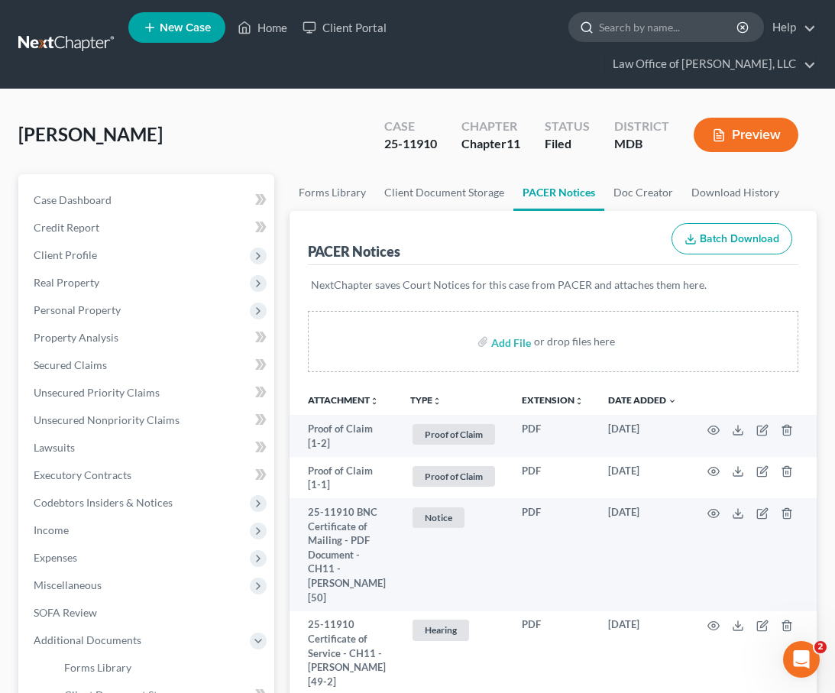
click at [617, 21] on input "search" at bounding box center [669, 27] width 140 height 28
type input "w"
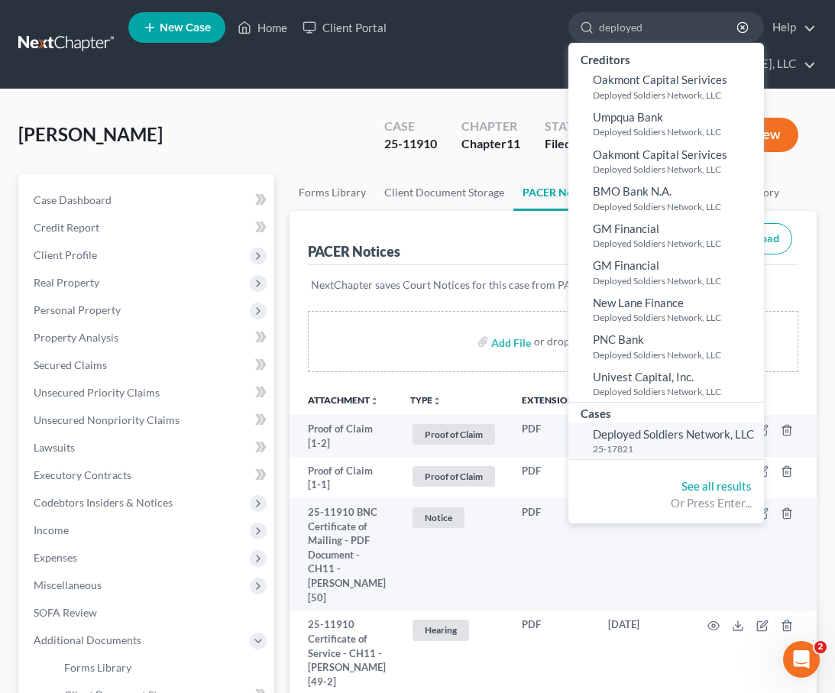
type input "deployed"
click at [627, 432] on span "Deployed Soldiers Network, LLC" at bounding box center [673, 434] width 161 height 14
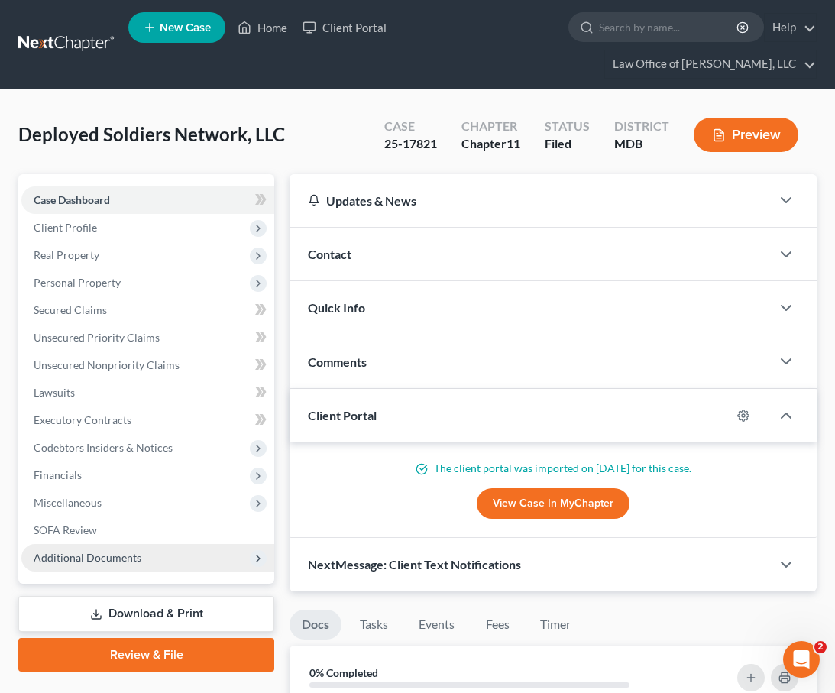
click at [115, 557] on span "Additional Documents" at bounding box center [88, 557] width 108 height 13
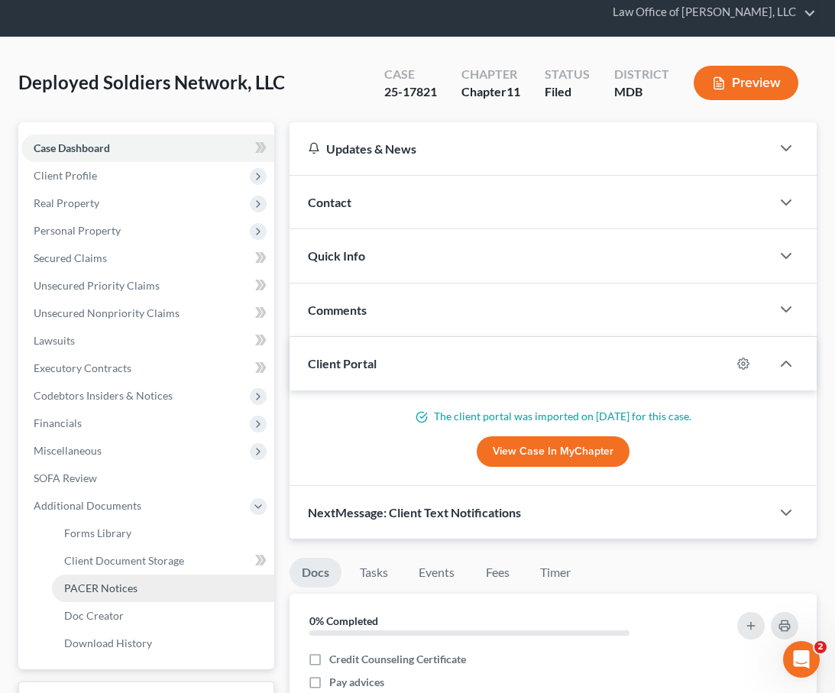
click at [108, 585] on span "PACER Notices" at bounding box center [100, 587] width 73 height 13
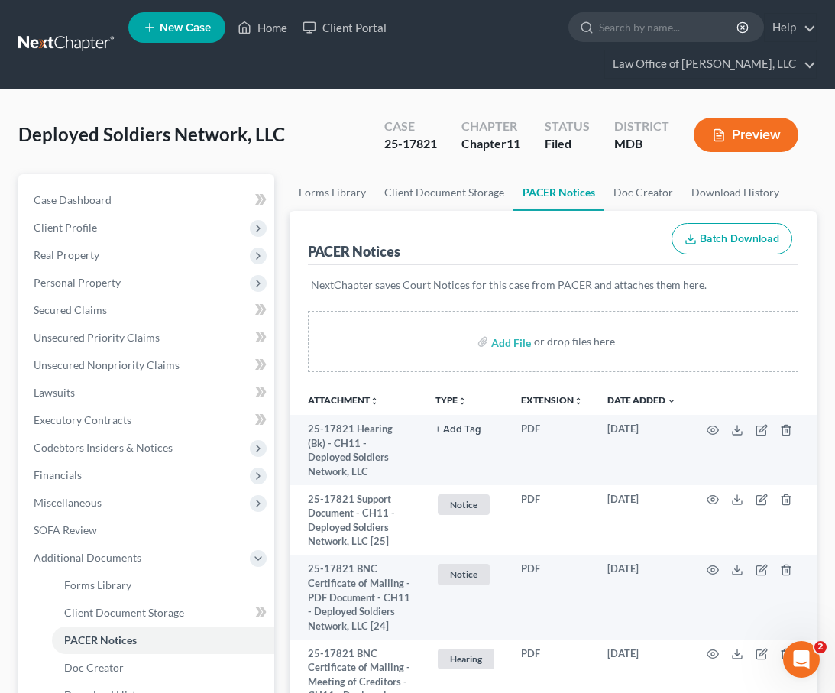
click at [315, 144] on div "Deployed Soldiers Network, LLC Upgraded Case 25-17821 Chapter Chapter 11 Status…" at bounding box center [417, 141] width 799 height 66
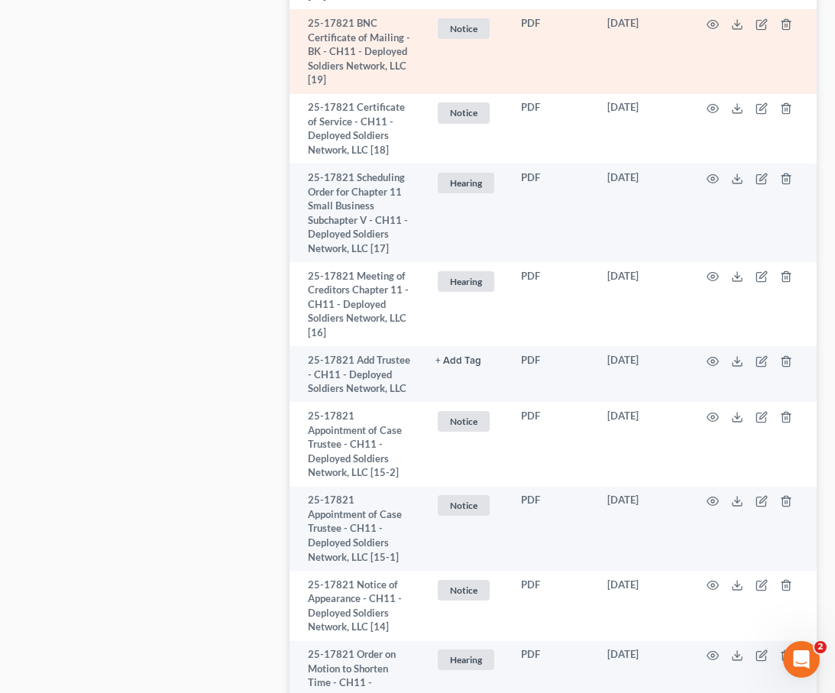
scroll to position [1100, 0]
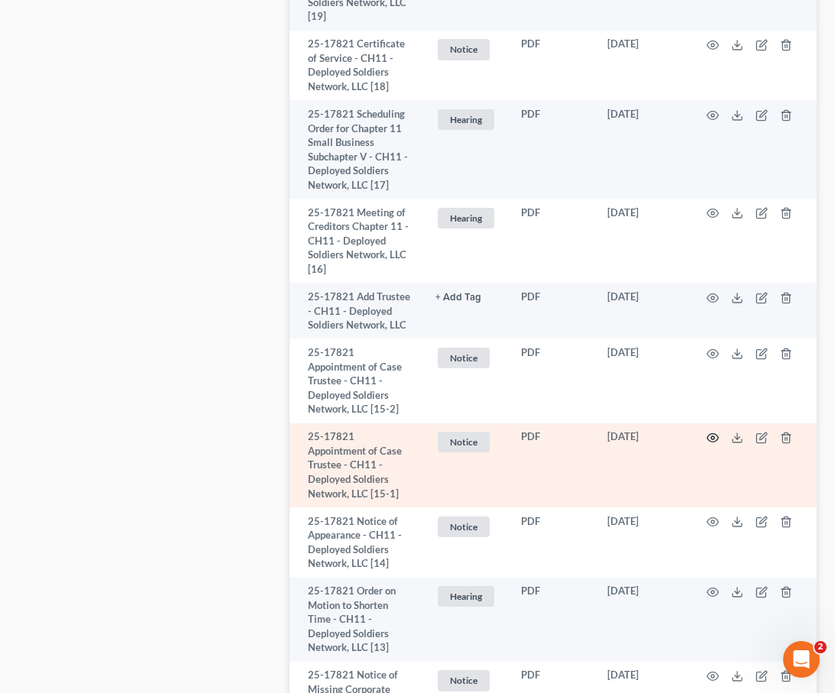
click at [713, 432] on icon "button" at bounding box center [713, 438] width 12 height 12
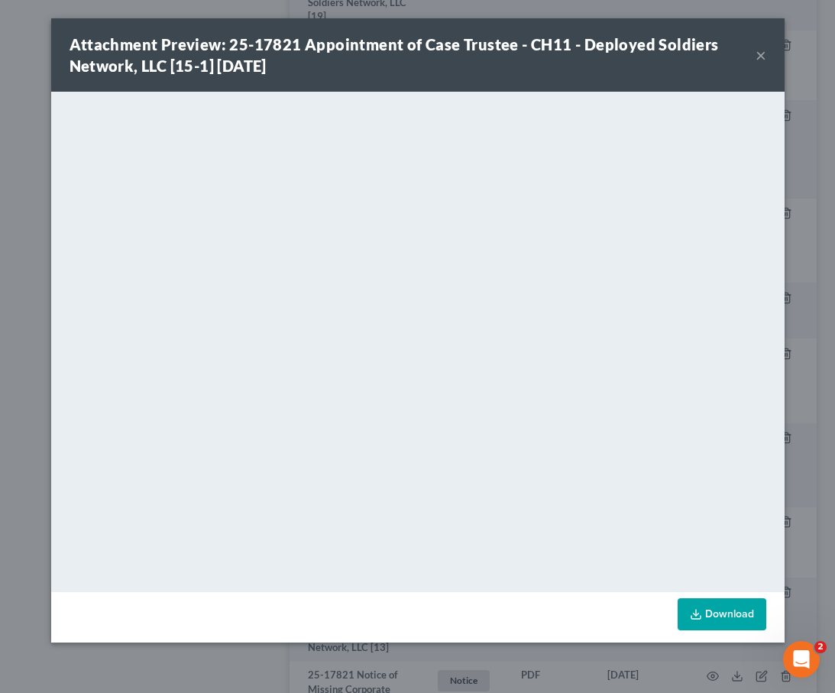
click at [763, 59] on button "×" at bounding box center [761, 55] width 11 height 18
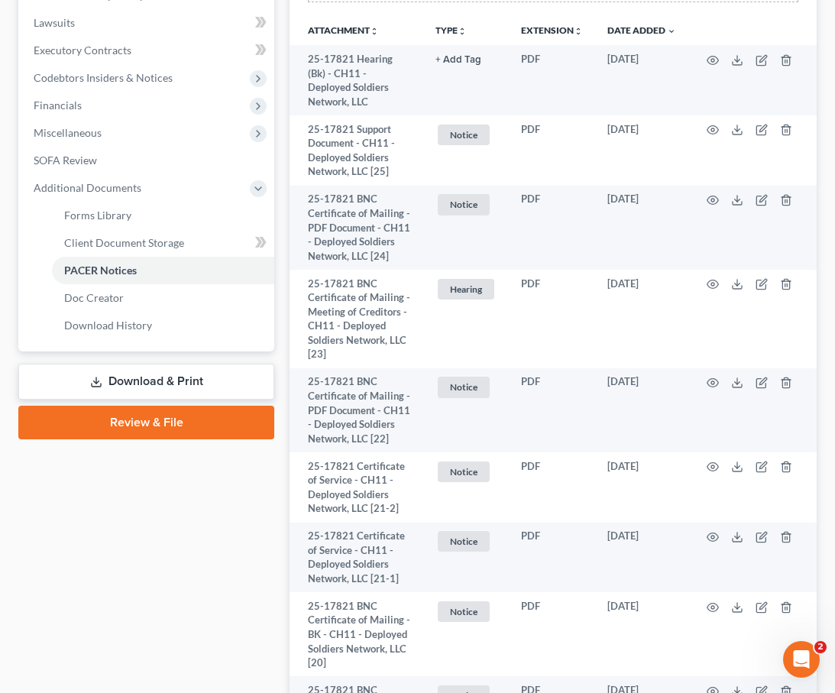
scroll to position [0, 0]
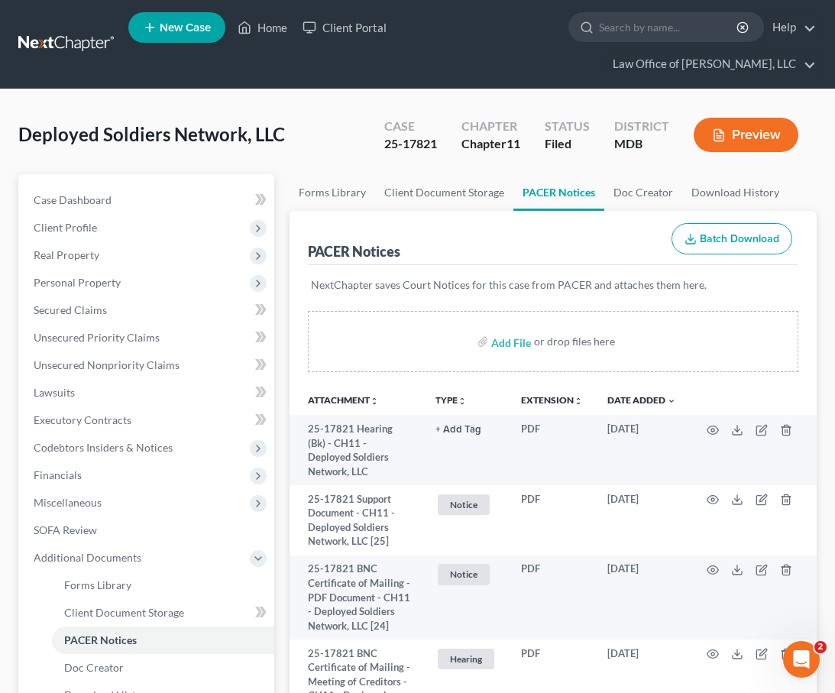
click at [44, 37] on link at bounding box center [67, 45] width 98 height 28
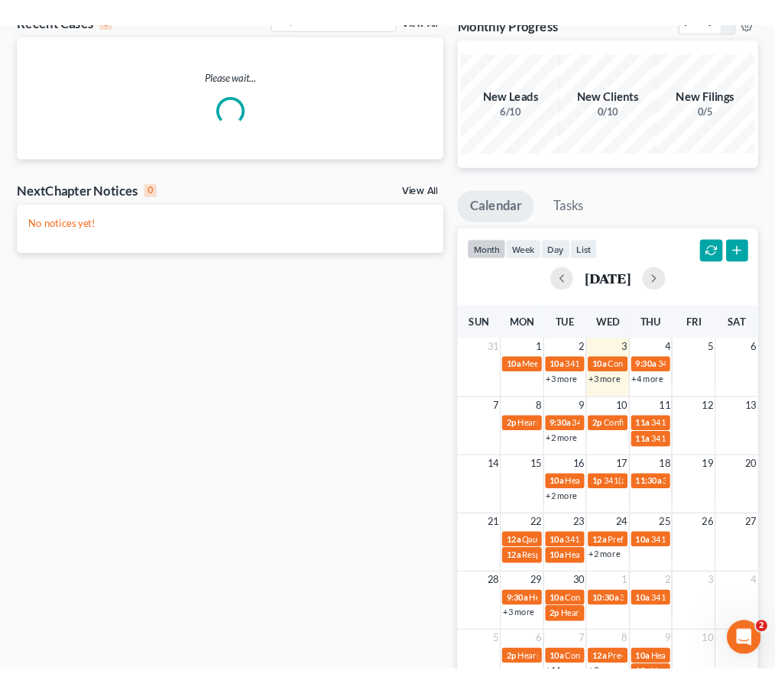
scroll to position [141, 0]
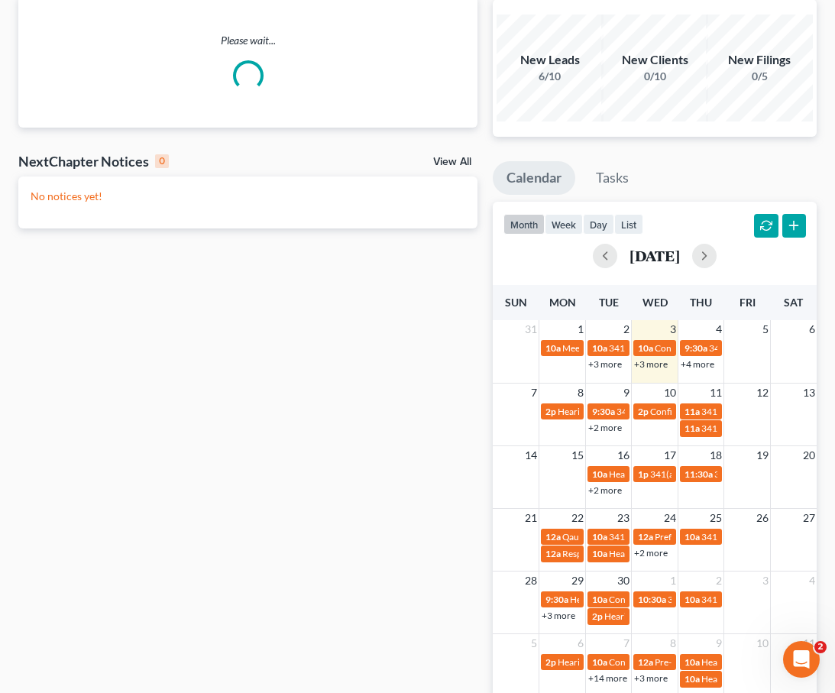
click at [646, 364] on link "+3 more" at bounding box center [651, 363] width 34 height 11
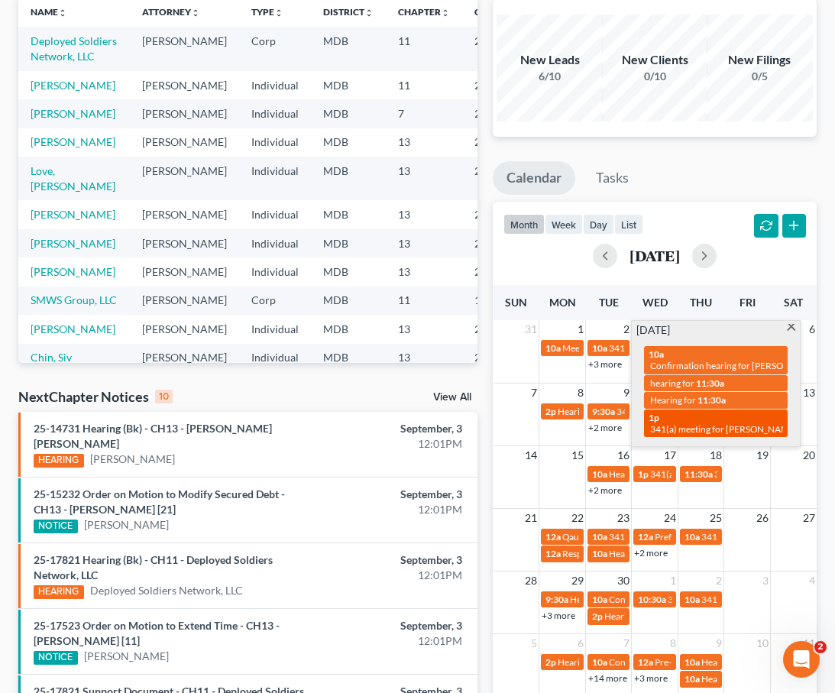
click at [664, 425] on span "341(a) meeting for [PERSON_NAME]" at bounding box center [723, 428] width 147 height 11
select select "Days"
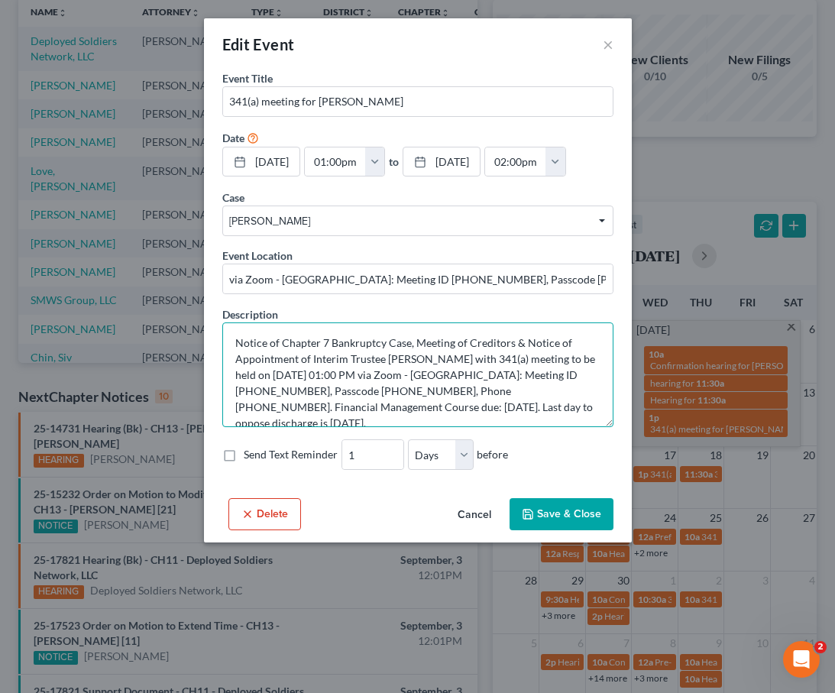
drag, startPoint x: 545, startPoint y: 373, endPoint x: 258, endPoint y: 389, distance: 287.0
click at [258, 389] on textarea "Notice of Chapter 7 Bankruptcy Case, Meeting of Creditors & Notice of Appointme…" at bounding box center [417, 374] width 391 height 105
drag, startPoint x: 310, startPoint y: 390, endPoint x: 368, endPoint y: 391, distance: 58.1
click at [368, 391] on textarea "Notice of Chapter 7 Bankruptcy Case, Meeting of Creditors & Notice of Appointme…" at bounding box center [417, 374] width 391 height 105
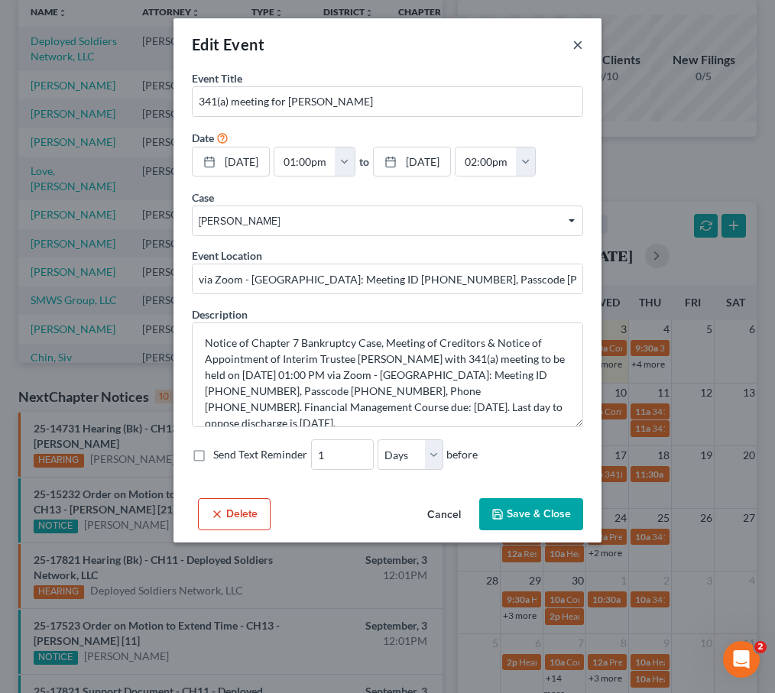
click at [579, 42] on button "×" at bounding box center [577, 44] width 11 height 18
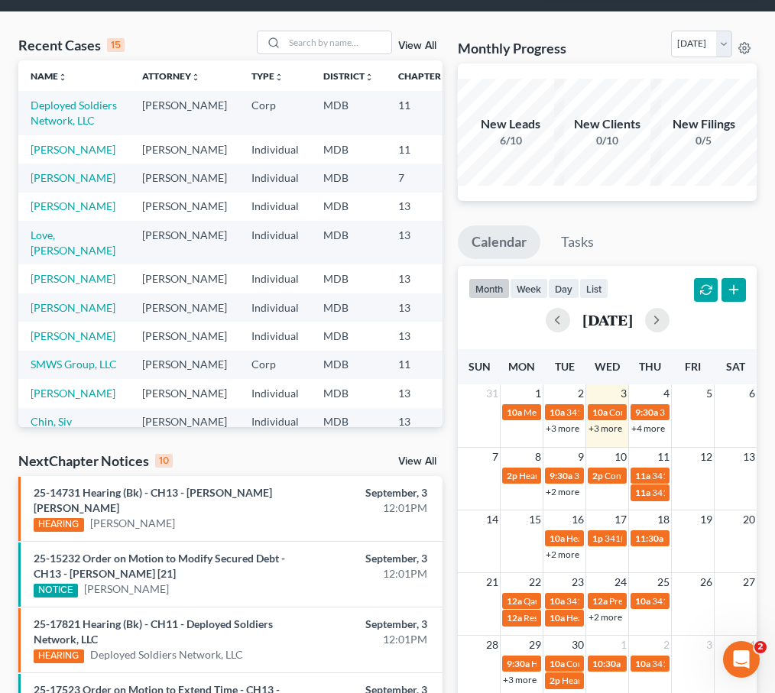
scroll to position [57, 0]
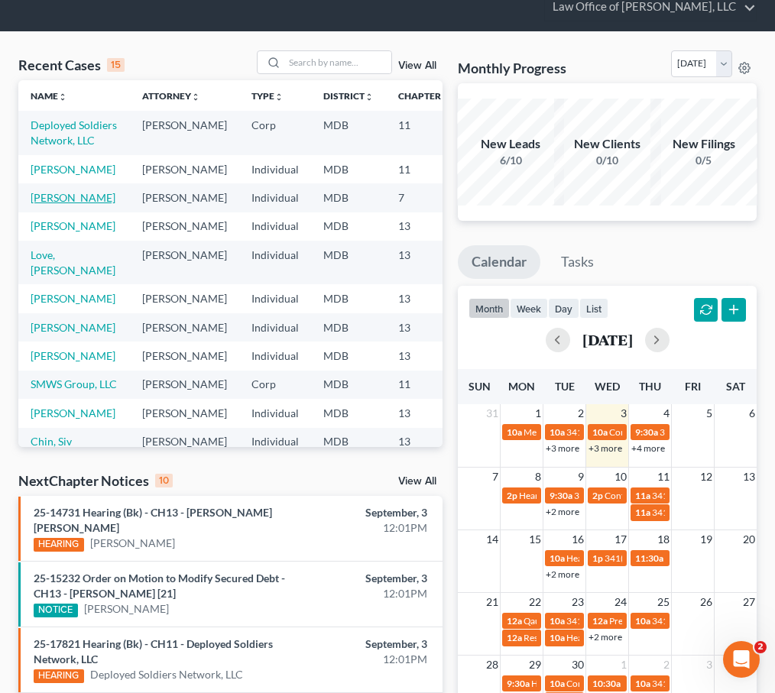
click at [37, 204] on link "[PERSON_NAME]" at bounding box center [73, 197] width 85 height 13
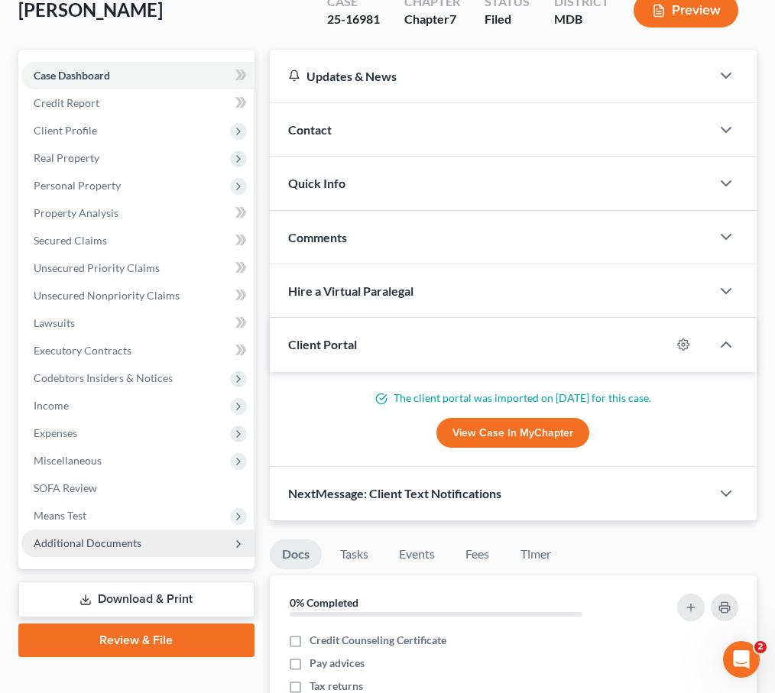
click at [150, 546] on span "Additional Documents" at bounding box center [137, 544] width 233 height 28
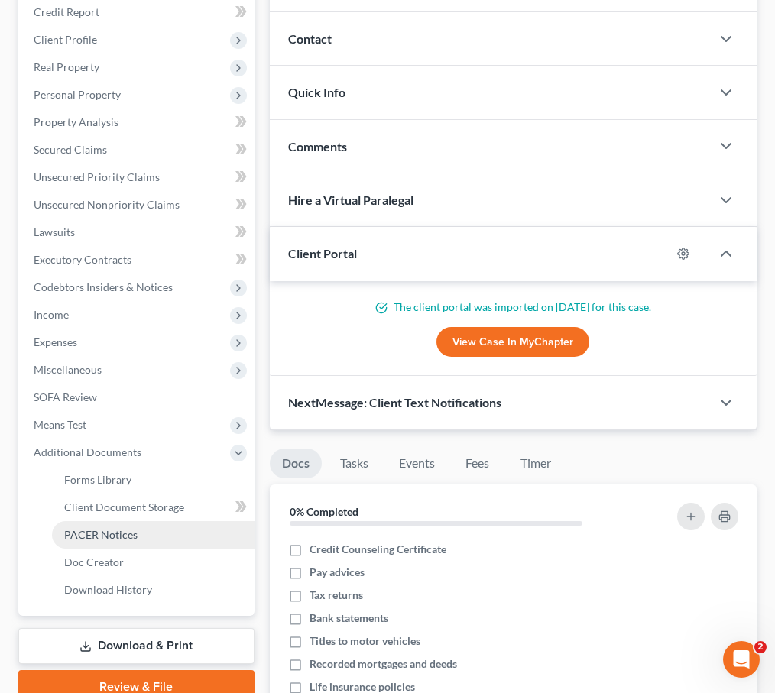
click at [114, 538] on span "PACER Notices" at bounding box center [100, 534] width 73 height 13
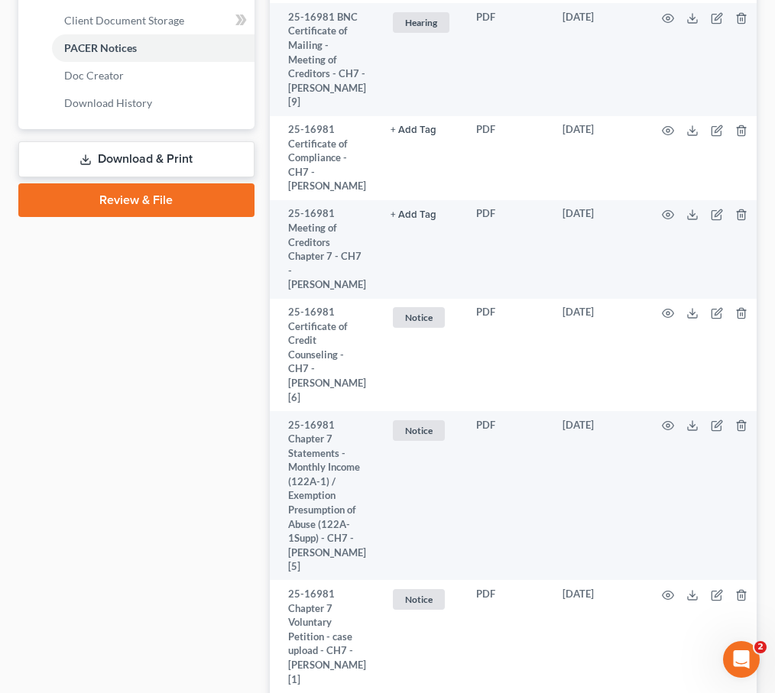
scroll to position [1145, 0]
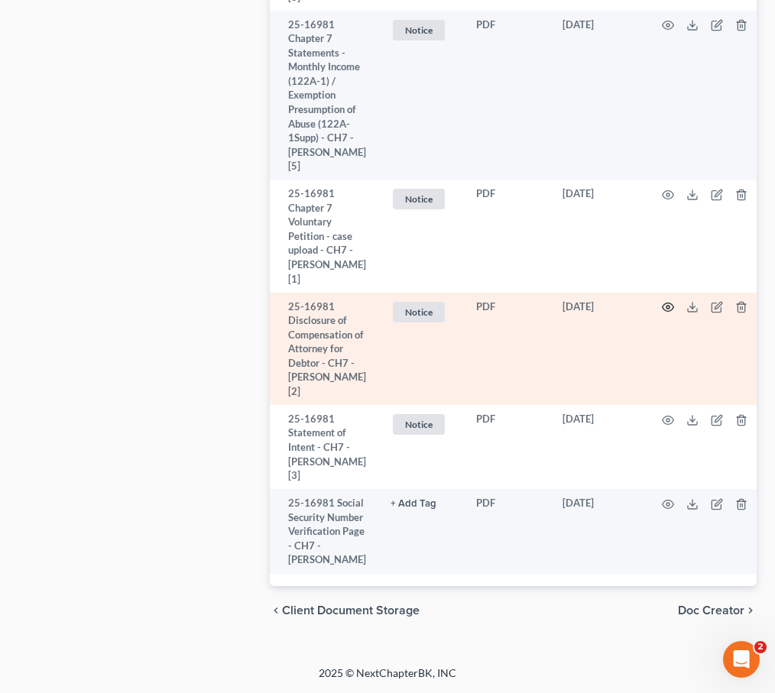
click at [662, 301] on icon "button" at bounding box center [668, 307] width 12 height 12
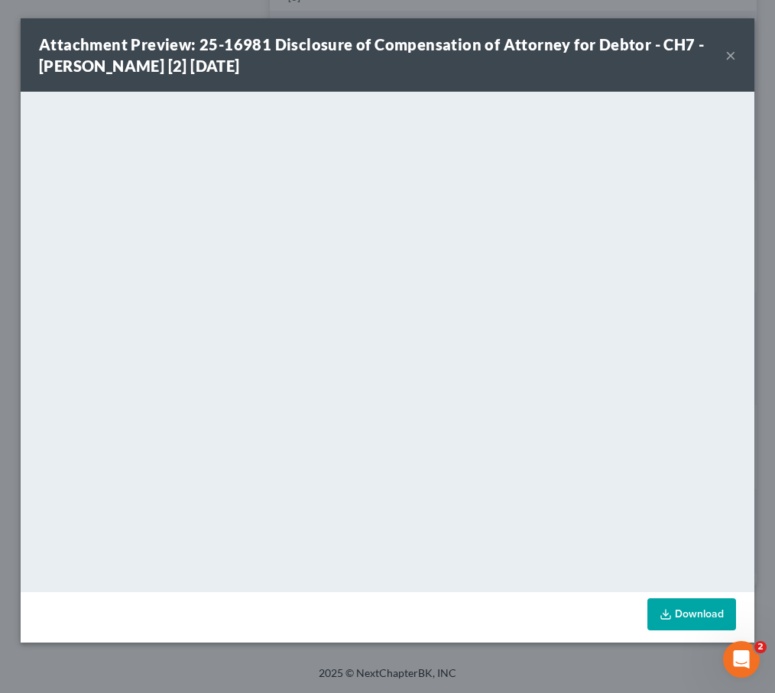
click at [728, 59] on button "×" at bounding box center [730, 55] width 11 height 18
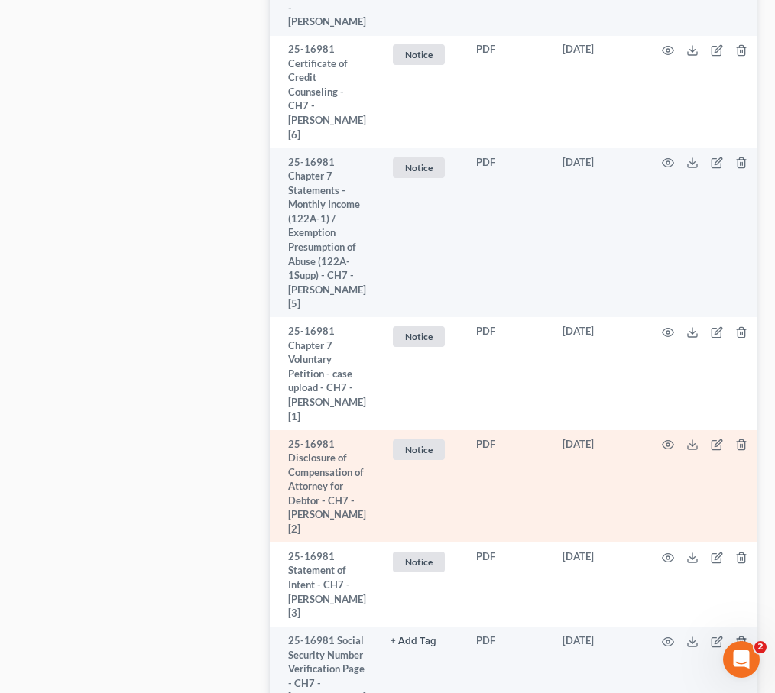
scroll to position [964, 0]
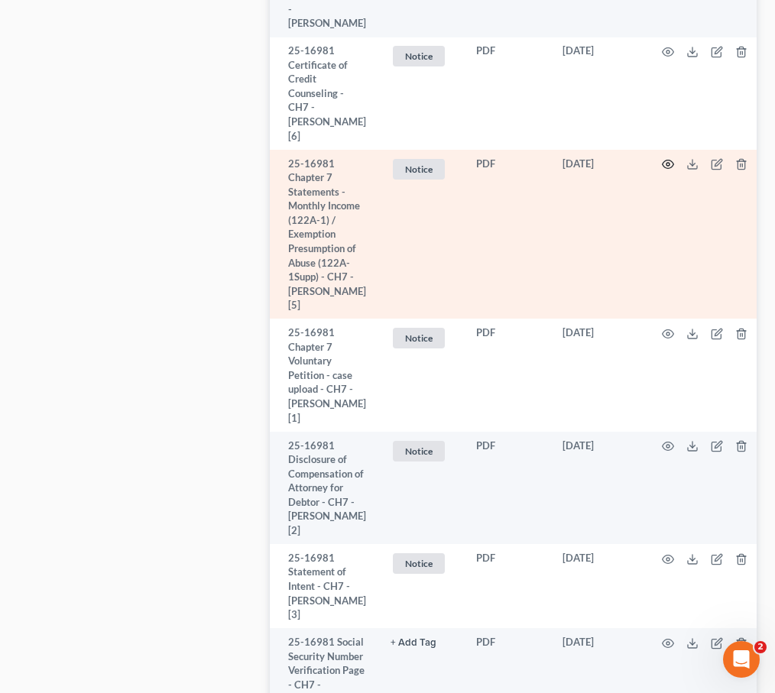
click at [664, 170] on icon "button" at bounding box center [668, 164] width 12 height 12
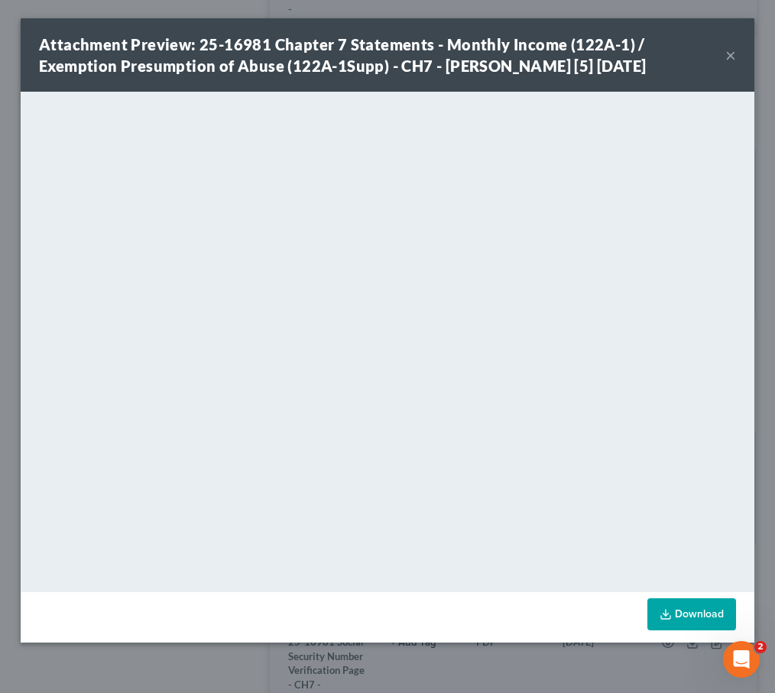
click at [730, 57] on button "×" at bounding box center [730, 55] width 11 height 18
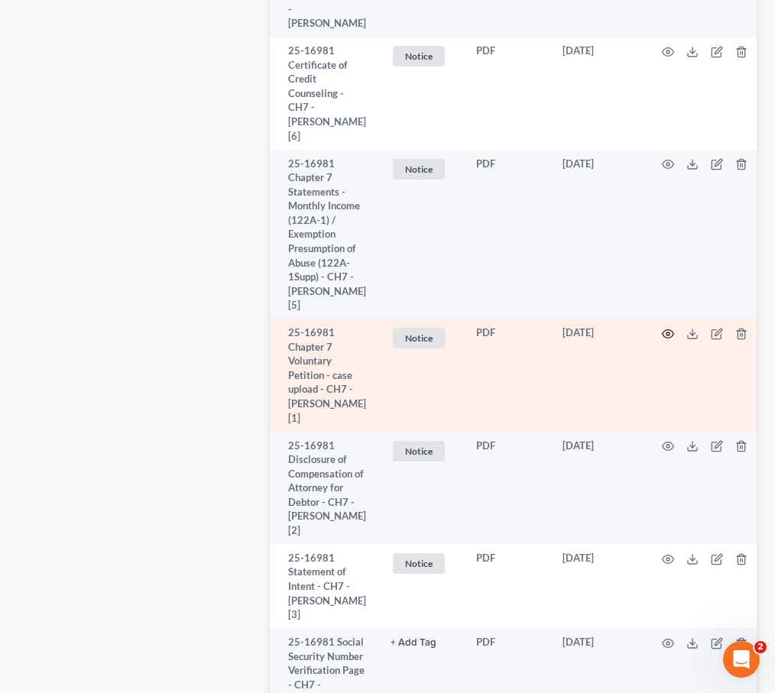
click at [666, 335] on circle "button" at bounding box center [667, 333] width 3 height 3
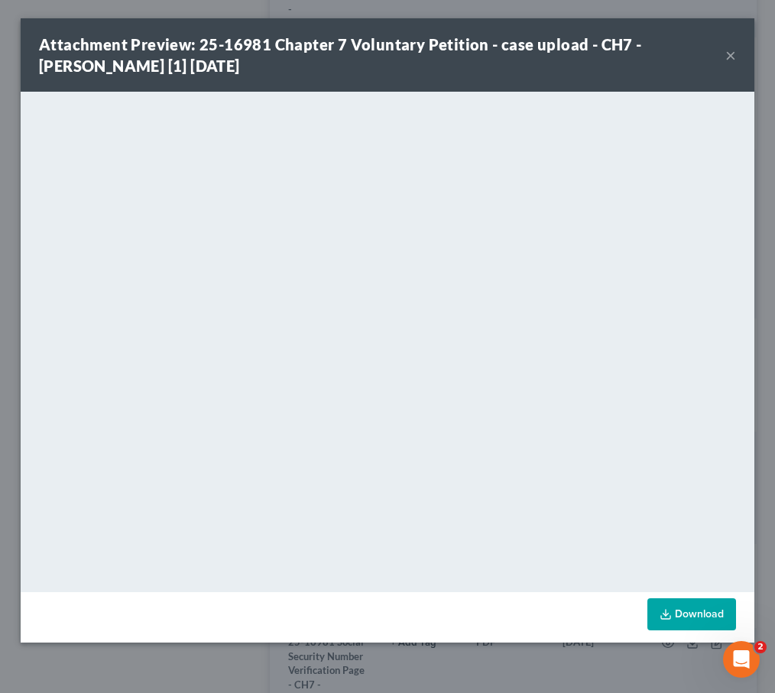
click at [733, 55] on button "×" at bounding box center [730, 55] width 11 height 18
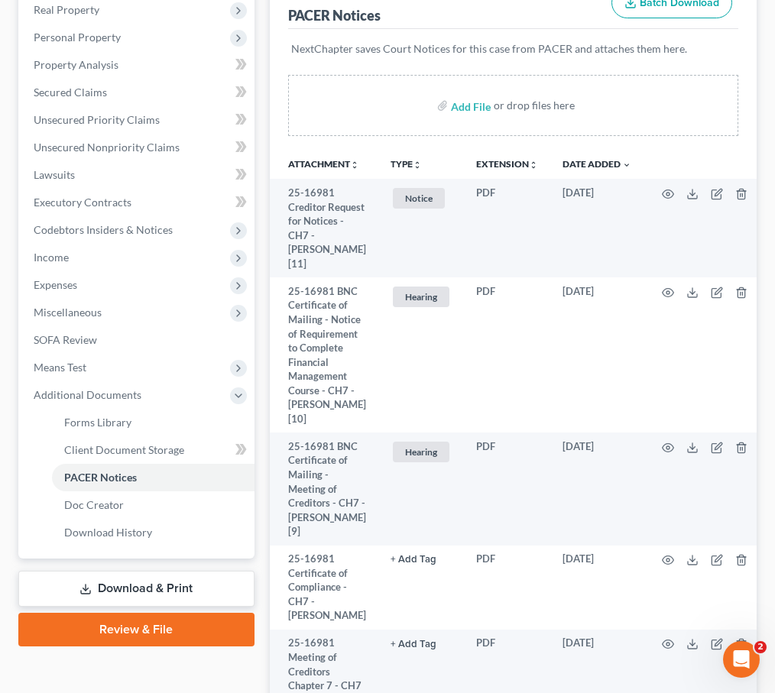
scroll to position [315, 0]
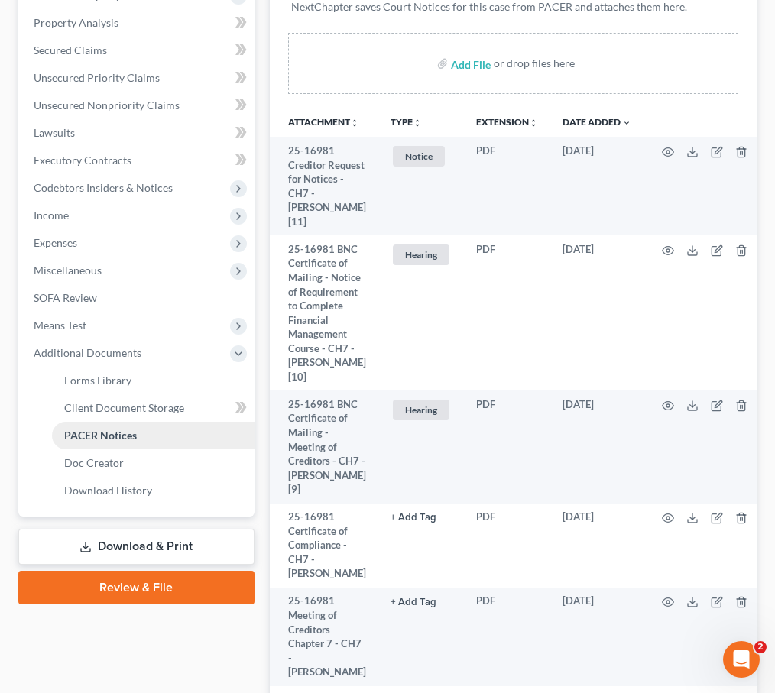
click at [95, 432] on span "PACER Notices" at bounding box center [100, 435] width 73 height 13
click at [92, 406] on span "Client Document Storage" at bounding box center [124, 407] width 120 height 13
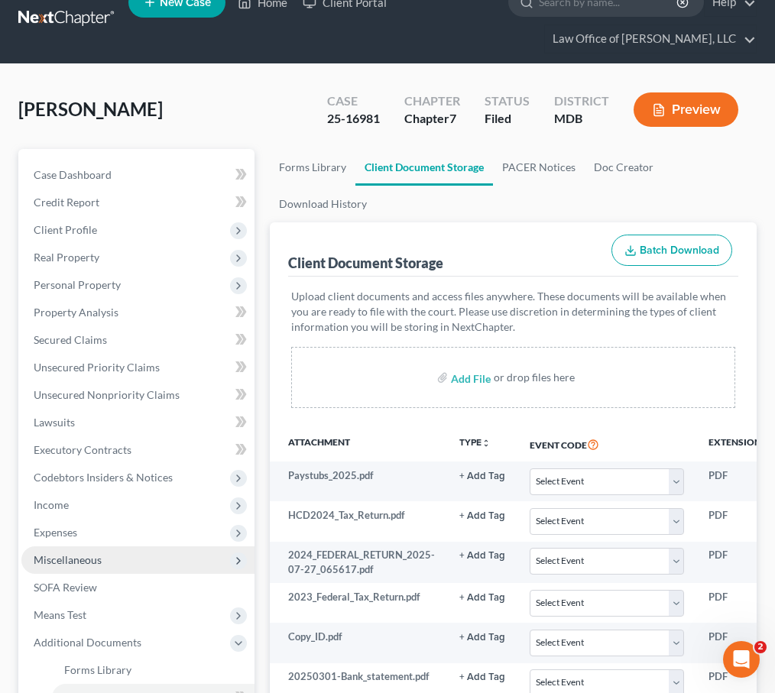
click at [87, 549] on span "Miscellaneous" at bounding box center [137, 560] width 233 height 28
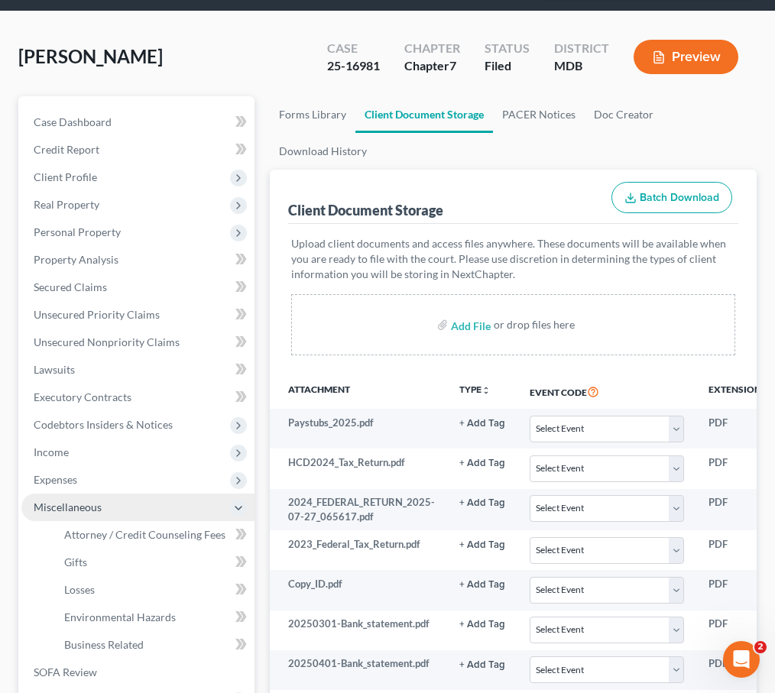
scroll to position [92, 0]
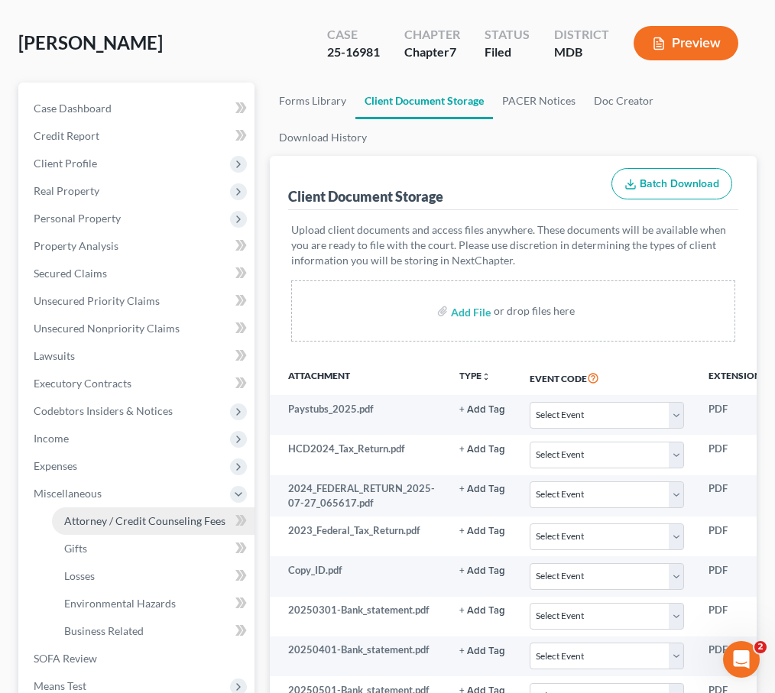
click at [84, 519] on span "Attorney / Credit Counseling Fees" at bounding box center [144, 520] width 161 height 13
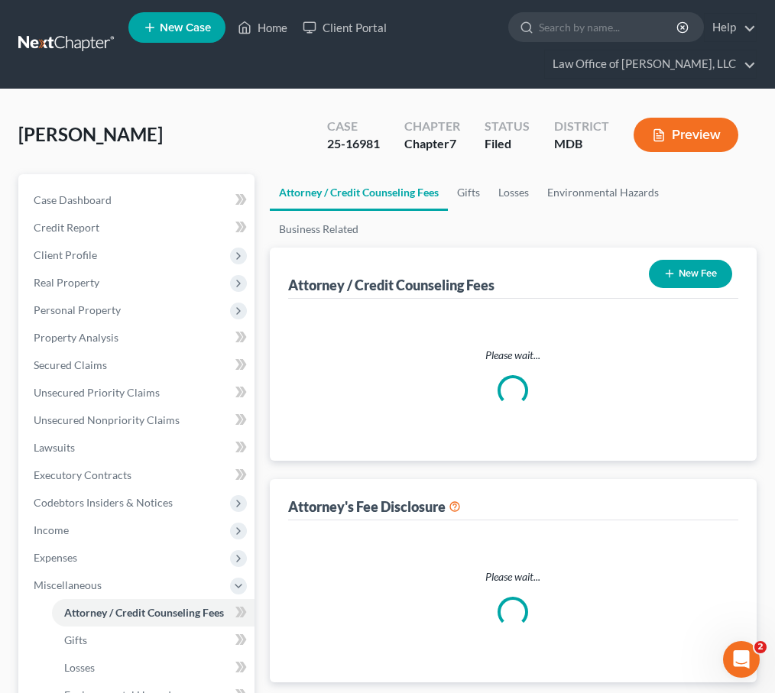
select select "4"
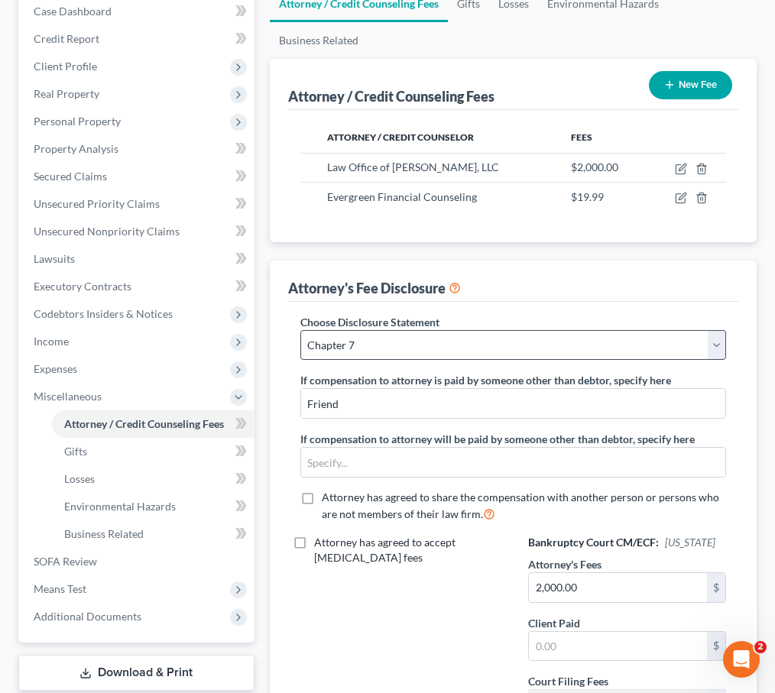
scroll to position [326, 0]
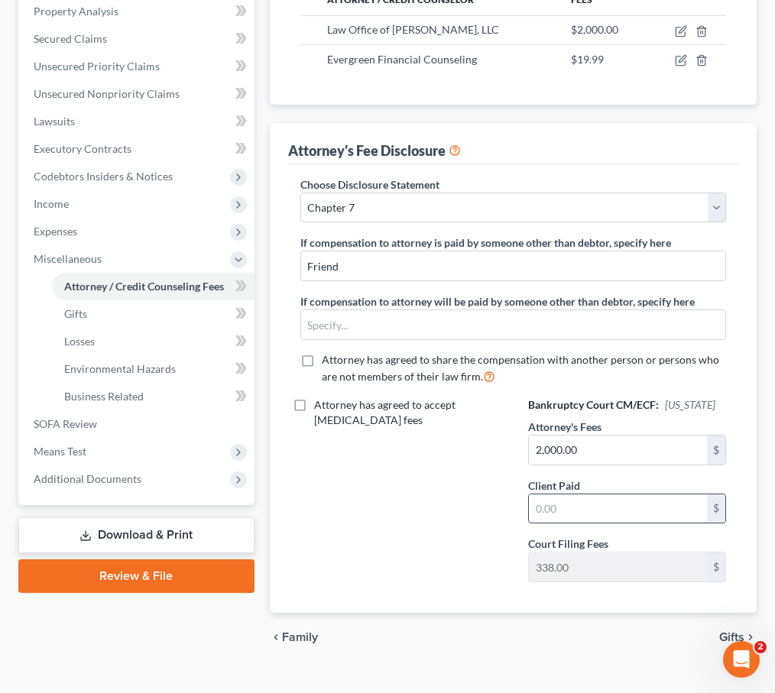
click at [538, 511] on input "text" at bounding box center [618, 508] width 178 height 29
type input "2,000"
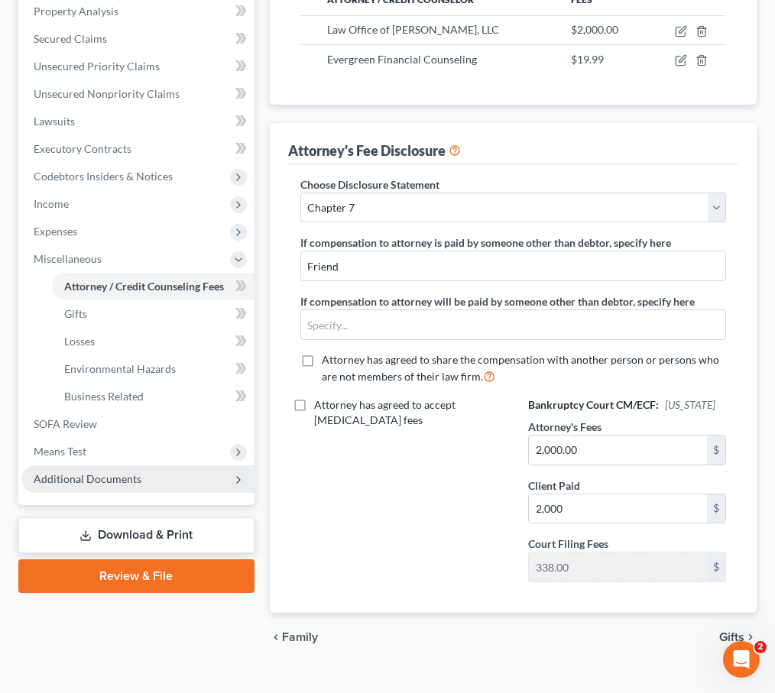
click at [114, 482] on span "Additional Documents" at bounding box center [88, 478] width 108 height 13
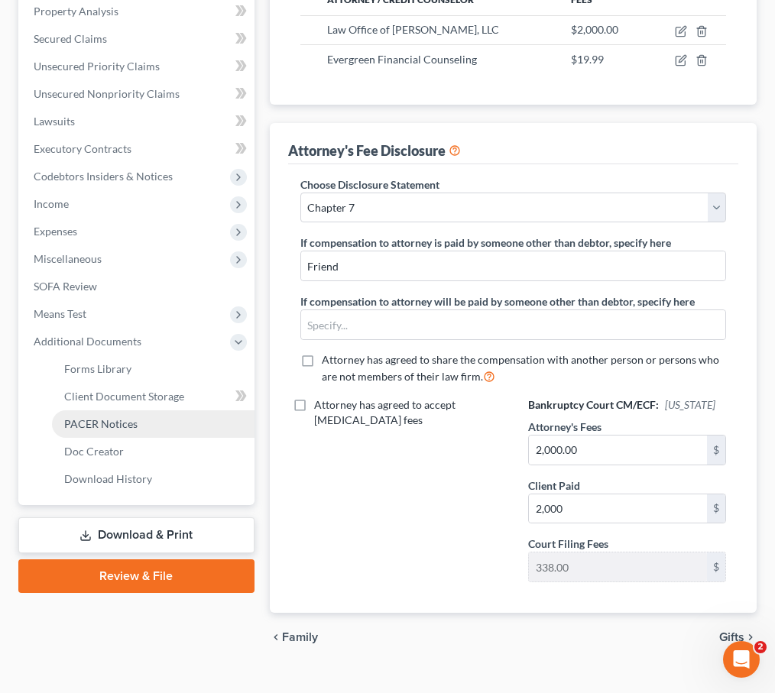
click at [92, 420] on span "PACER Notices" at bounding box center [100, 423] width 73 height 13
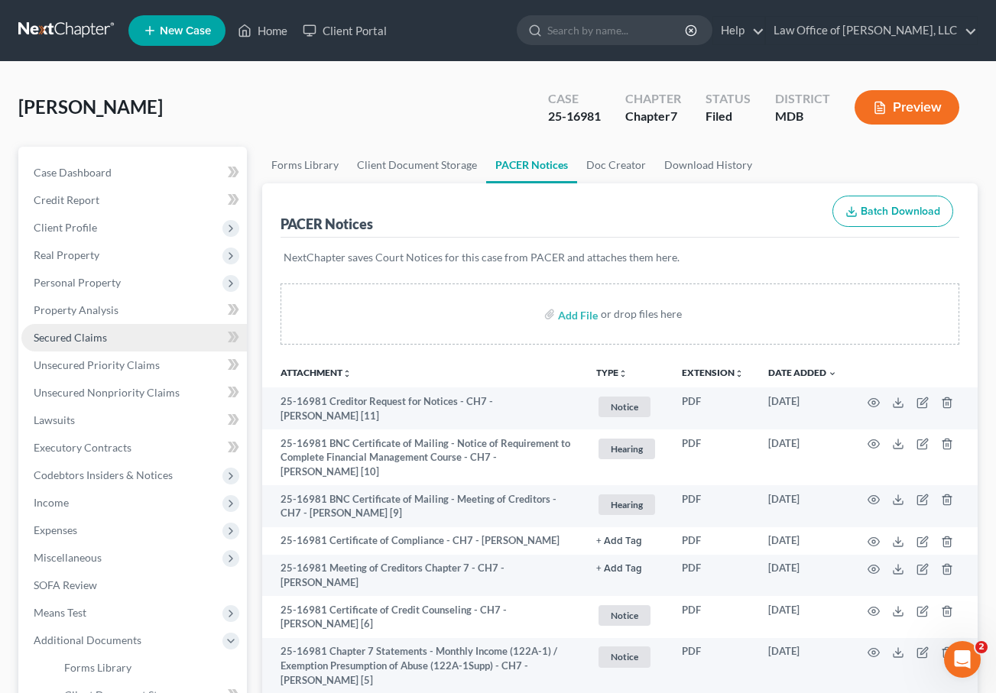
click at [71, 337] on span "Secured Claims" at bounding box center [70, 337] width 73 height 13
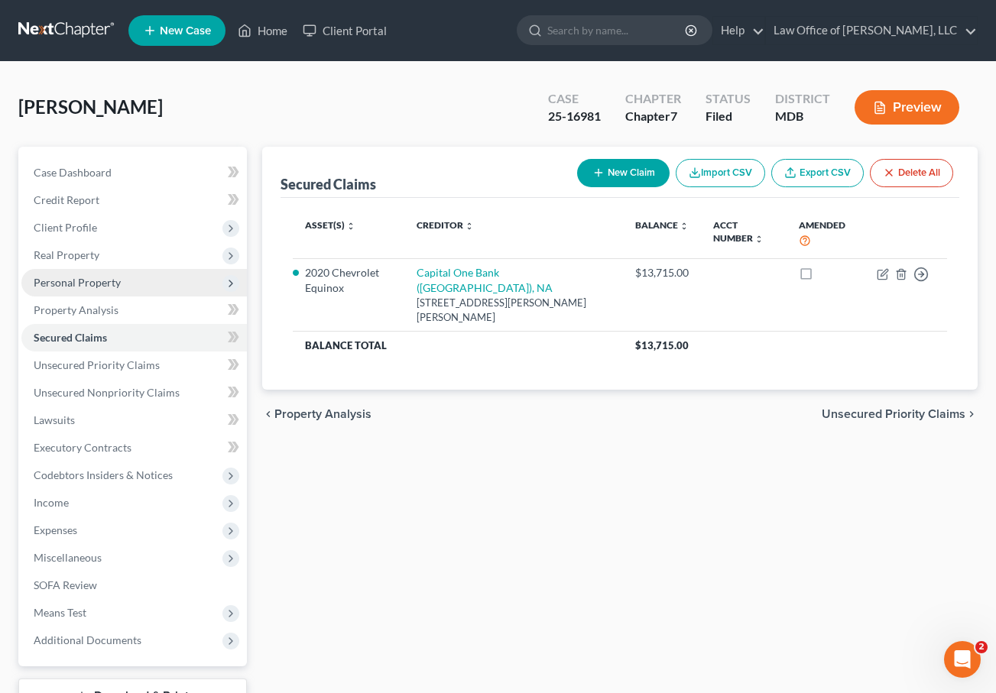
click at [56, 283] on span "Personal Property" at bounding box center [77, 282] width 87 height 13
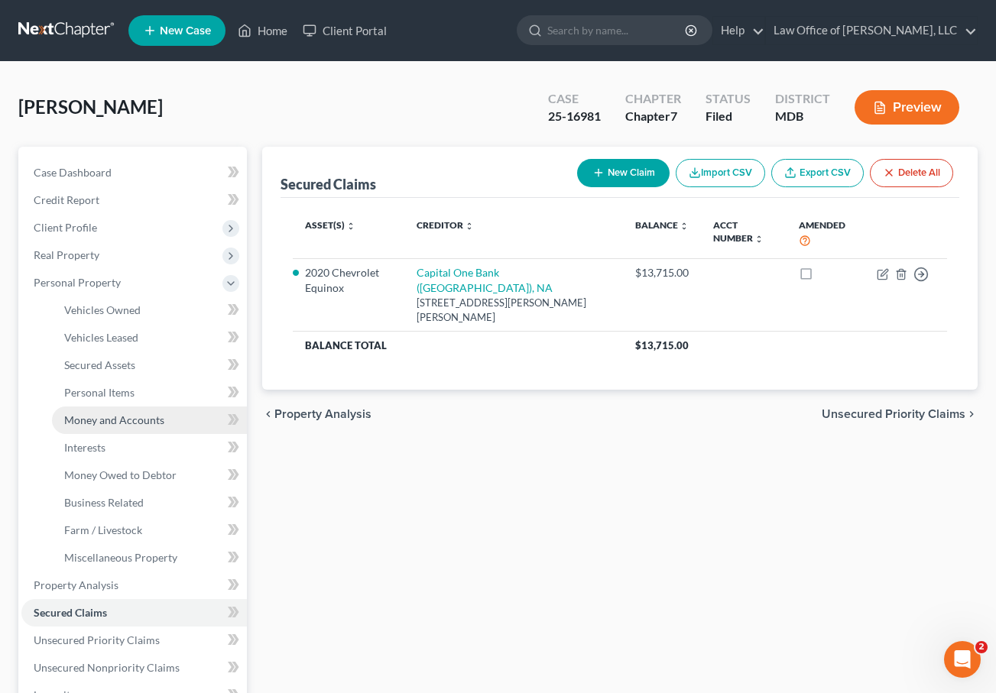
click at [106, 414] on span "Money and Accounts" at bounding box center [114, 419] width 100 height 13
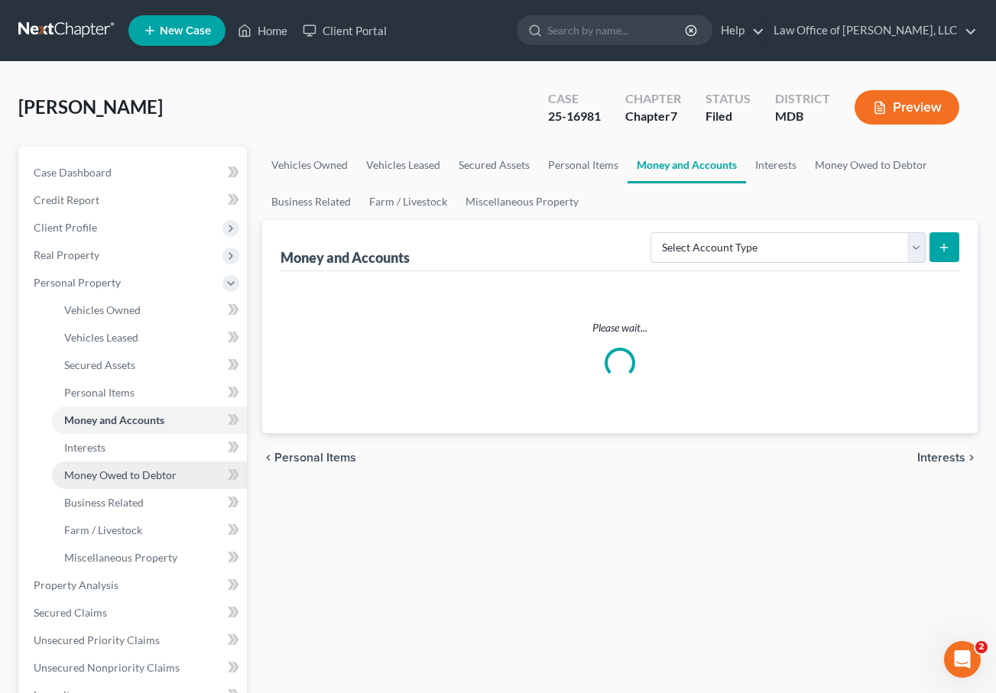
click at [109, 476] on span "Money Owed to Debtor" at bounding box center [120, 474] width 112 height 13
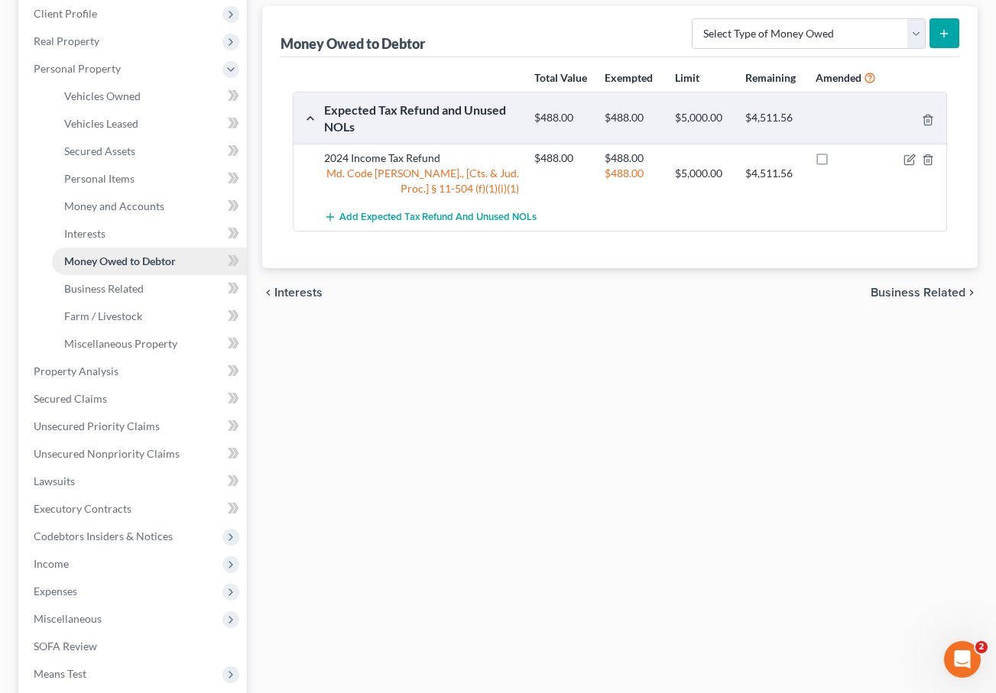
scroll to position [279, 0]
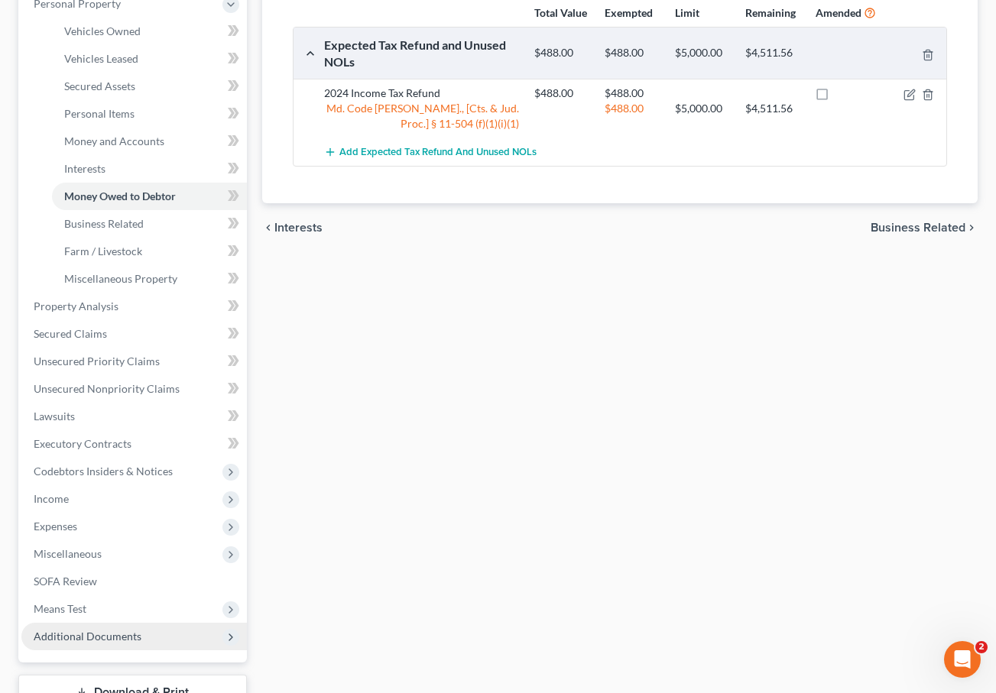
click at [98, 630] on span "Additional Documents" at bounding box center [88, 636] width 108 height 13
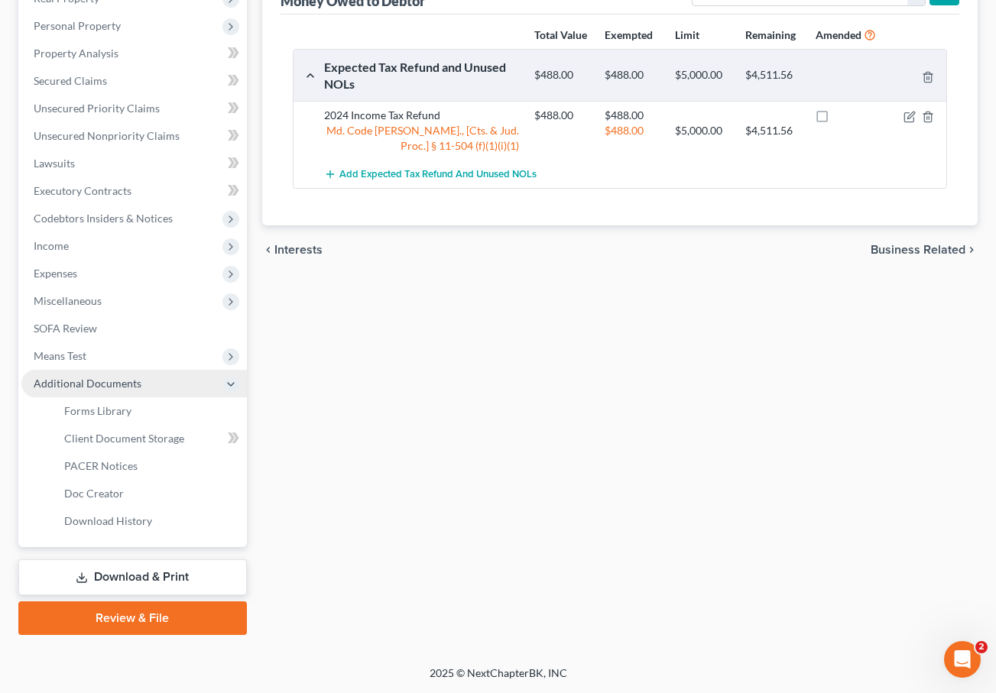
scroll to position [255, 0]
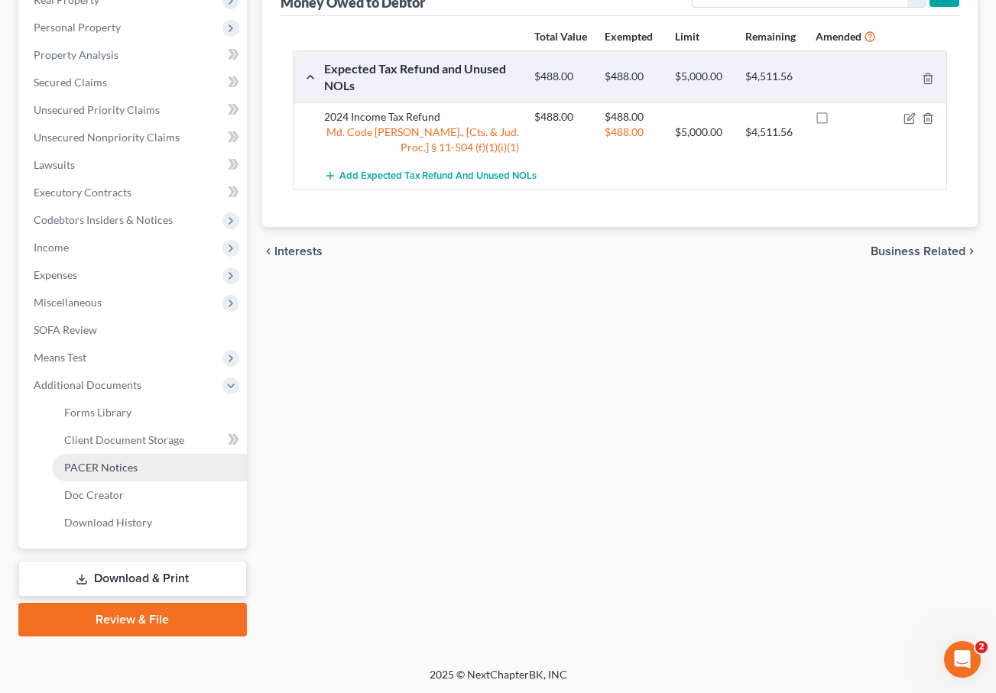
click at [77, 473] on link "PACER Notices" at bounding box center [149, 468] width 195 height 28
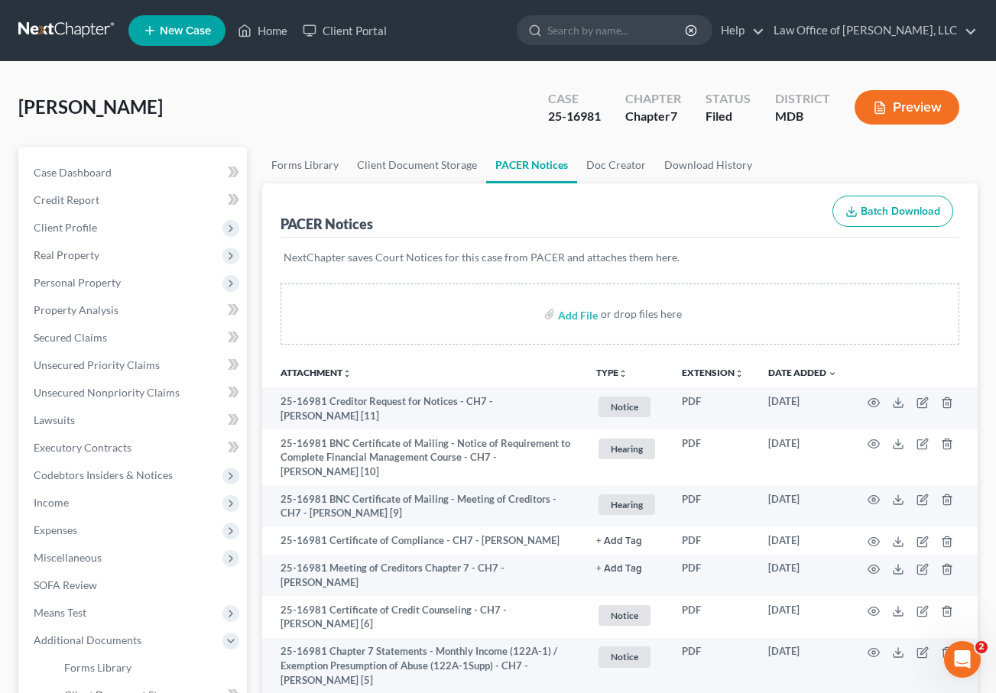
scroll to position [296, 0]
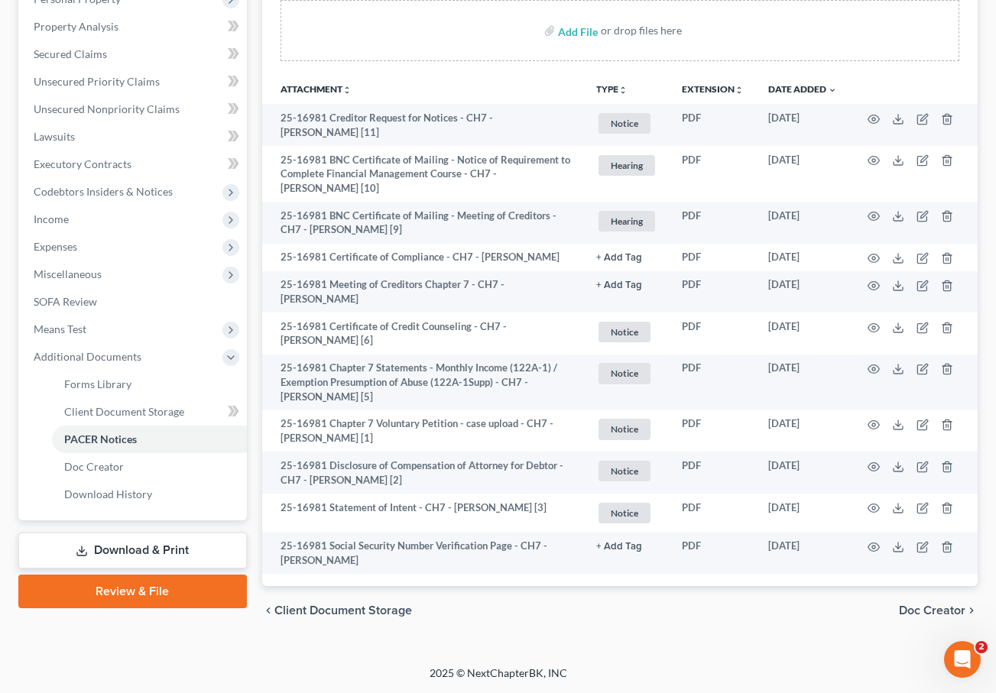
click at [141, 576] on link "Review & File" at bounding box center [132, 592] width 228 height 34
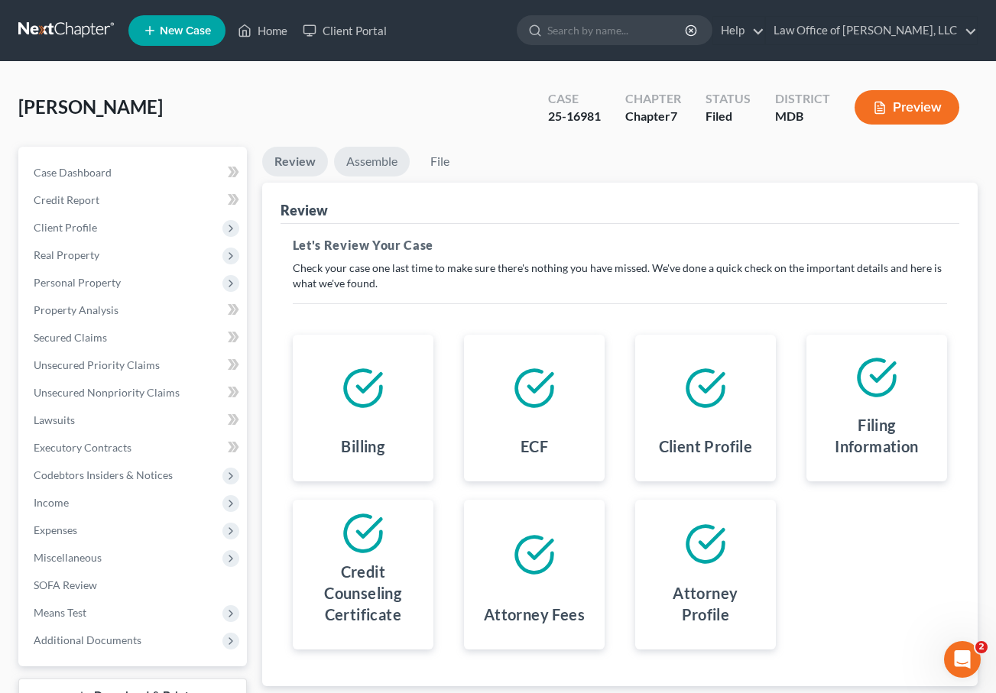
click at [368, 169] on link "Assemble" at bounding box center [372, 162] width 76 height 30
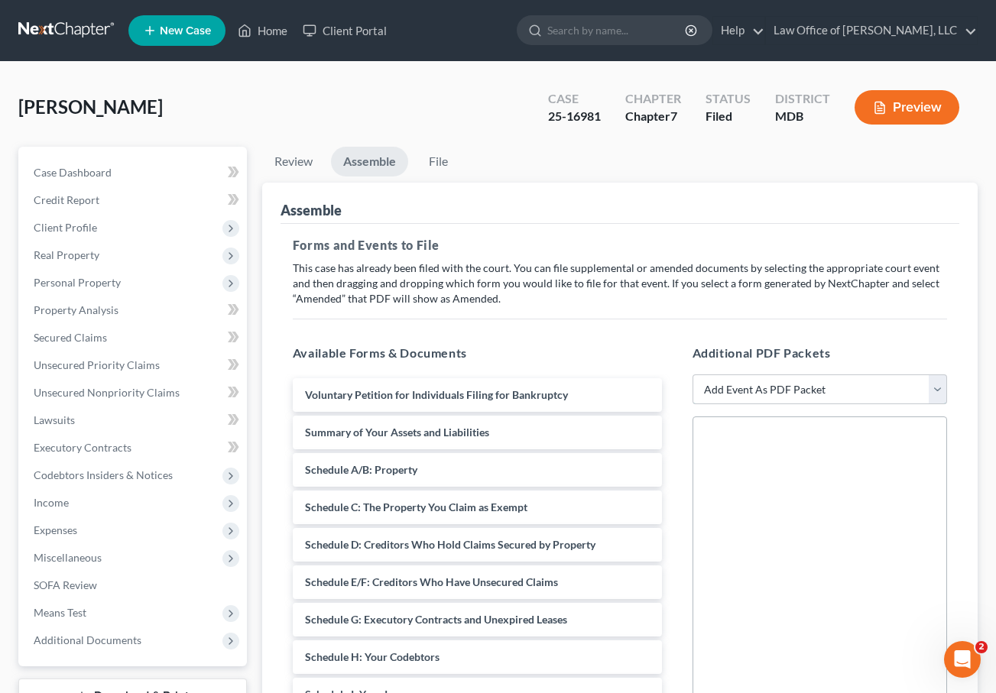
click at [834, 380] on select "Add Event As PDF Packet Affidavit Affidavit of Adequate Protection and Lease Pa…" at bounding box center [819, 389] width 254 height 31
select select "5"
click at [692, 374] on select "Add Event As PDF Packet Affidavit Affidavit of Adequate Protection and Lease Pa…" at bounding box center [819, 389] width 254 height 31
select select
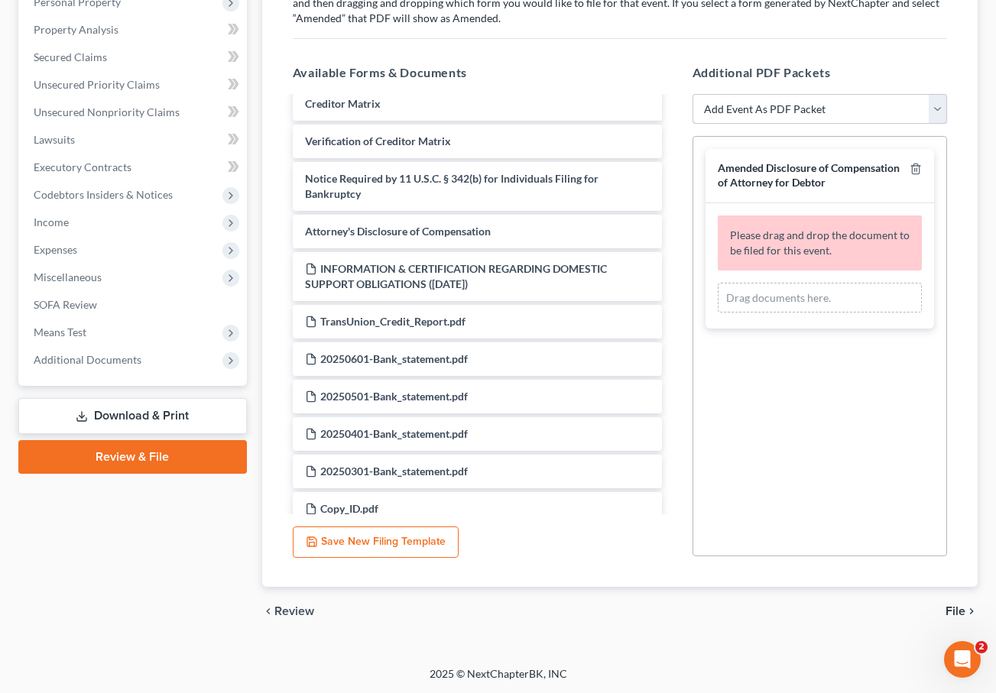
scroll to position [546, 0]
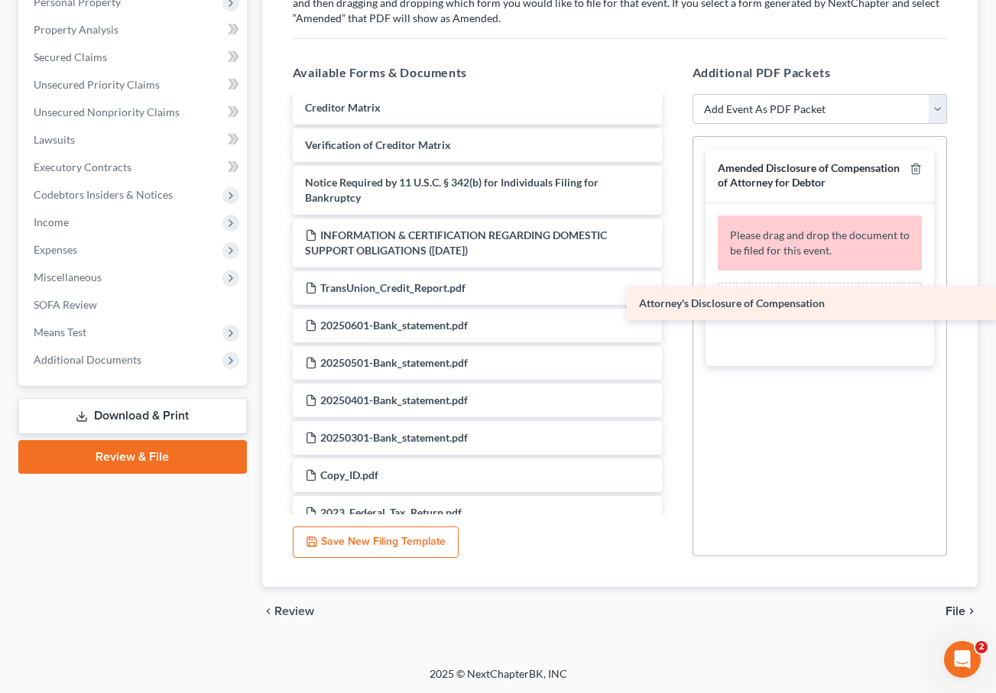
drag, startPoint x: 371, startPoint y: 241, endPoint x: 795, endPoint y: 310, distance: 430.5
click at [674, 310] on div "Attorney's Disclosure of Compensation Voluntary Petition for Individuals Filing…" at bounding box center [477, 96] width 394 height 1090
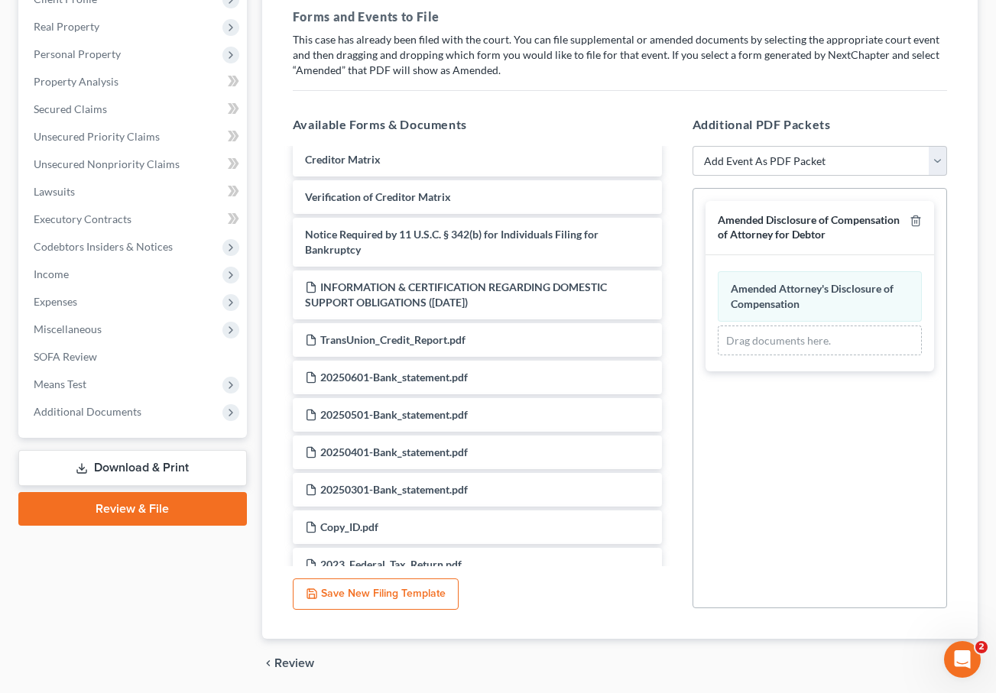
scroll to position [280, 0]
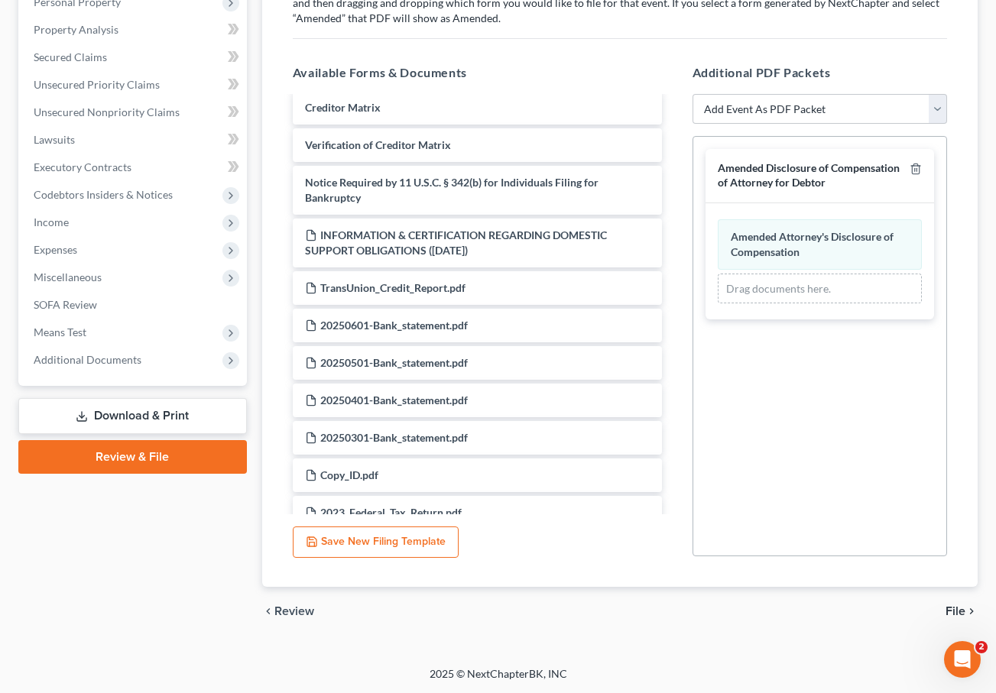
click at [834, 606] on span "File" at bounding box center [955, 611] width 20 height 12
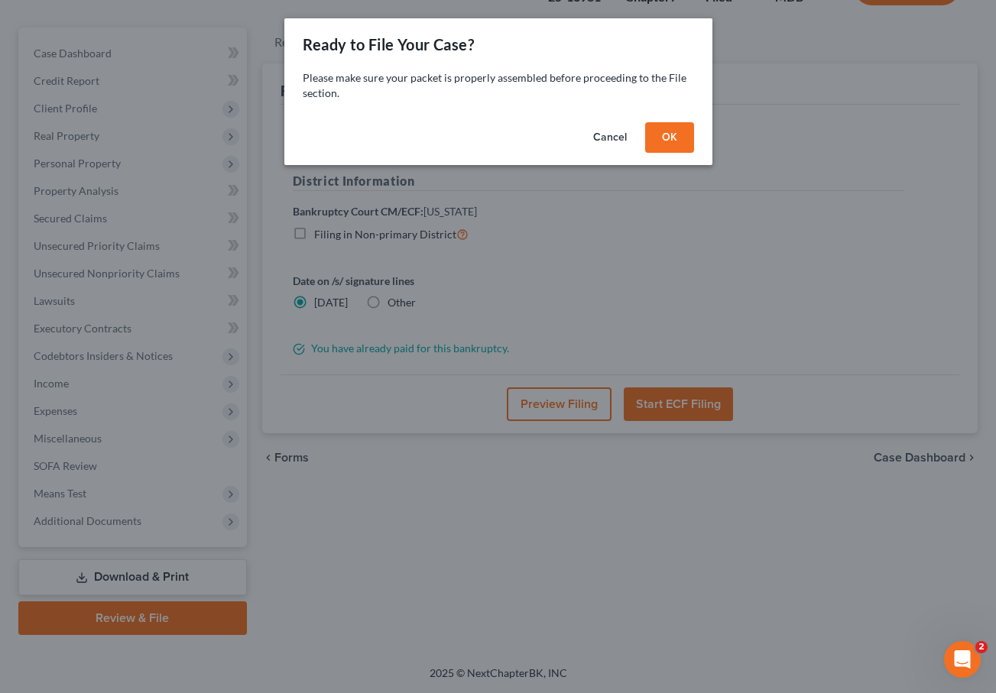
scroll to position [118, 0]
click at [667, 146] on button "OK" at bounding box center [669, 137] width 49 height 31
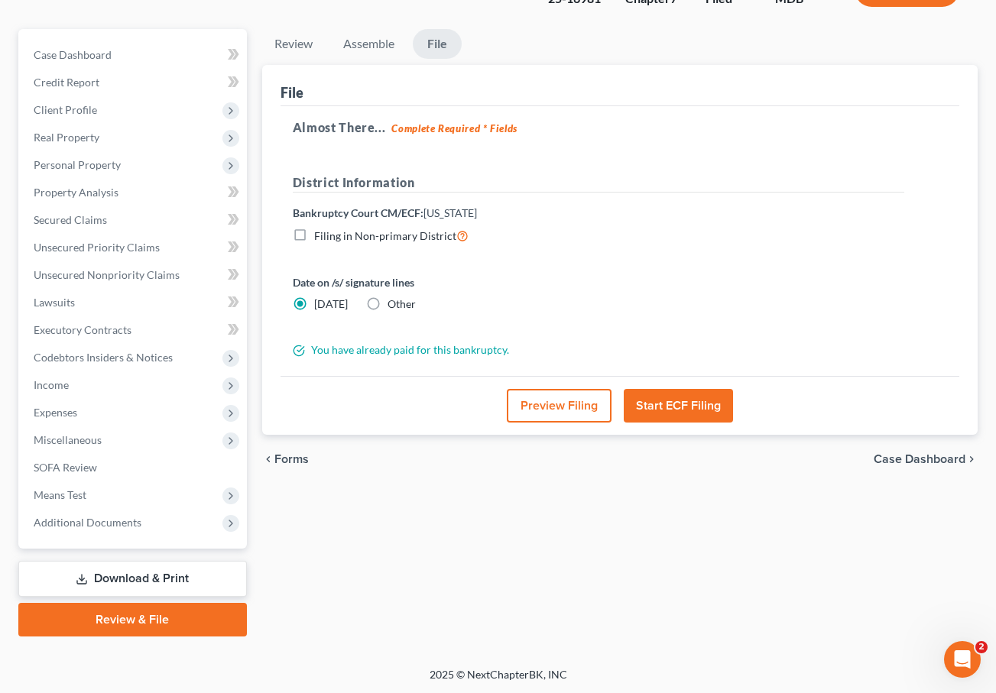
click at [576, 389] on button "Preview Filing" at bounding box center [559, 406] width 105 height 34
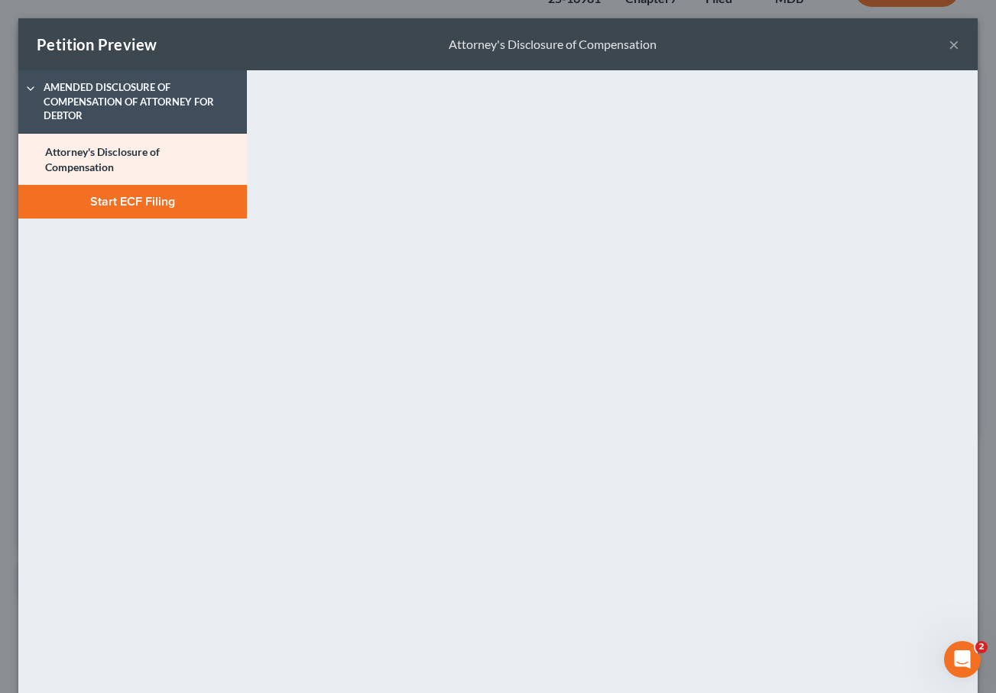
click at [834, 44] on button "×" at bounding box center [953, 44] width 11 height 18
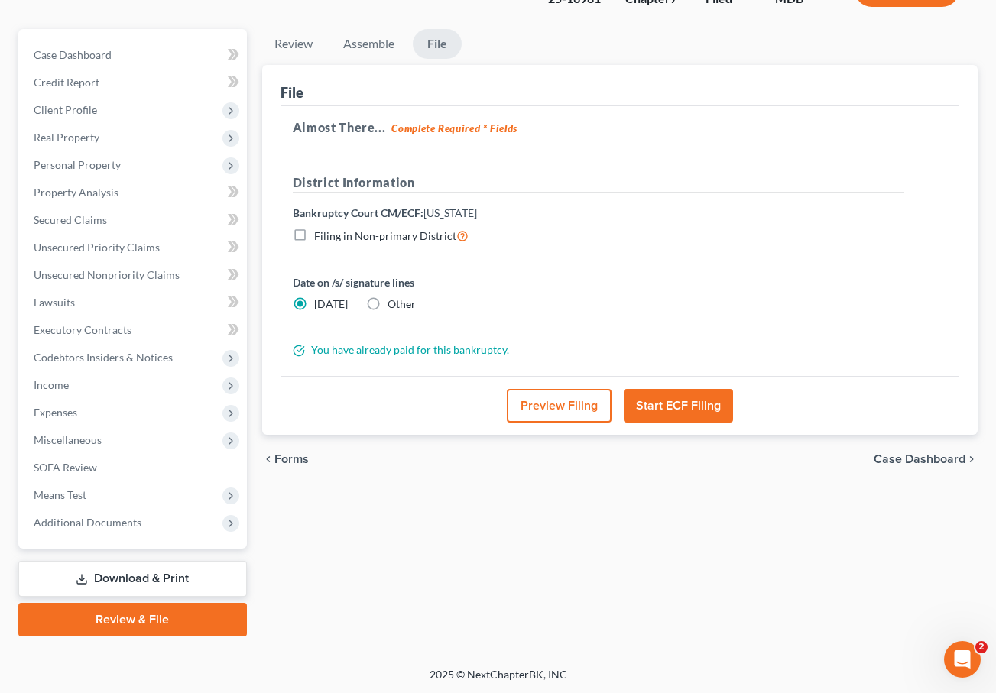
click at [659, 413] on button "Start ECF Filing" at bounding box center [678, 406] width 109 height 34
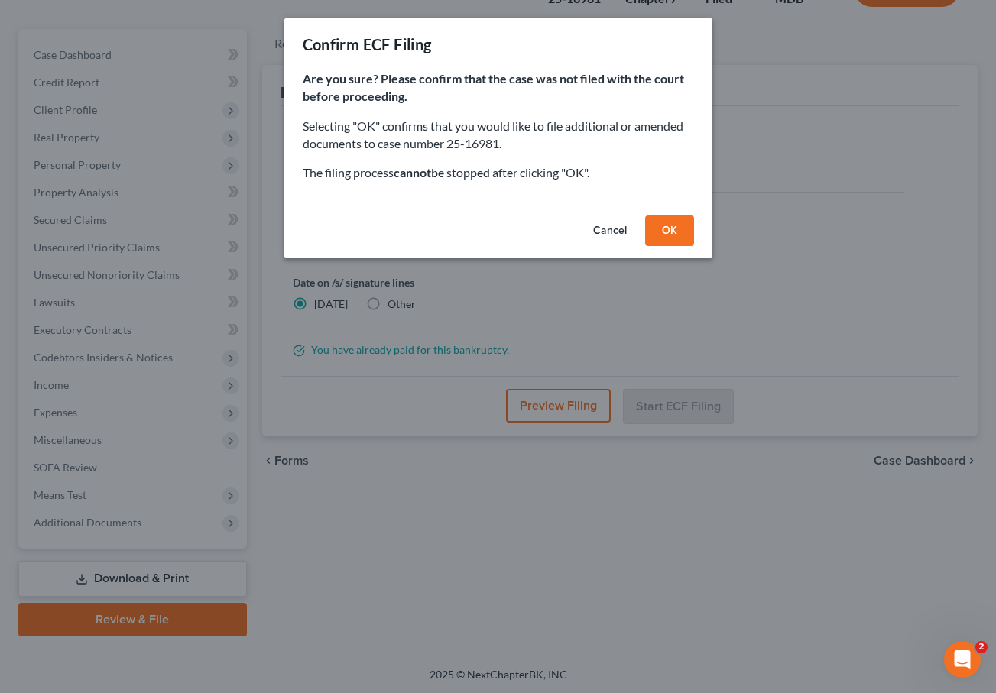
click at [653, 221] on button "OK" at bounding box center [669, 230] width 49 height 31
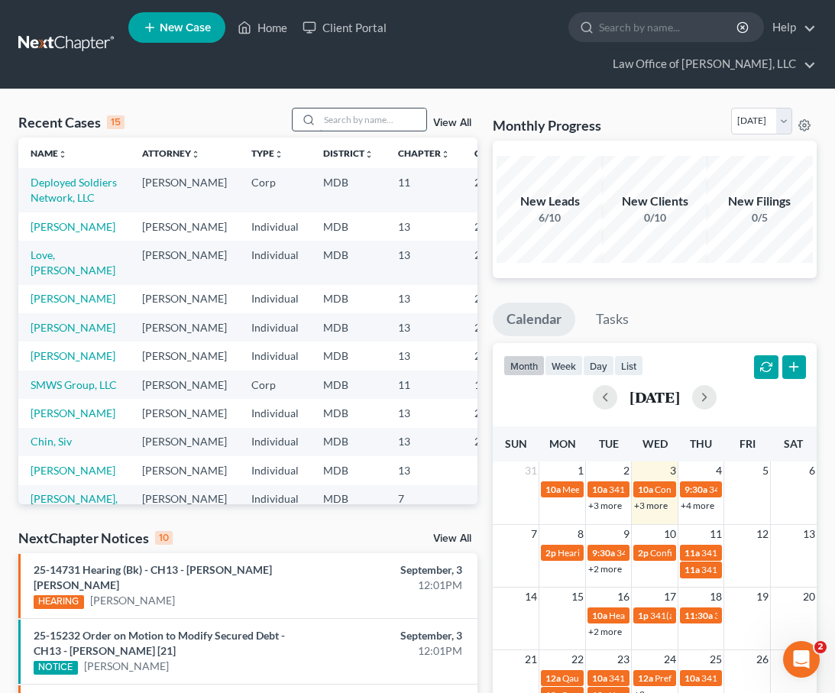
click at [342, 121] on input "search" at bounding box center [372, 120] width 107 height 22
type input "[PERSON_NAME]"
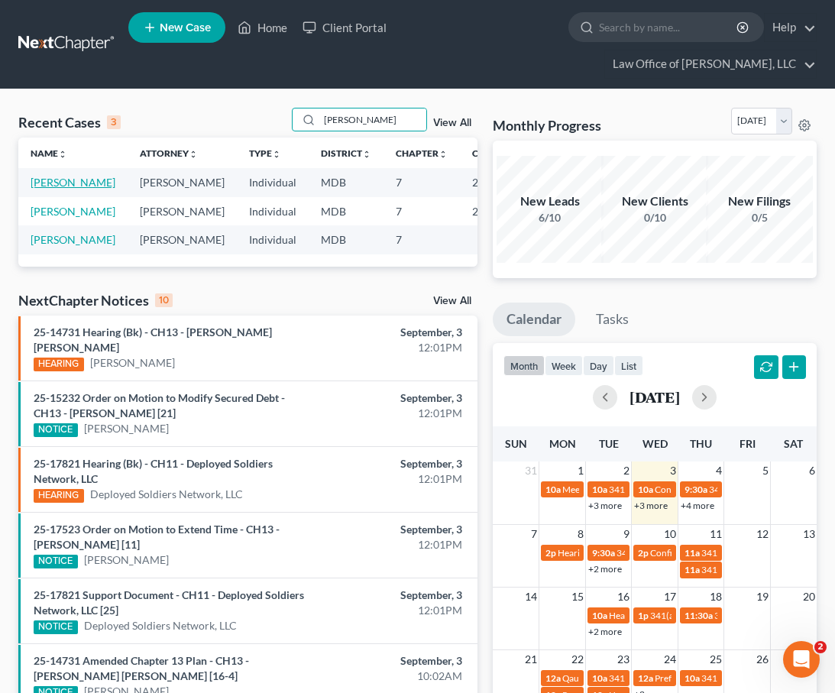
click at [41, 185] on link "[PERSON_NAME]" at bounding box center [73, 182] width 85 height 13
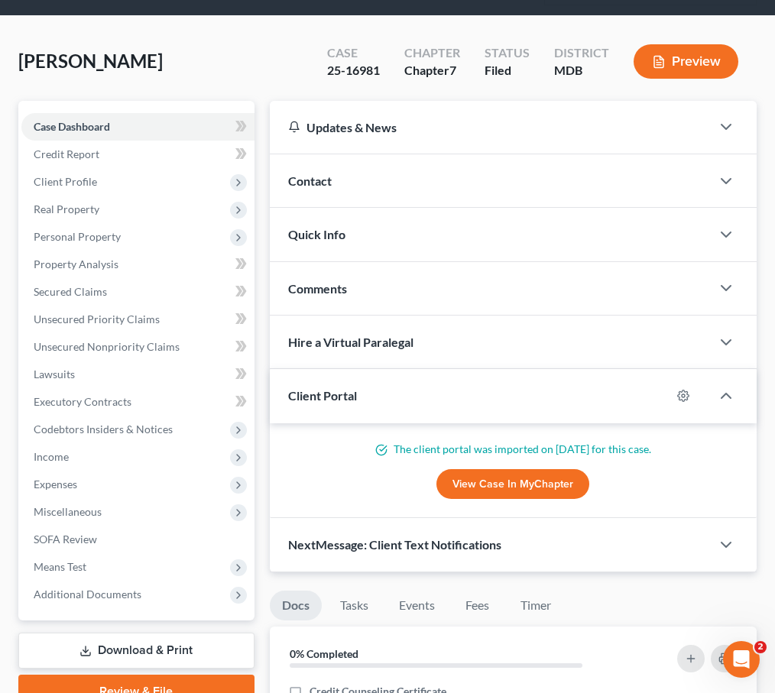
scroll to position [104, 0]
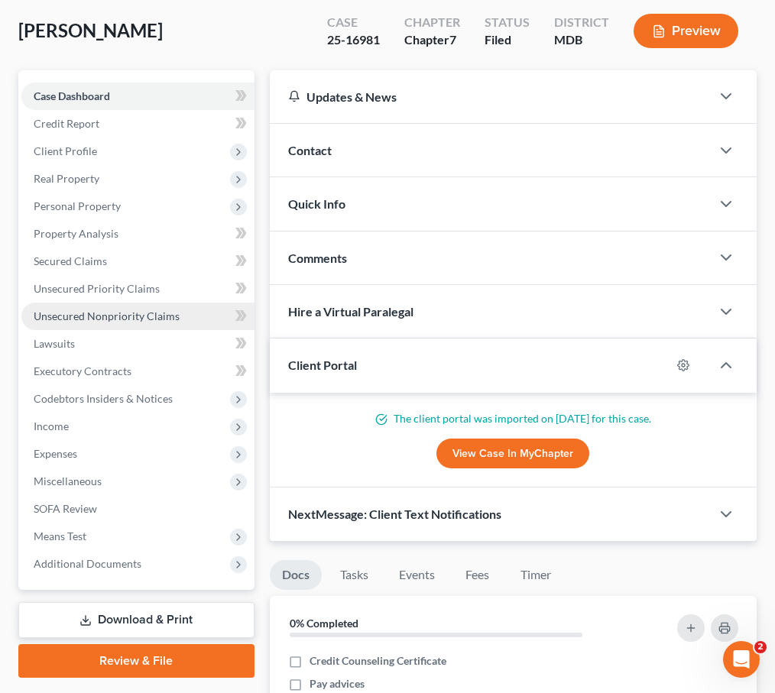
click at [75, 307] on link "Unsecured Nonpriority Claims" at bounding box center [137, 317] width 233 height 28
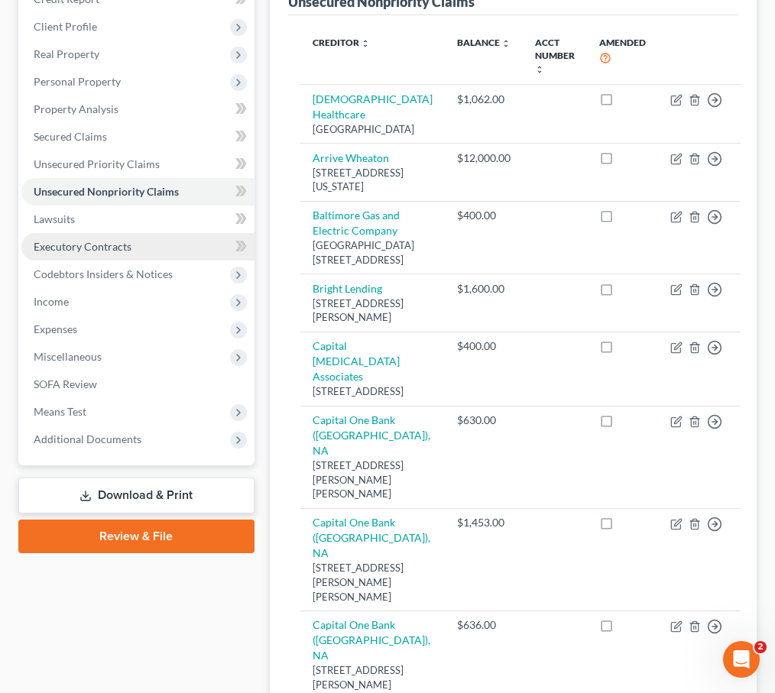
scroll to position [260, 0]
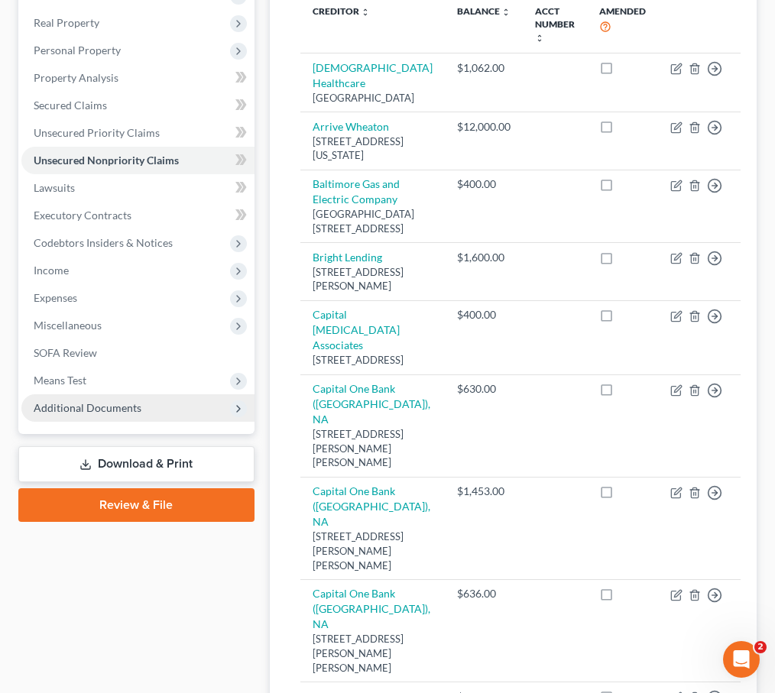
click at [76, 413] on span "Additional Documents" at bounding box center [88, 407] width 108 height 13
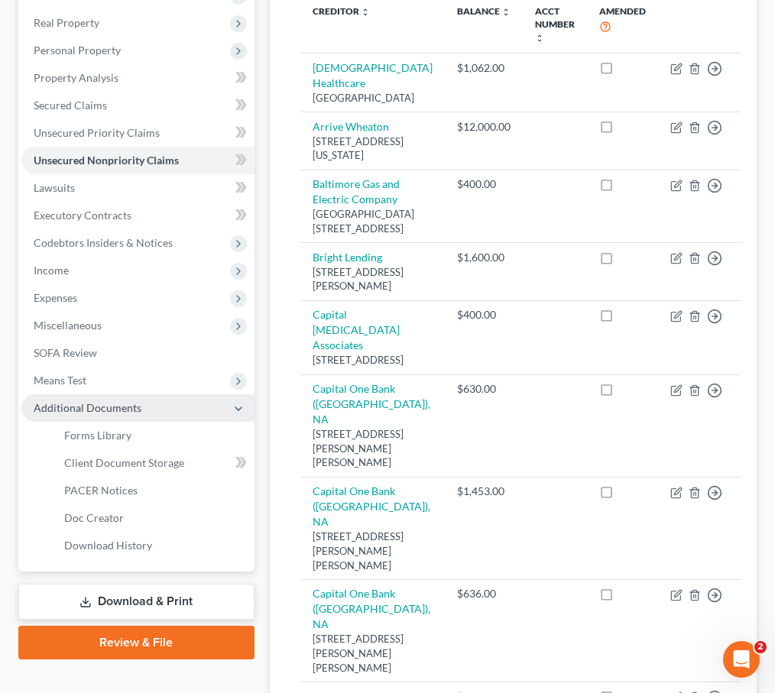
scroll to position [297, 0]
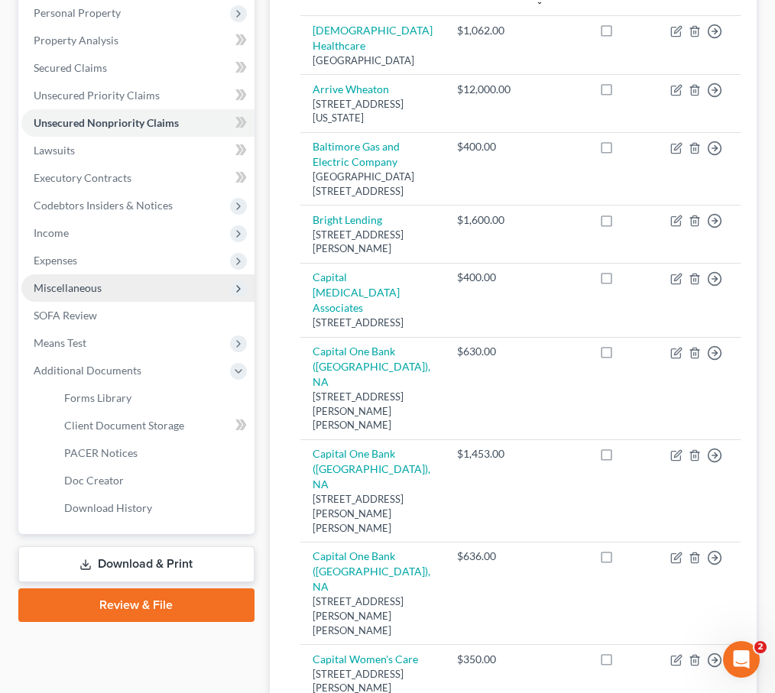
click at [57, 280] on span "Miscellaneous" at bounding box center [137, 288] width 233 height 28
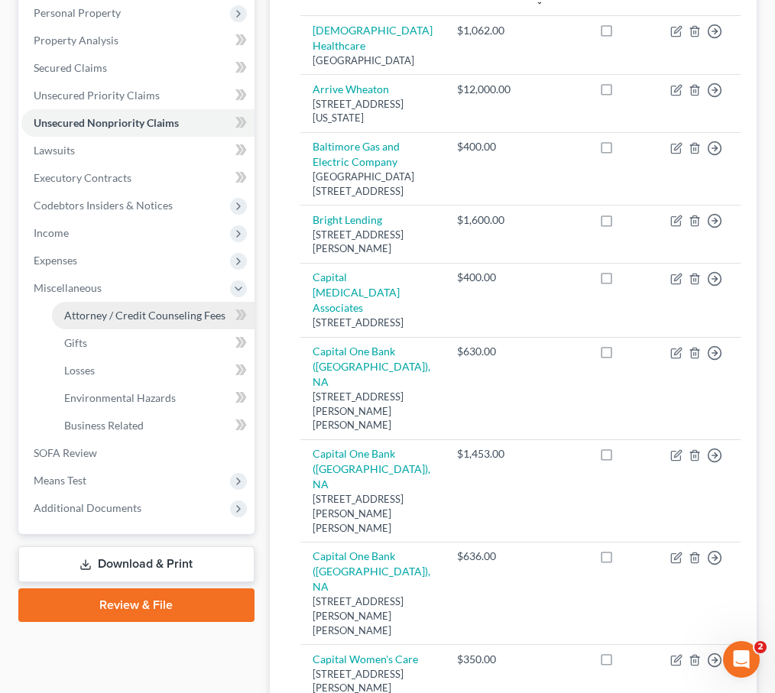
click at [83, 310] on span "Attorney / Credit Counseling Fees" at bounding box center [144, 315] width 161 height 13
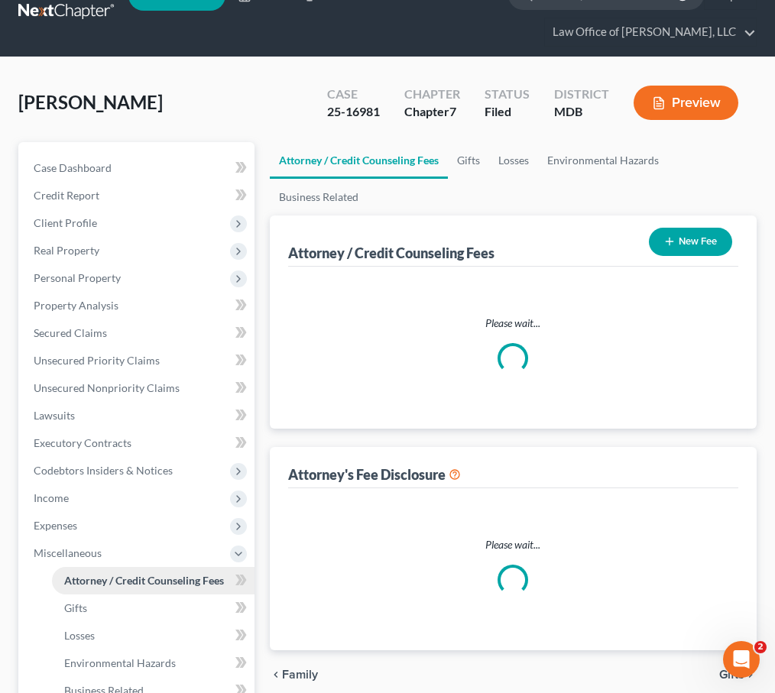
select select "4"
